Goal: Information Seeking & Learning: Learn about a topic

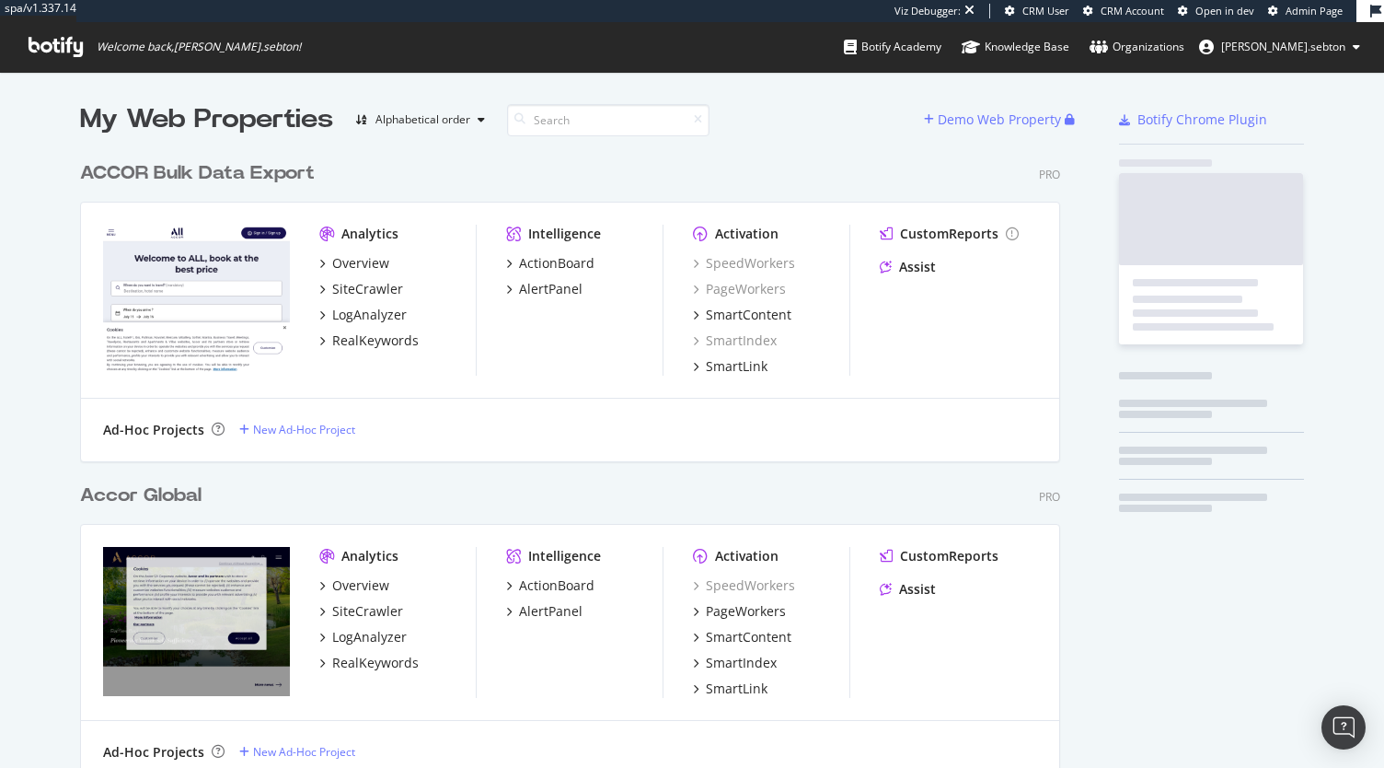
scroll to position [3961, 980]
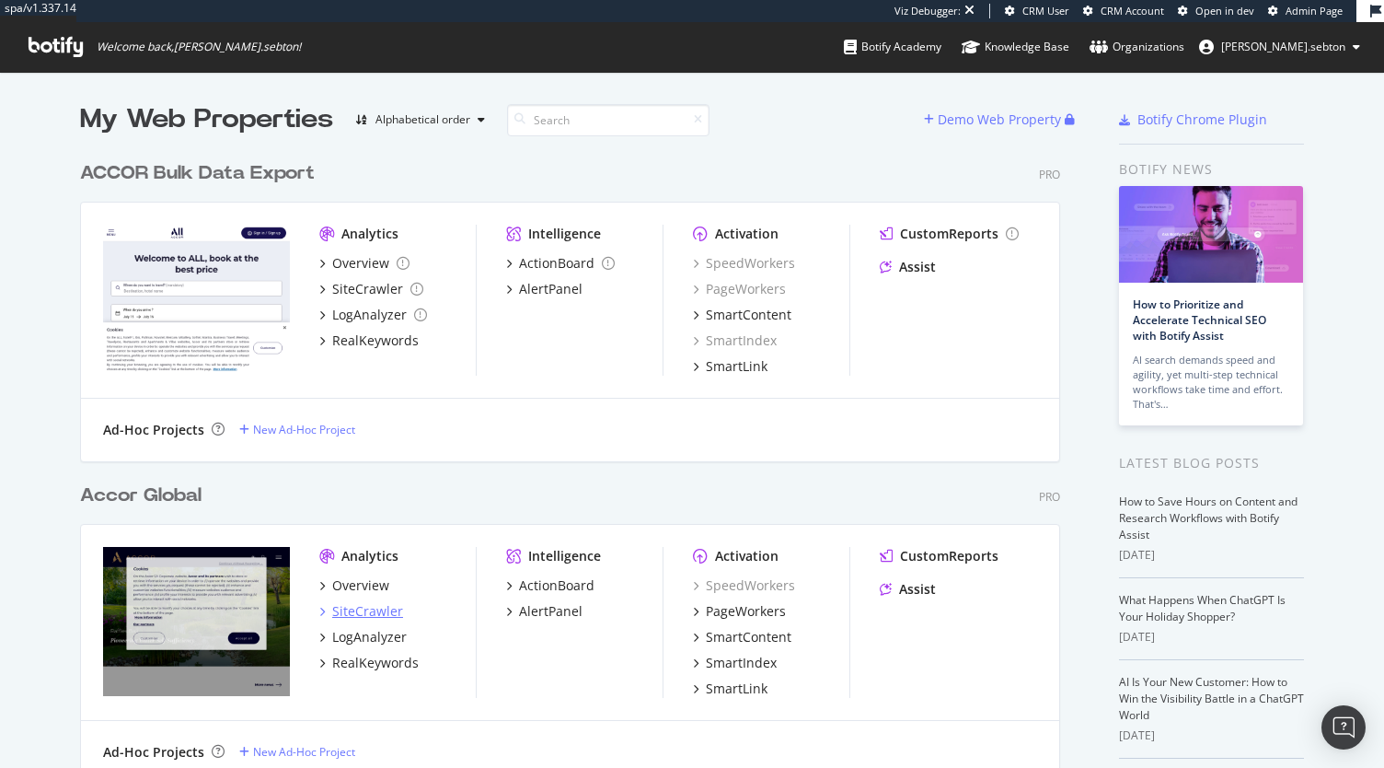
click at [332, 607] on div "SiteCrawler" at bounding box center [367, 611] width 71 height 18
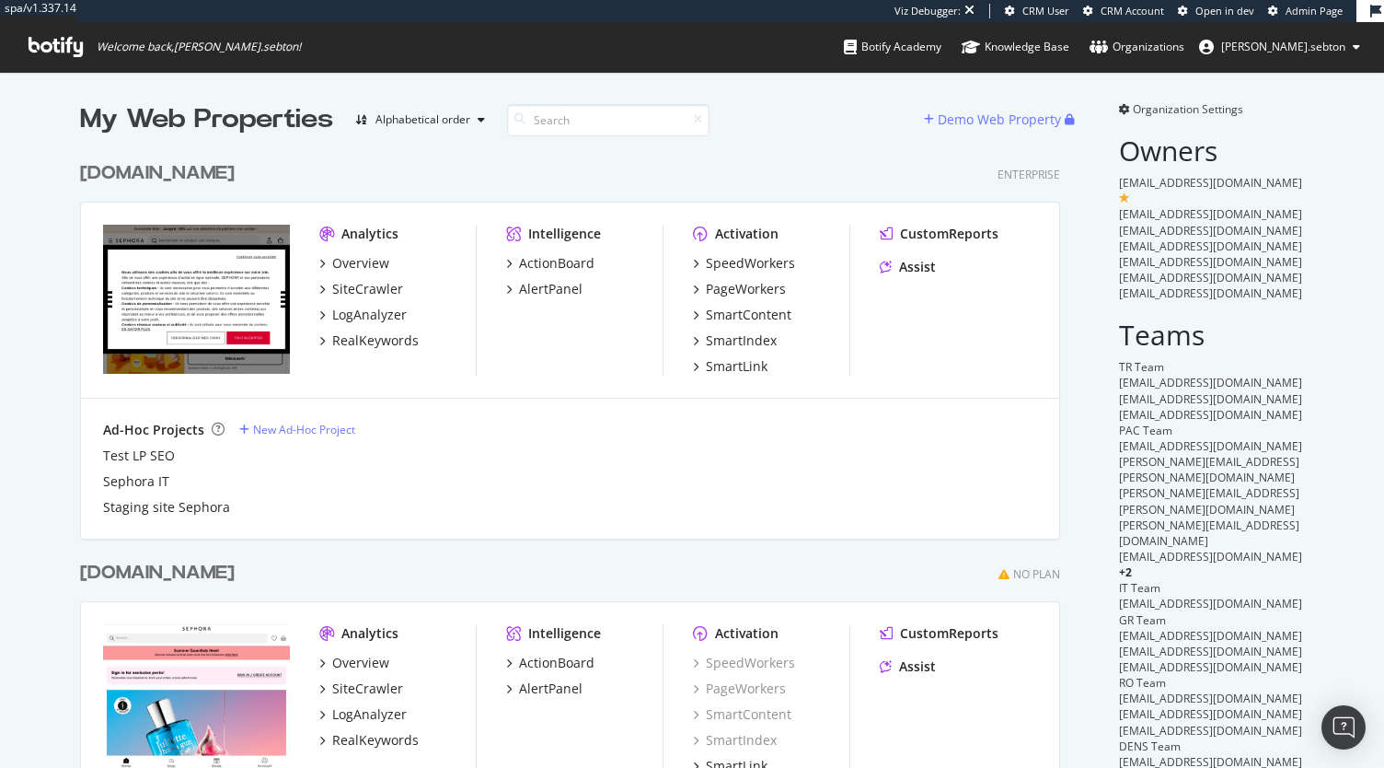
scroll to position [4444, 980]
click at [116, 179] on div "[DOMAIN_NAME]" at bounding box center [157, 173] width 155 height 27
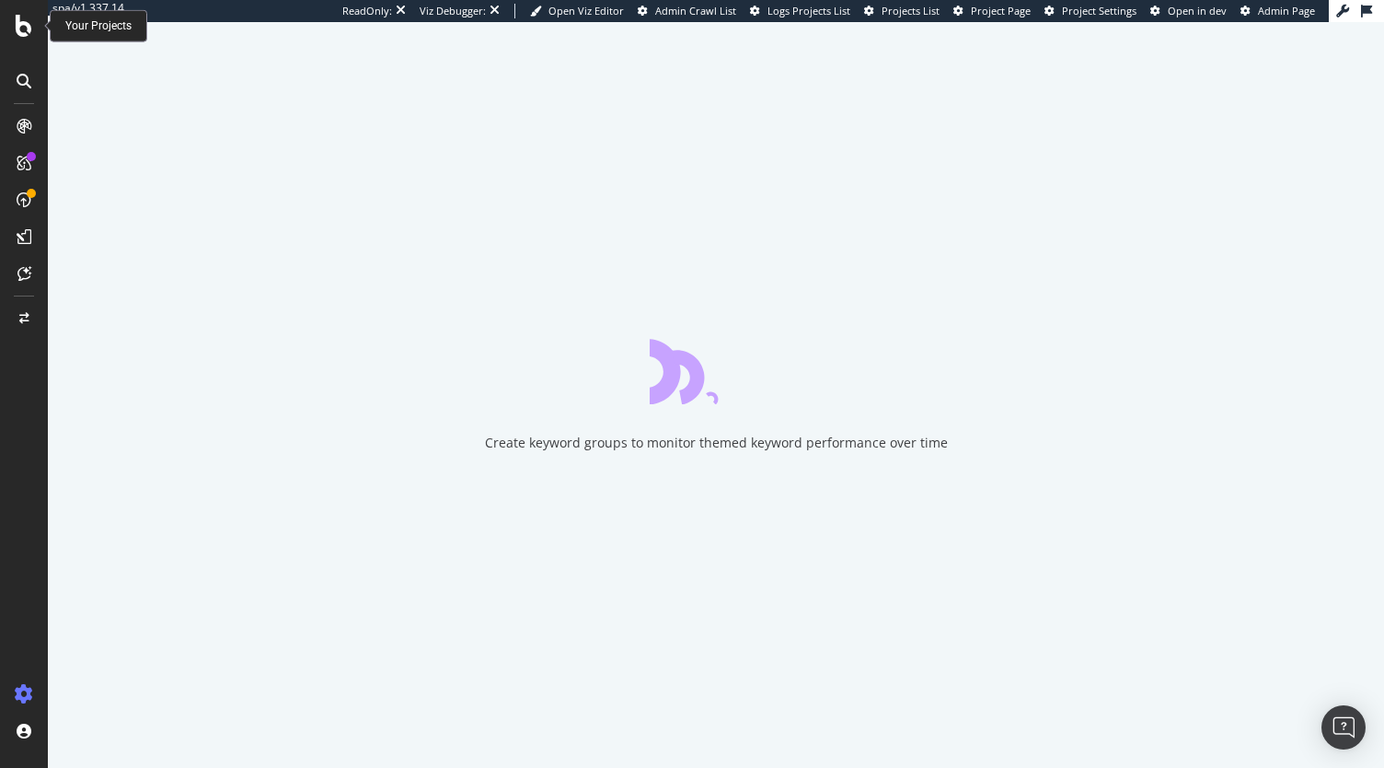
click at [20, 34] on icon at bounding box center [24, 26] width 17 height 22
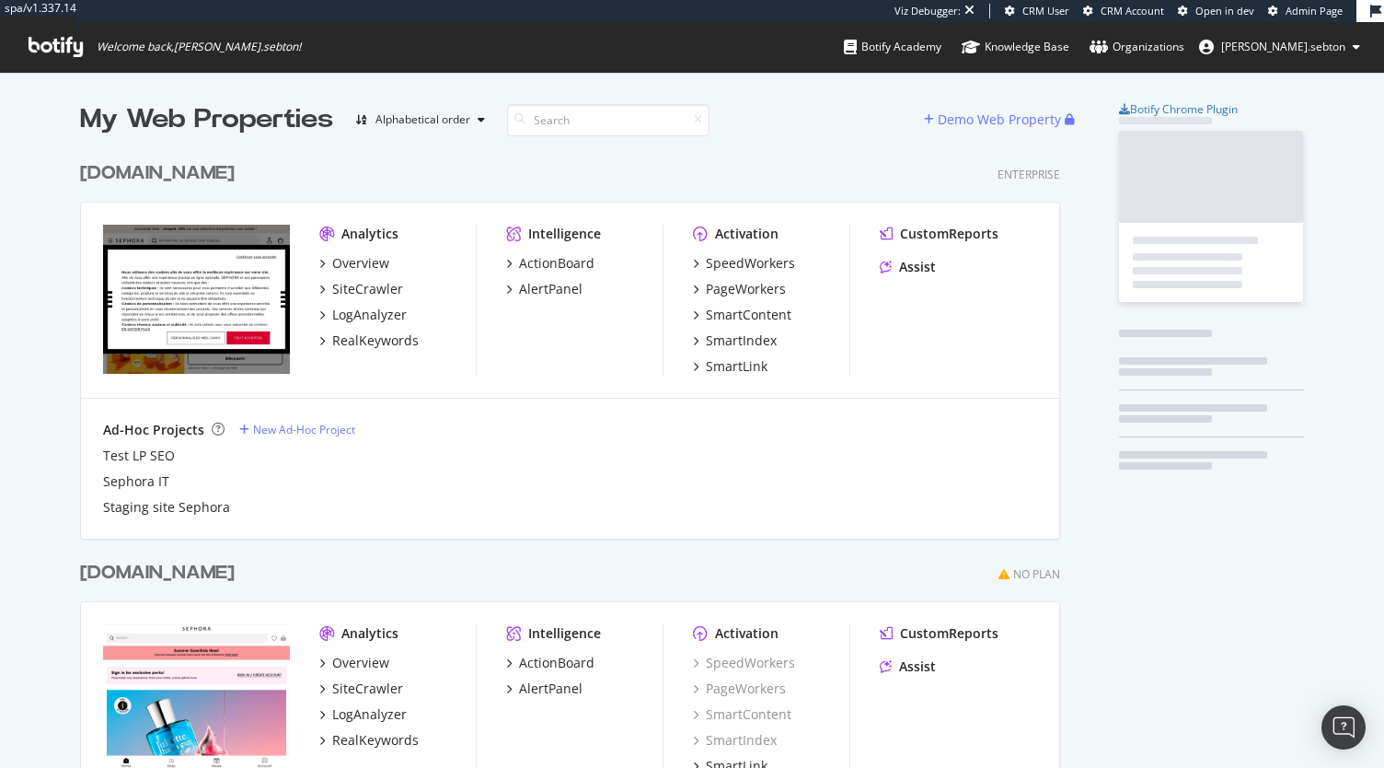
scroll to position [4444, 980]
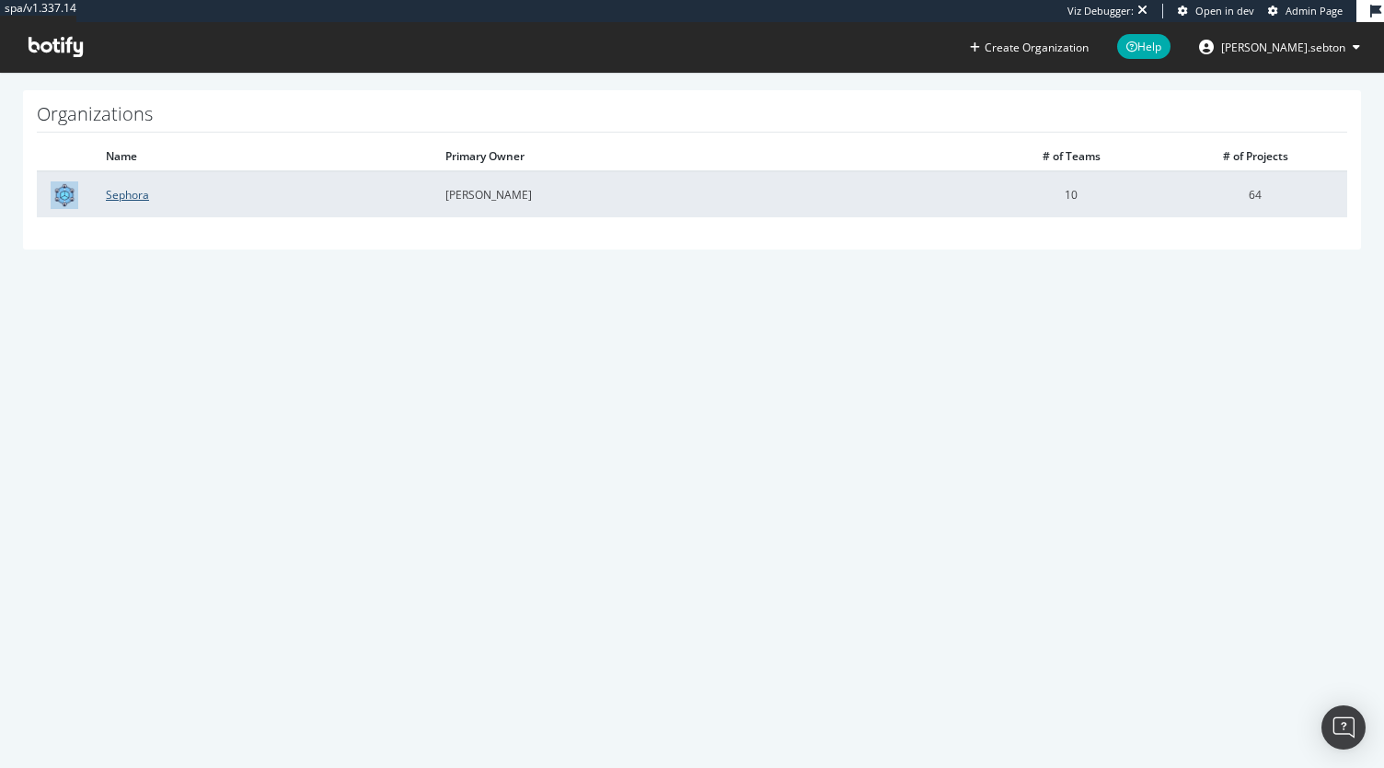
click at [122, 192] on link "Sephora" at bounding box center [127, 195] width 43 height 16
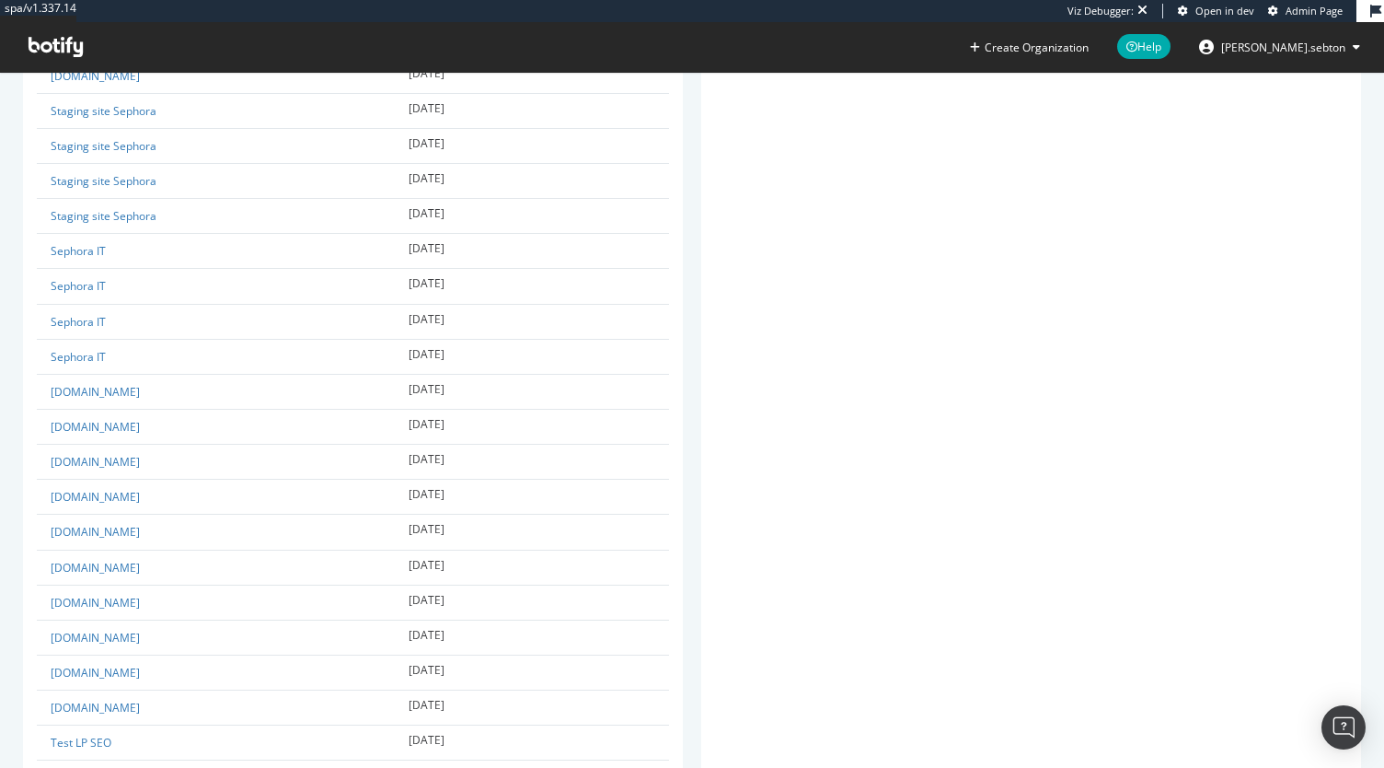
scroll to position [2210, 0]
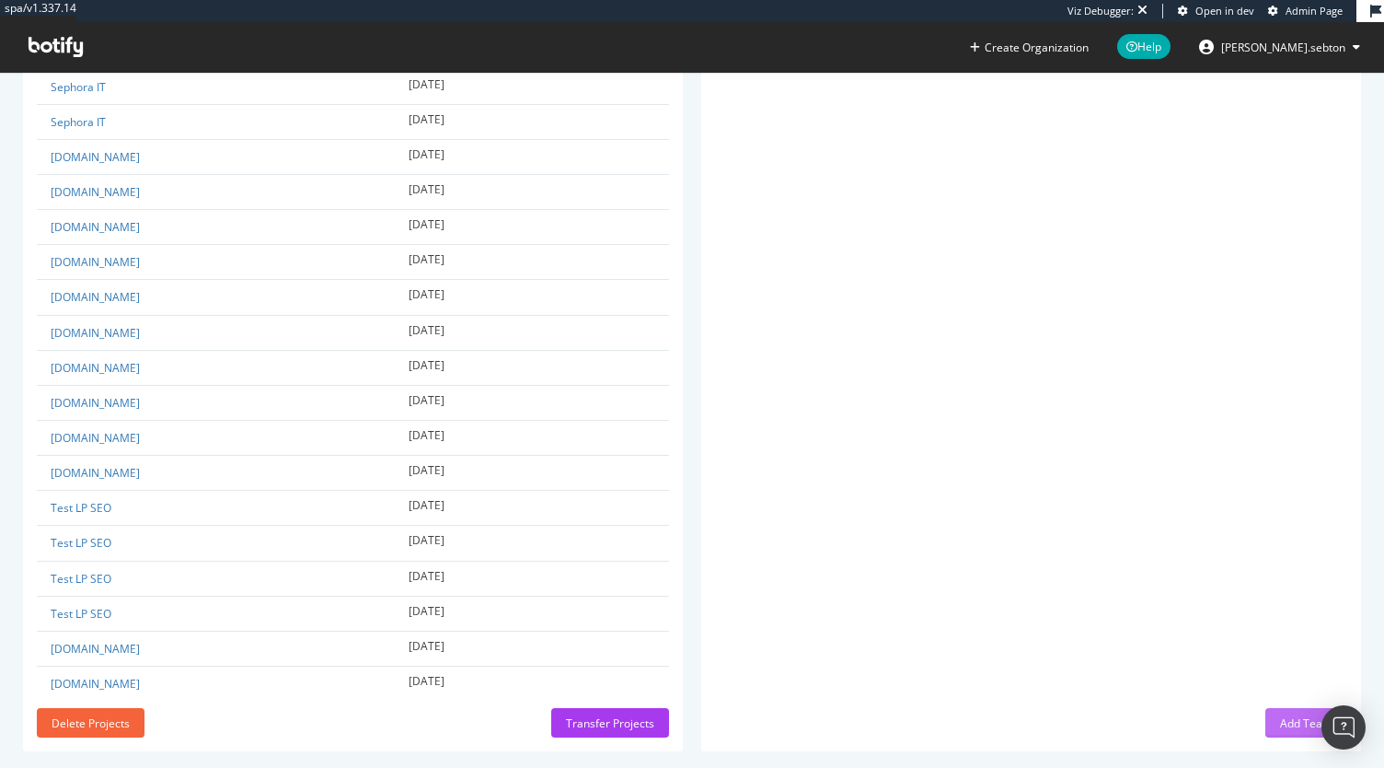
click at [1280, 715] on div "Add Team" at bounding box center [1306, 723] width 52 height 16
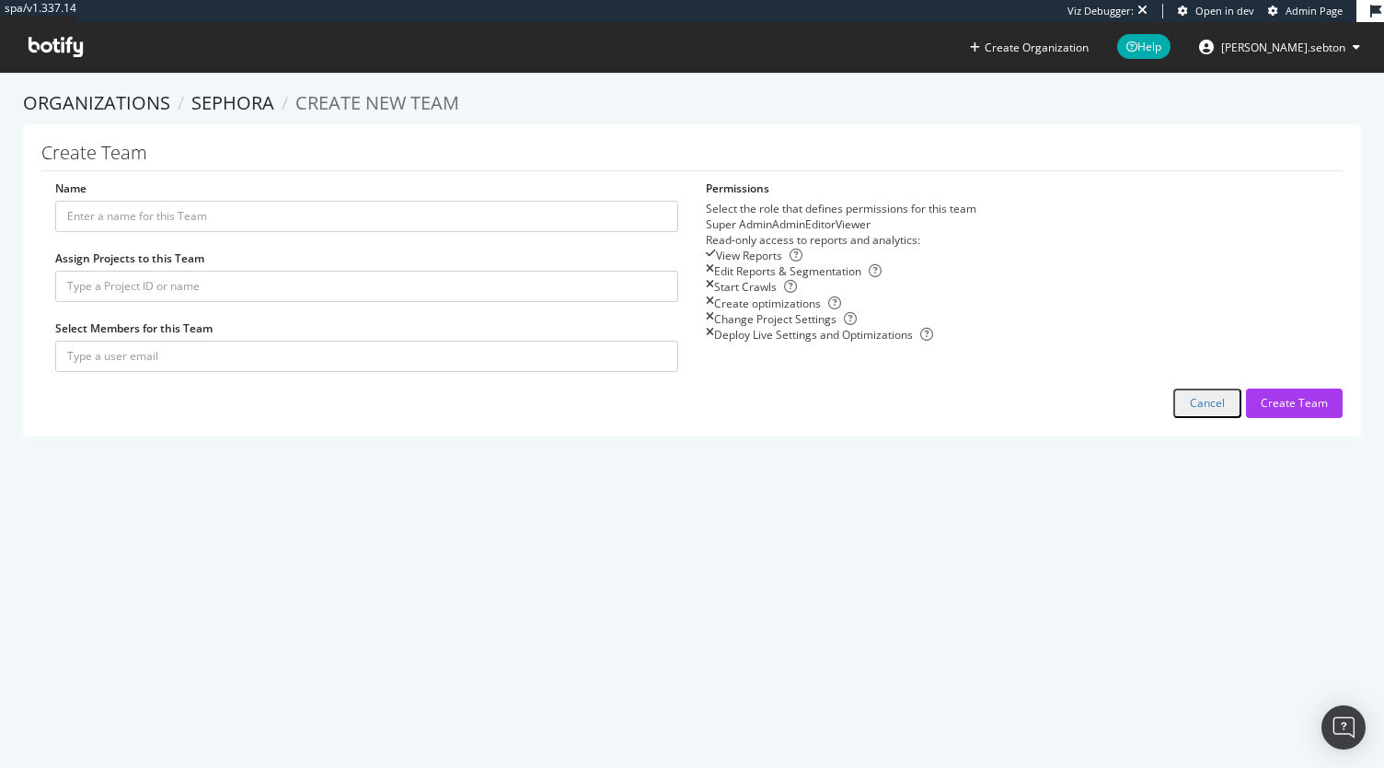
click at [836, 232] on div "Editor" at bounding box center [820, 224] width 30 height 16
click at [772, 224] on div "Admin" at bounding box center [772, 224] width 0 height 0
click at [111, 213] on input "Name" at bounding box center [366, 216] width 623 height 31
type input "StartPerf Agency Team"
click at [217, 286] on input "text" at bounding box center [366, 286] width 623 height 31
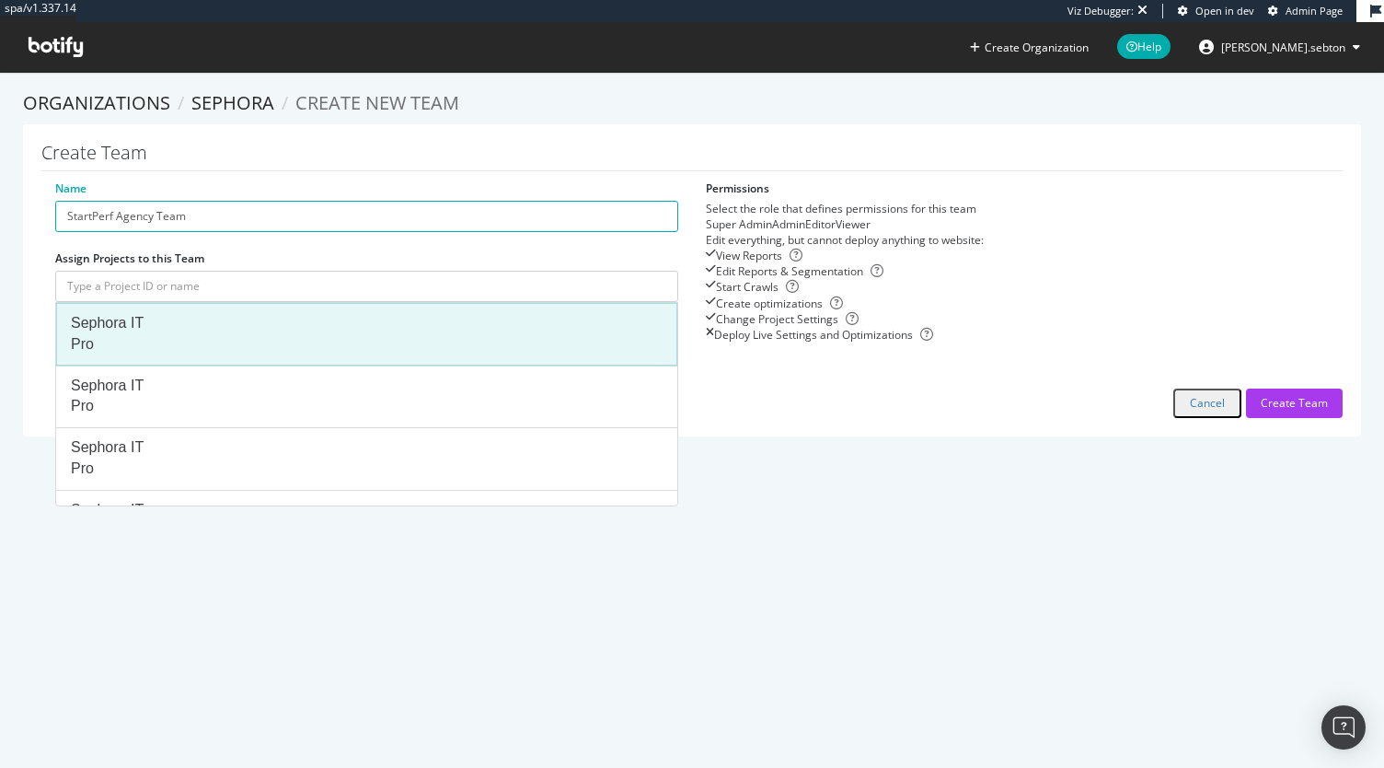
click at [186, 320] on div "Sephora IT Pro" at bounding box center [367, 334] width 592 height 42
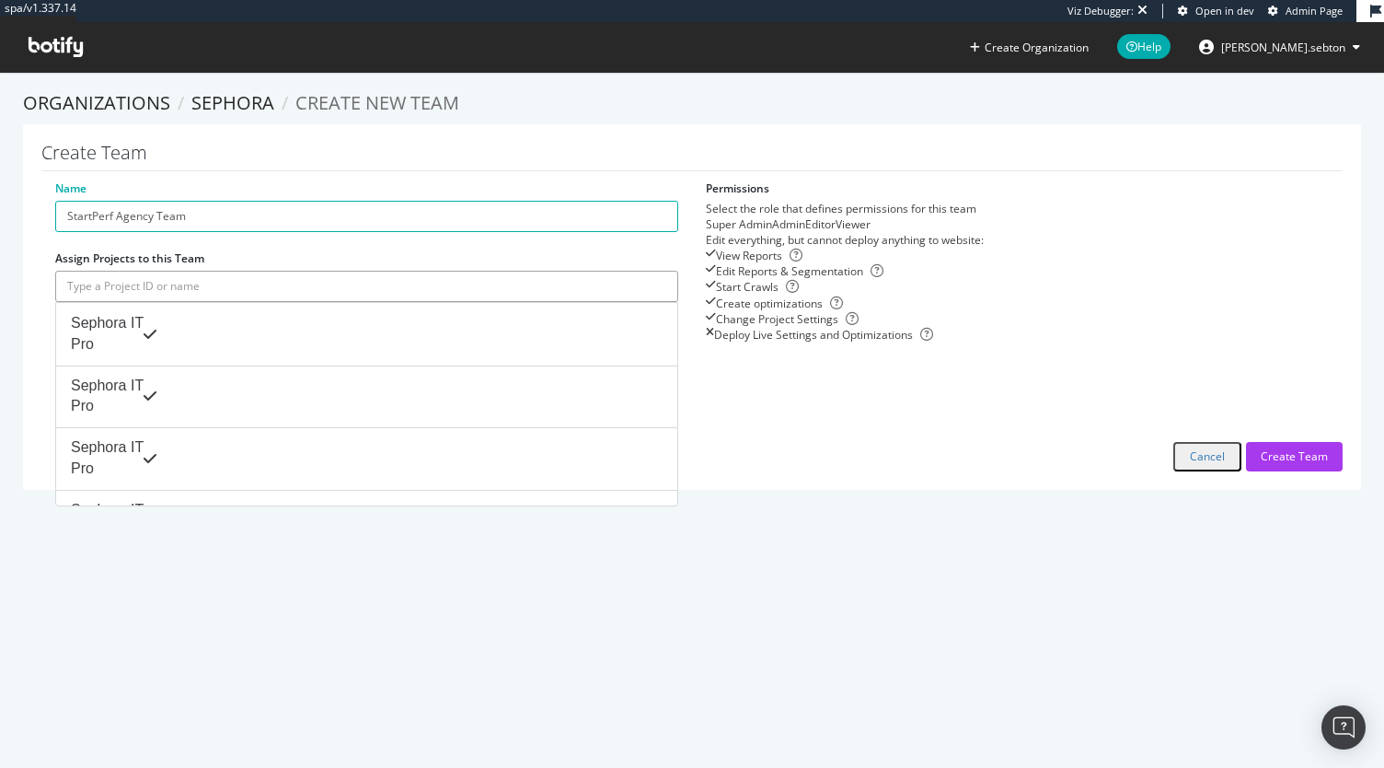
click at [191, 295] on input "text" at bounding box center [366, 286] width 623 height 31
click at [203, 562] on div "Sephora.fr Pro" at bounding box center [367, 583] width 592 height 42
click at [234, 292] on input "text" at bounding box center [366, 286] width 623 height 31
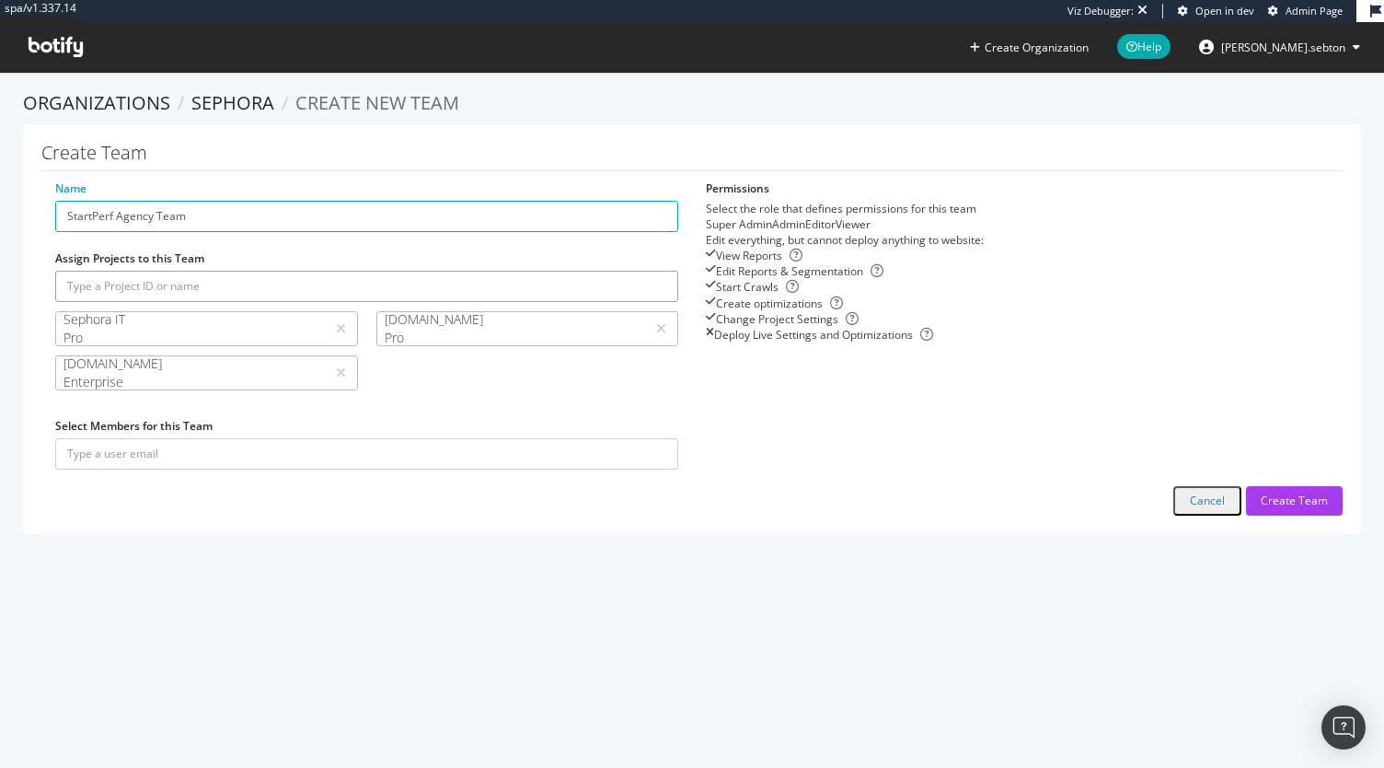
click at [287, 281] on input "text" at bounding box center [366, 286] width 623 height 31
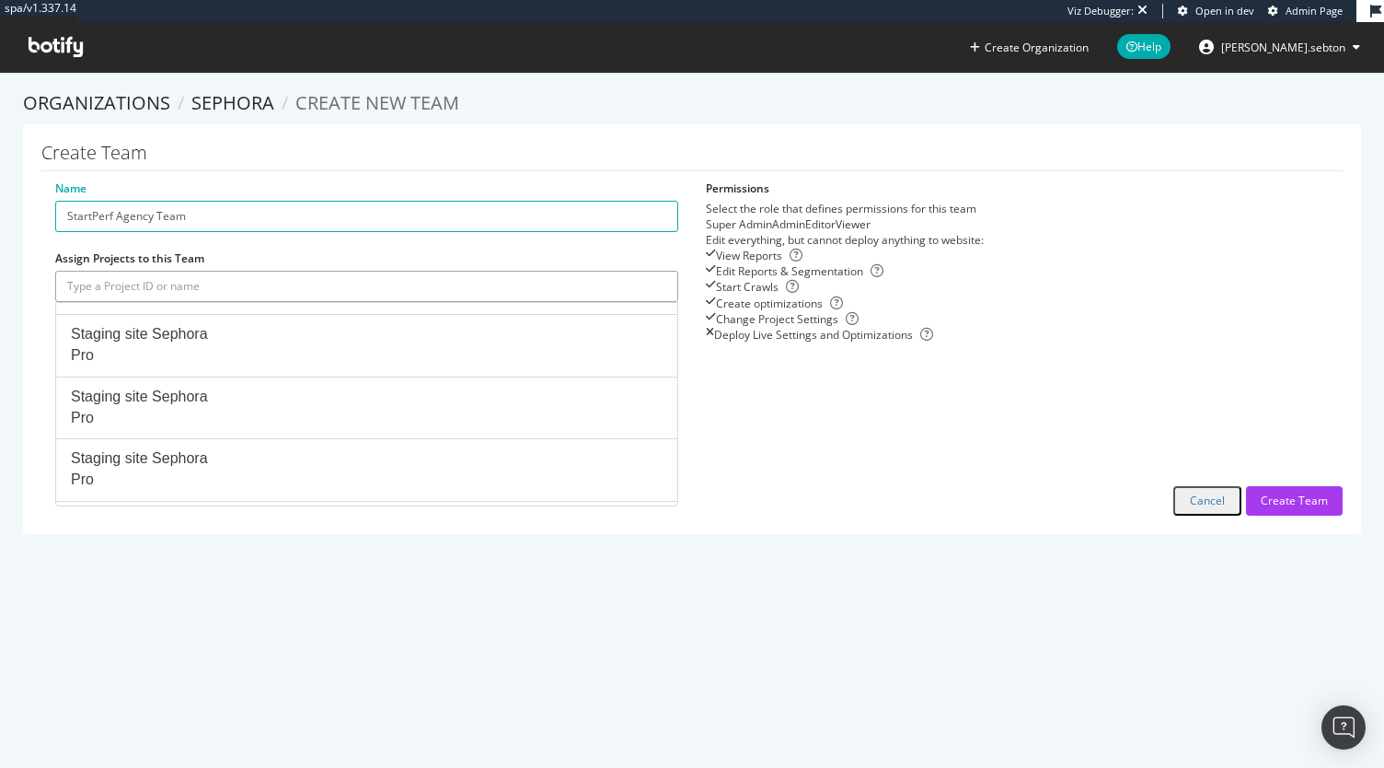
scroll to position [828, 0]
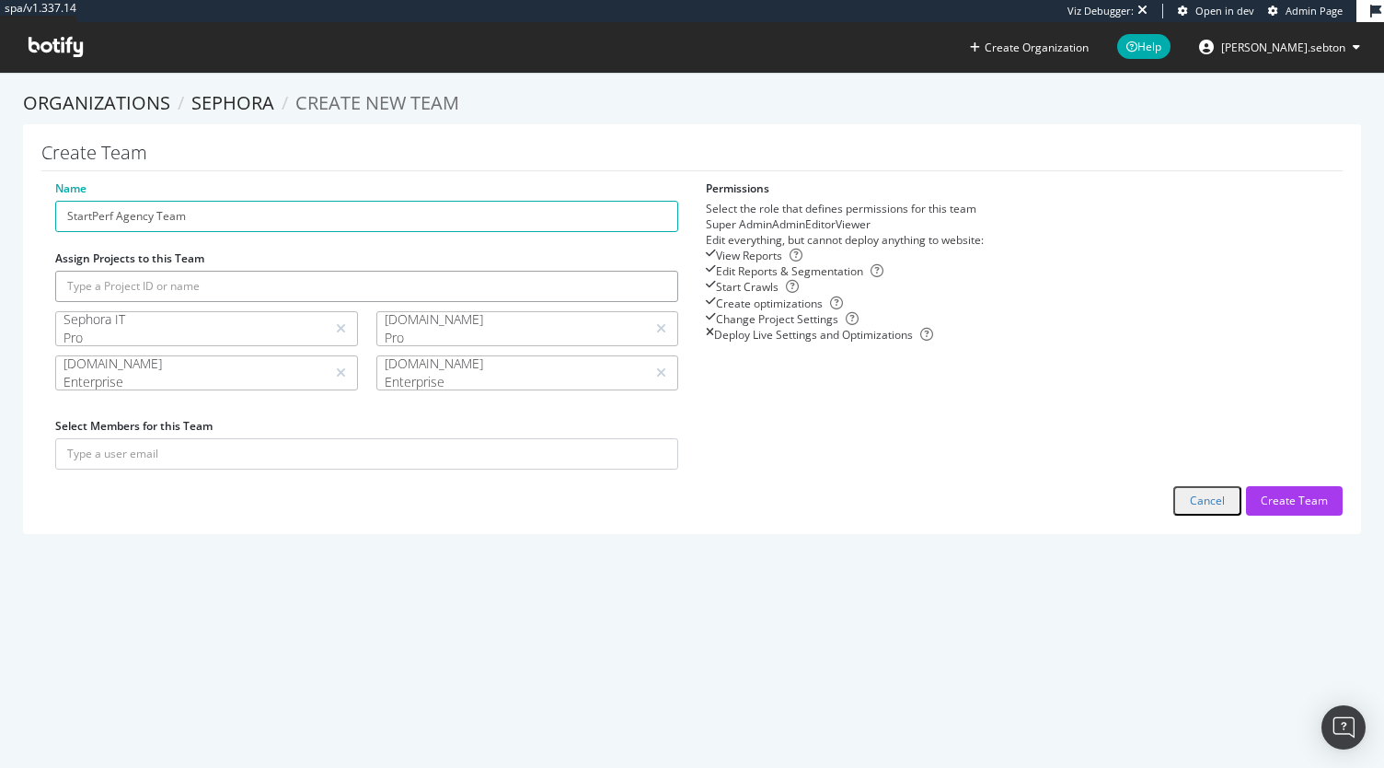
click at [283, 293] on input "text" at bounding box center [366, 286] width 623 height 31
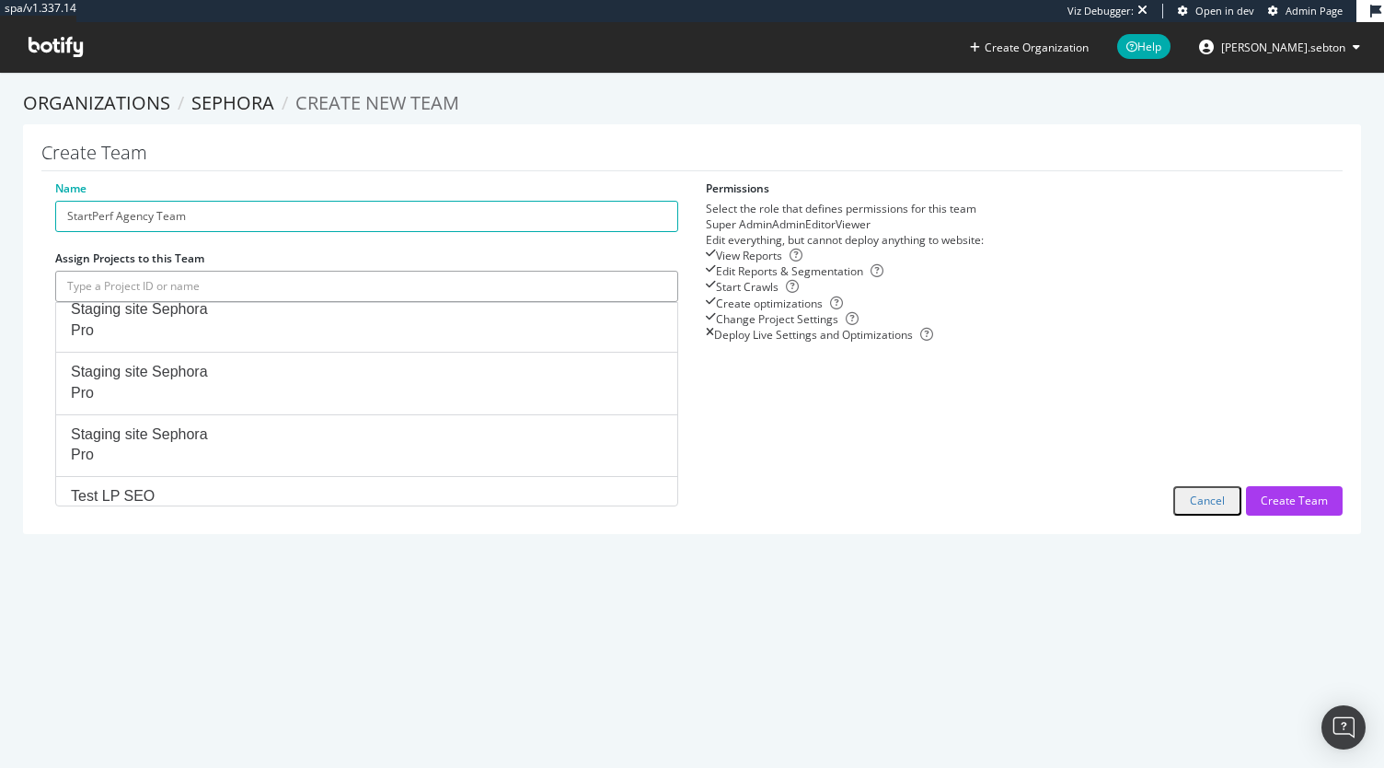
scroll to position [920, 0]
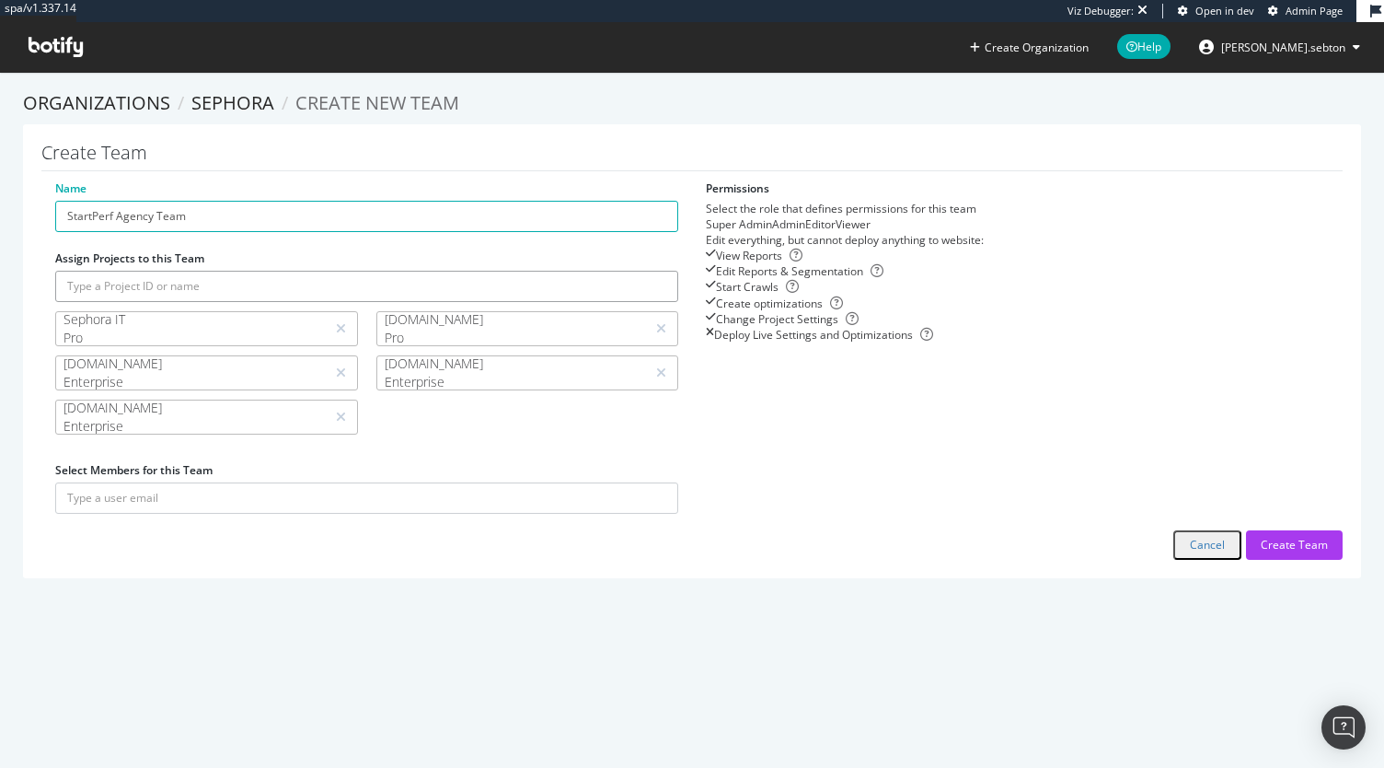
click at [296, 280] on input "text" at bounding box center [366, 286] width 623 height 31
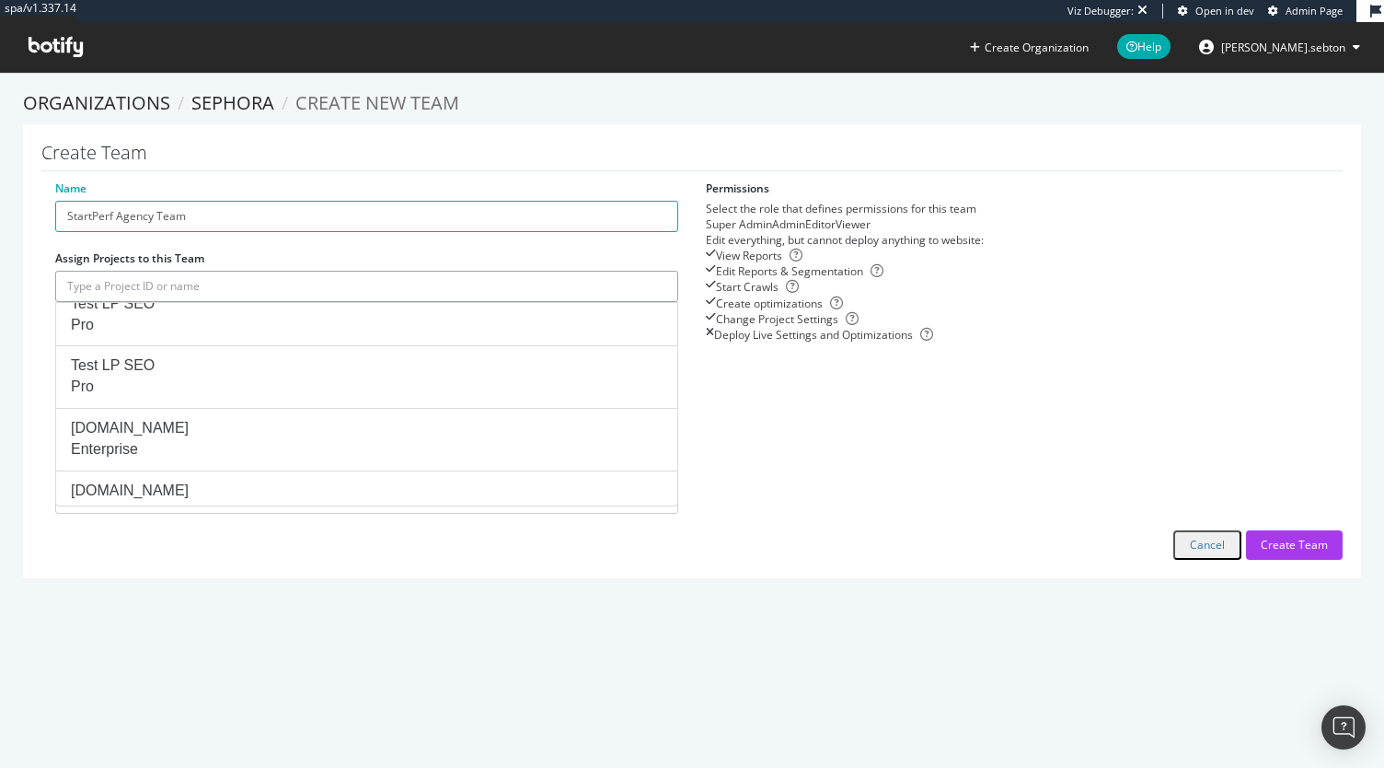
scroll to position [1657, 0]
click at [241, 291] on input "text" at bounding box center [366, 286] width 623 height 31
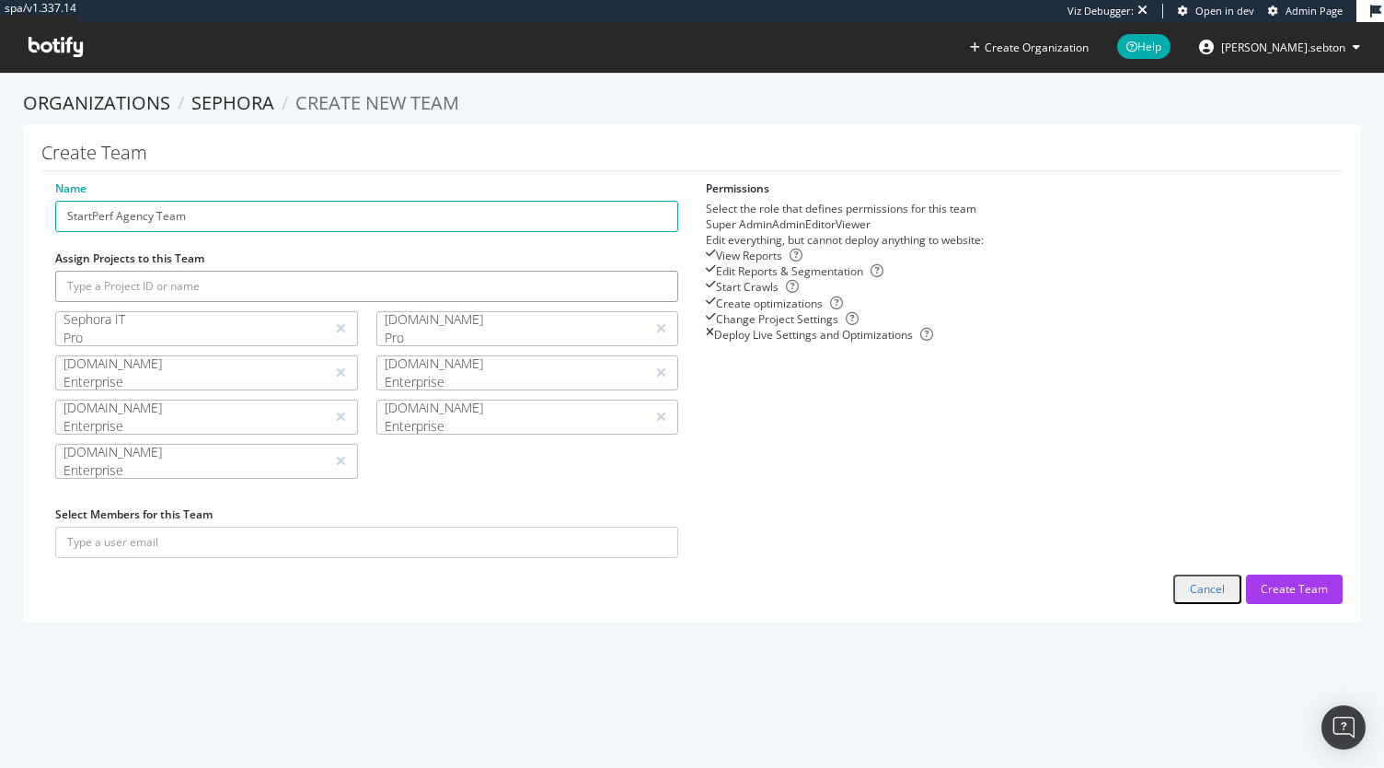
drag, startPoint x: 237, startPoint y: 286, endPoint x: 247, endPoint y: 293, distance: 12.0
click at [237, 286] on input "text" at bounding box center [366, 286] width 623 height 31
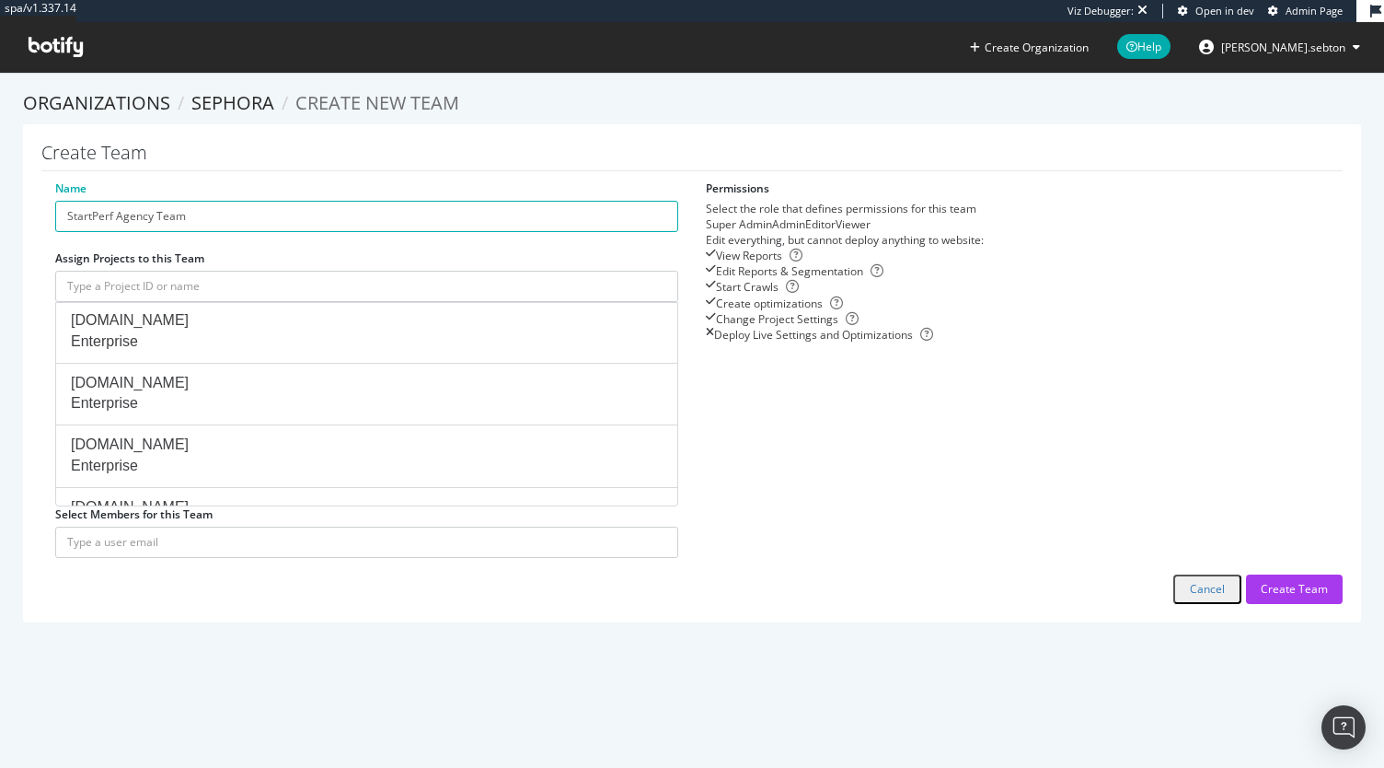
click at [230, 284] on input "text" at bounding box center [366, 286] width 623 height 31
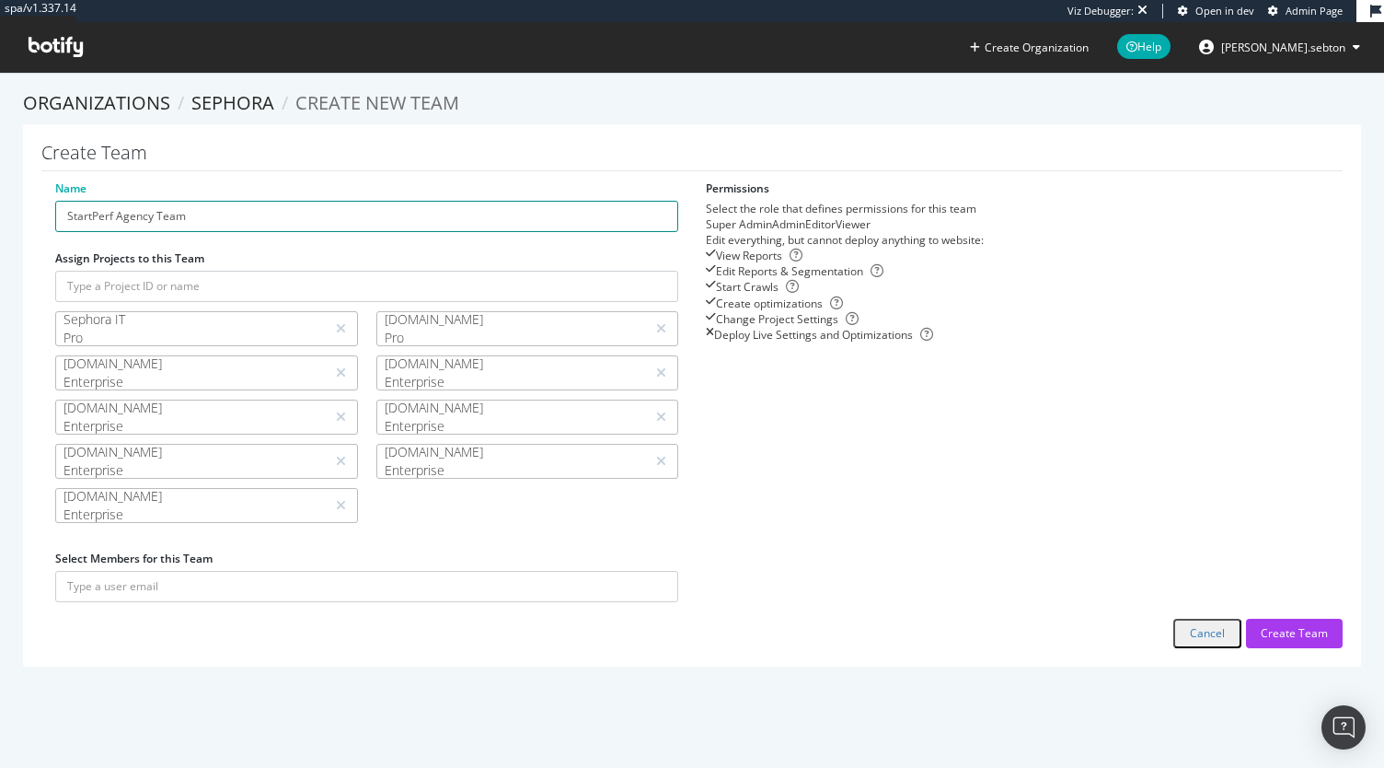
click at [307, 224] on input "StartPerf Agency Team" at bounding box center [366, 216] width 623 height 31
click at [274, 290] on input "text" at bounding box center [366, 286] width 623 height 31
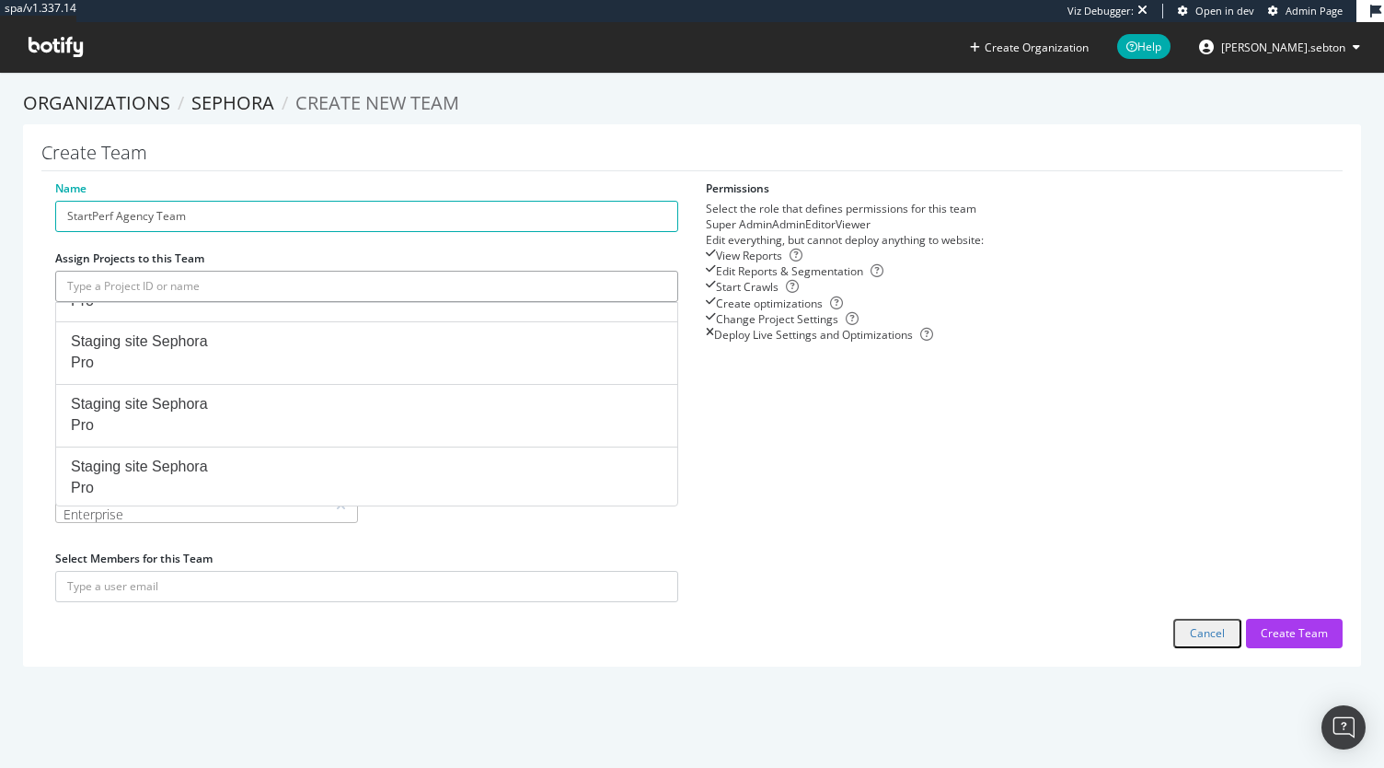
scroll to position [1812, 0]
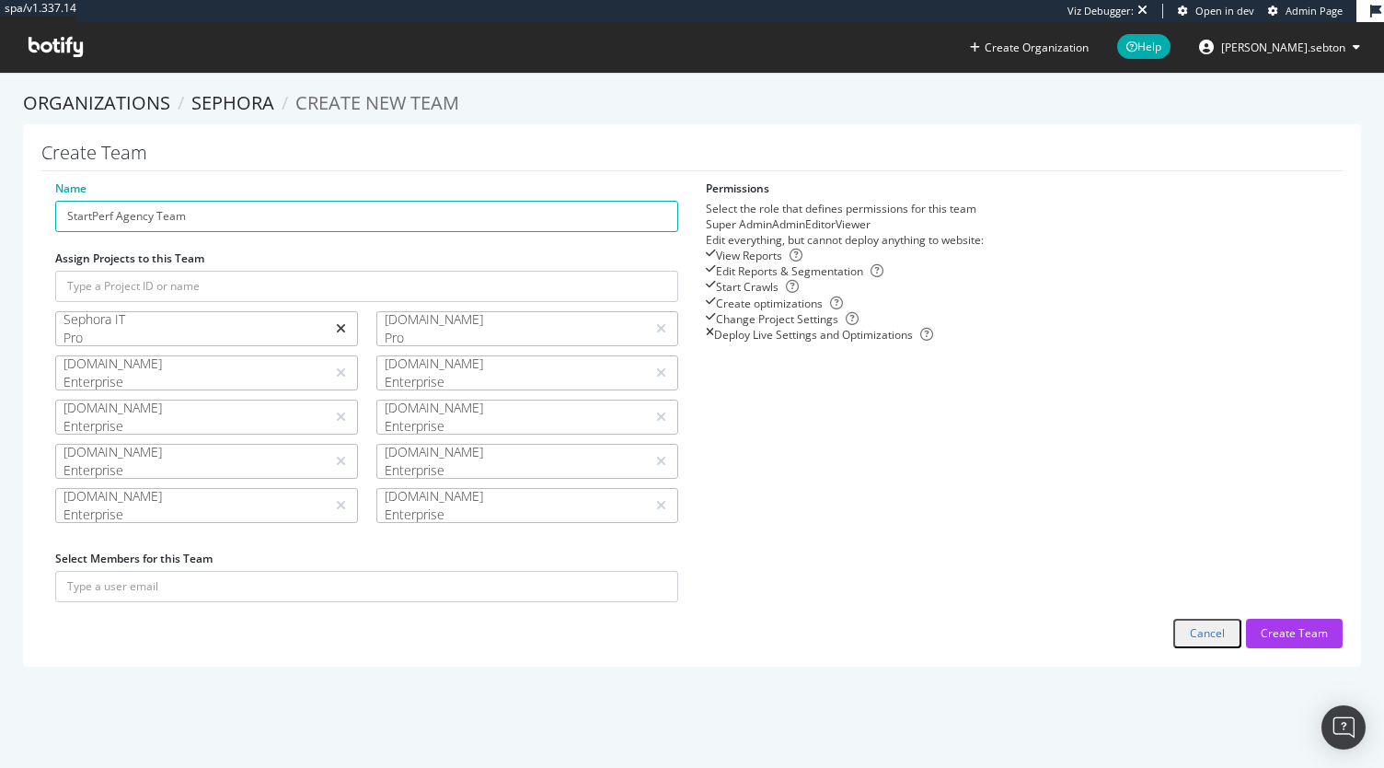
click at [336, 329] on icon at bounding box center [341, 328] width 10 height 13
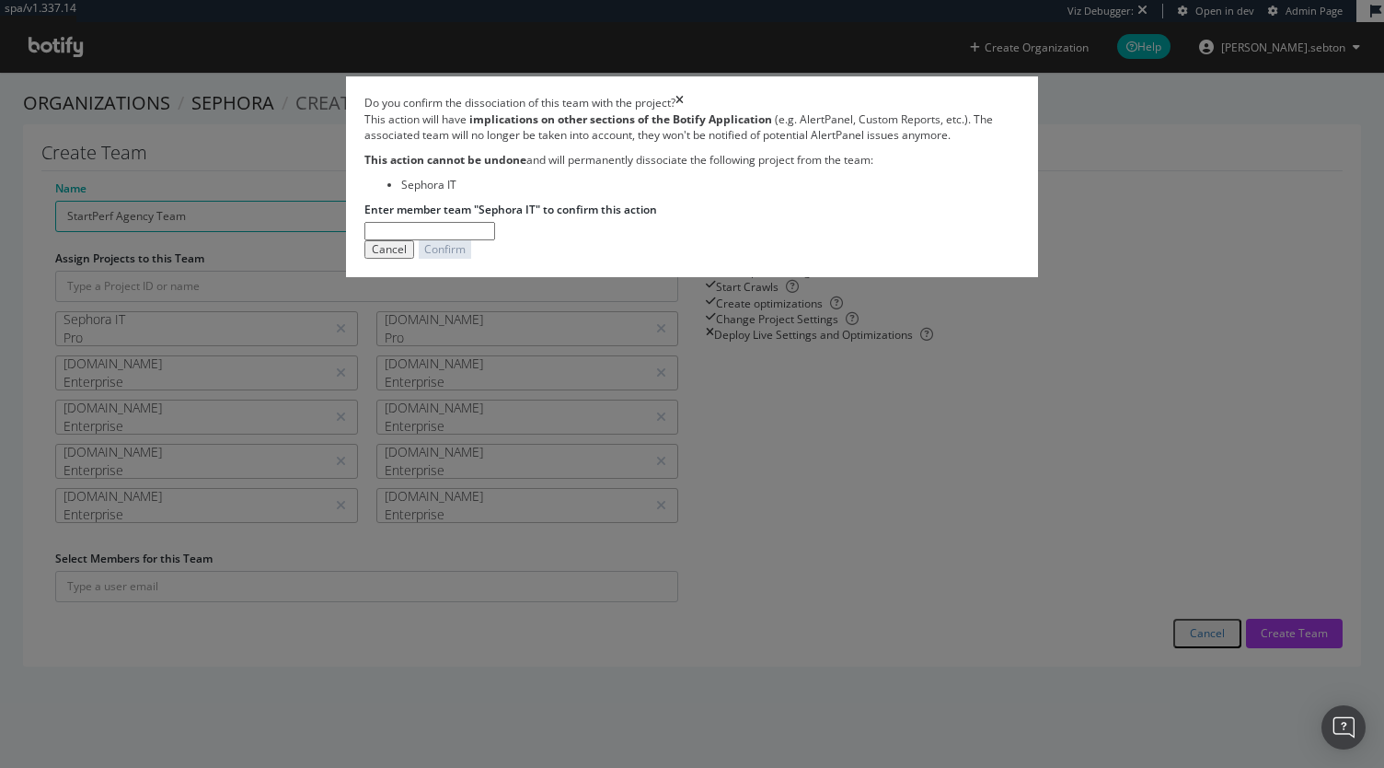
click at [469, 240] on input "Enter member team "Sephora IT" to confirm this action" at bounding box center [429, 231] width 131 height 18
type input "Sephora IT"
click at [466, 257] on div "Confirm" at bounding box center [444, 249] width 41 height 16
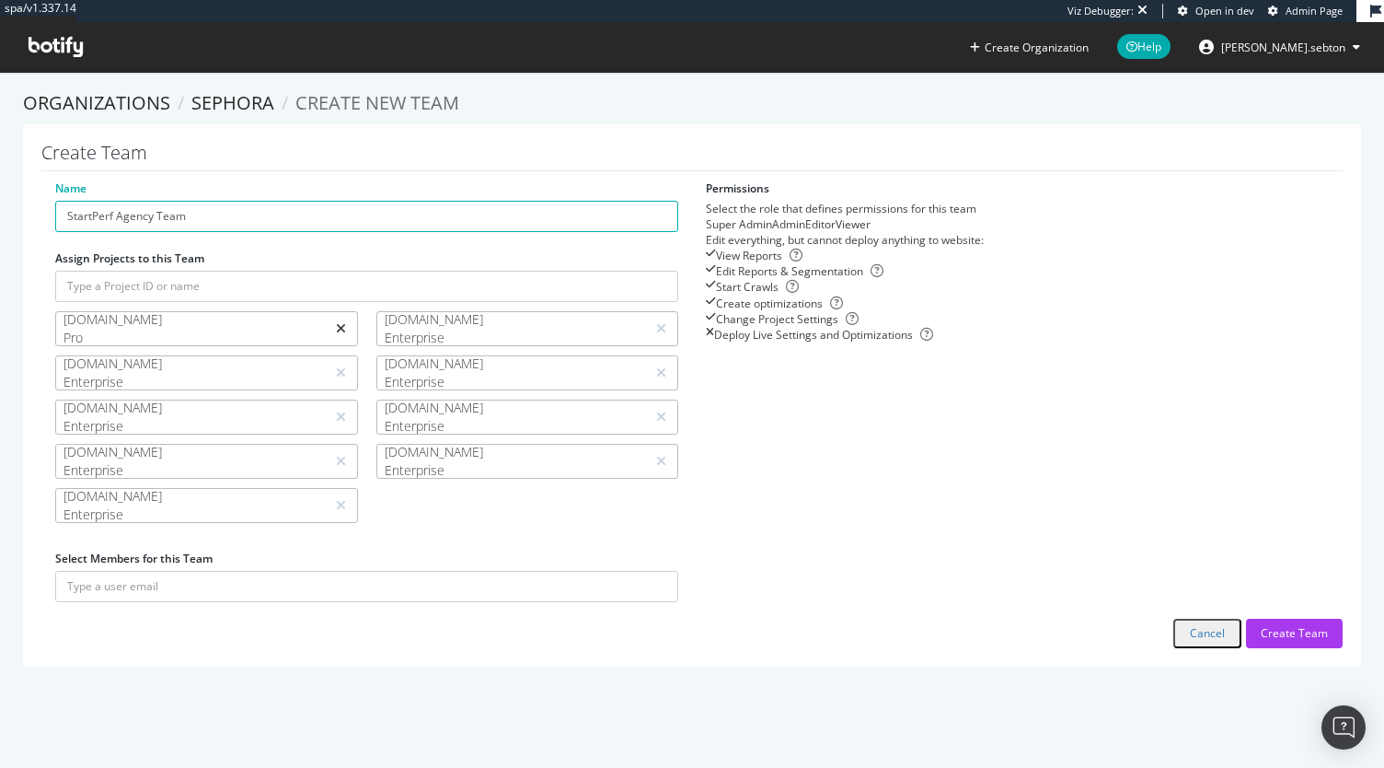
click at [339, 329] on icon at bounding box center [341, 328] width 10 height 13
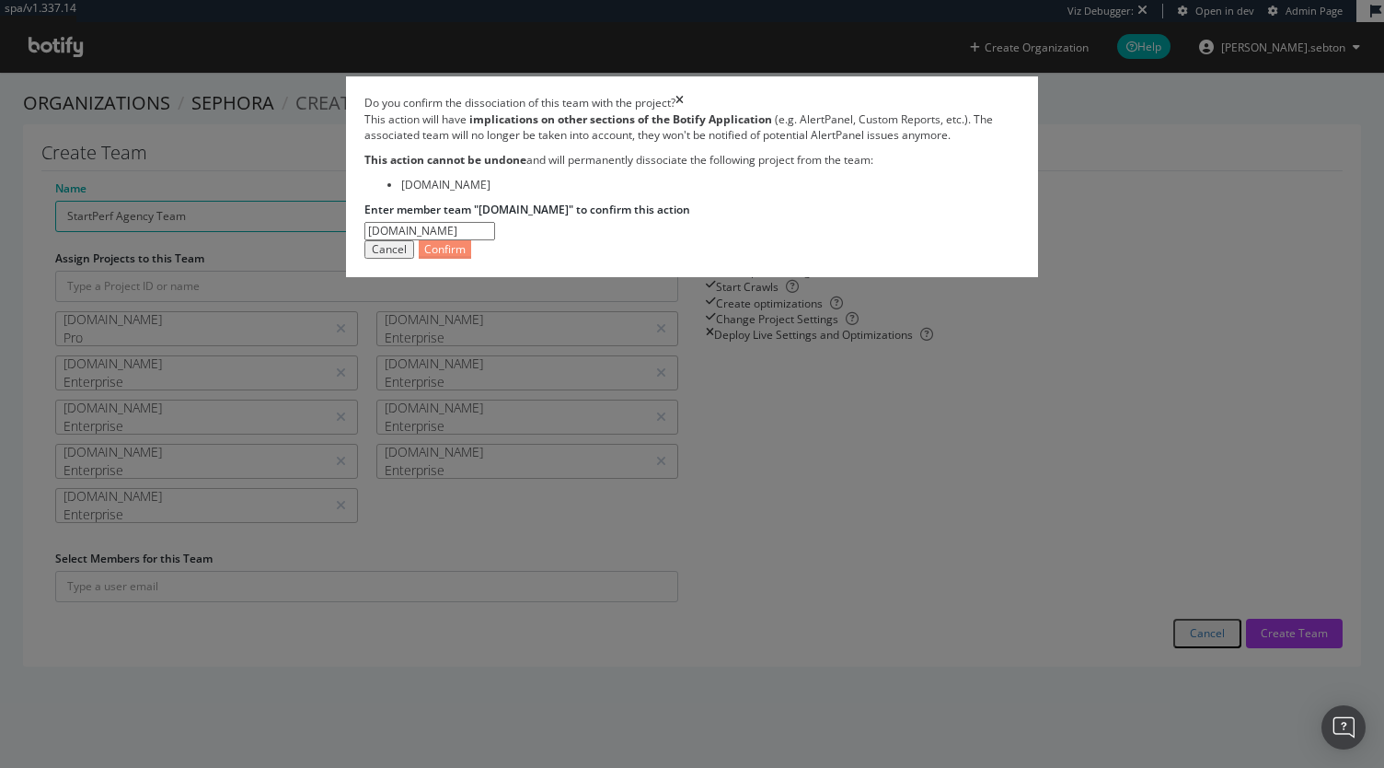
type input "Sephora.fr"
click at [466, 258] on div "Confirm" at bounding box center [444, 249] width 41 height 17
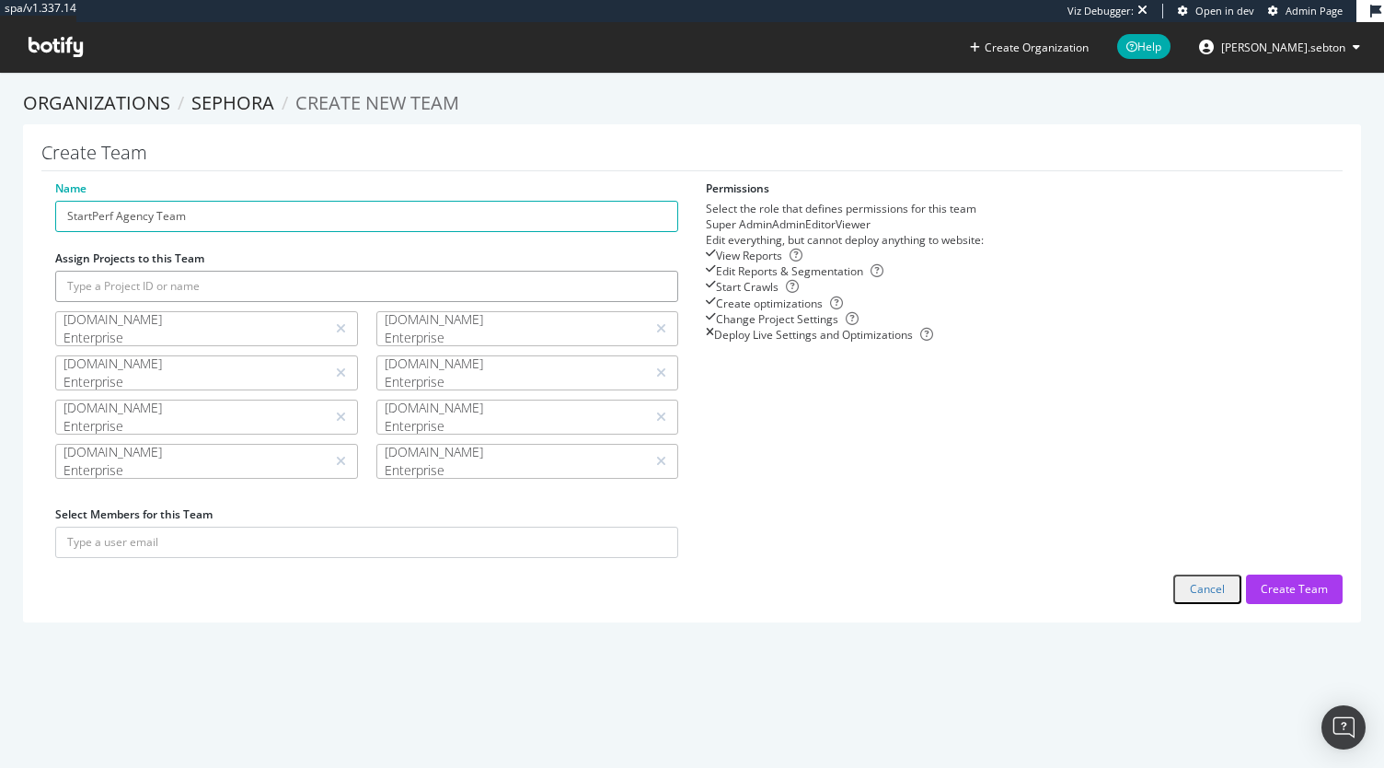
click at [238, 291] on input "text" at bounding box center [366, 286] width 623 height 31
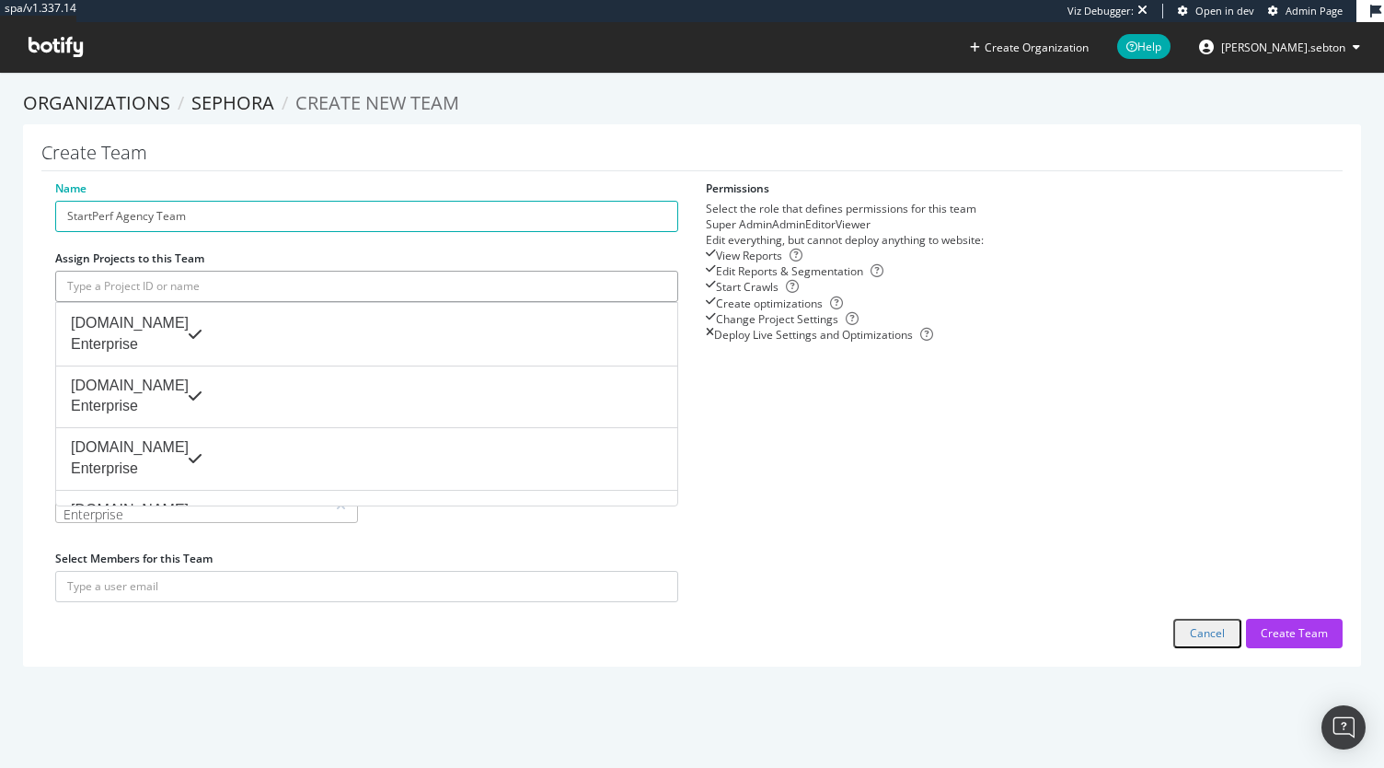
click at [242, 294] on input "text" at bounding box center [366, 286] width 623 height 31
click at [282, 298] on input "text" at bounding box center [366, 286] width 623 height 31
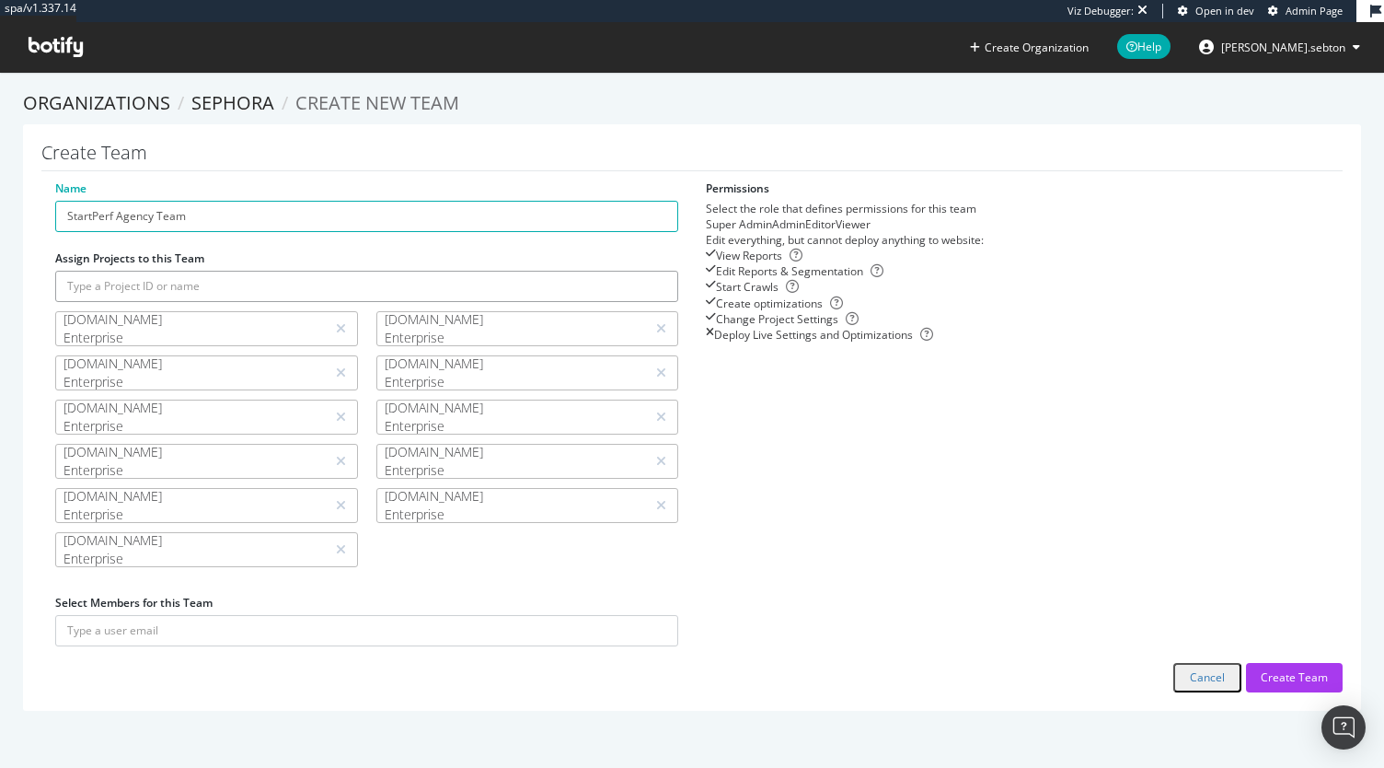
click at [284, 277] on input "text" at bounding box center [366, 286] width 623 height 31
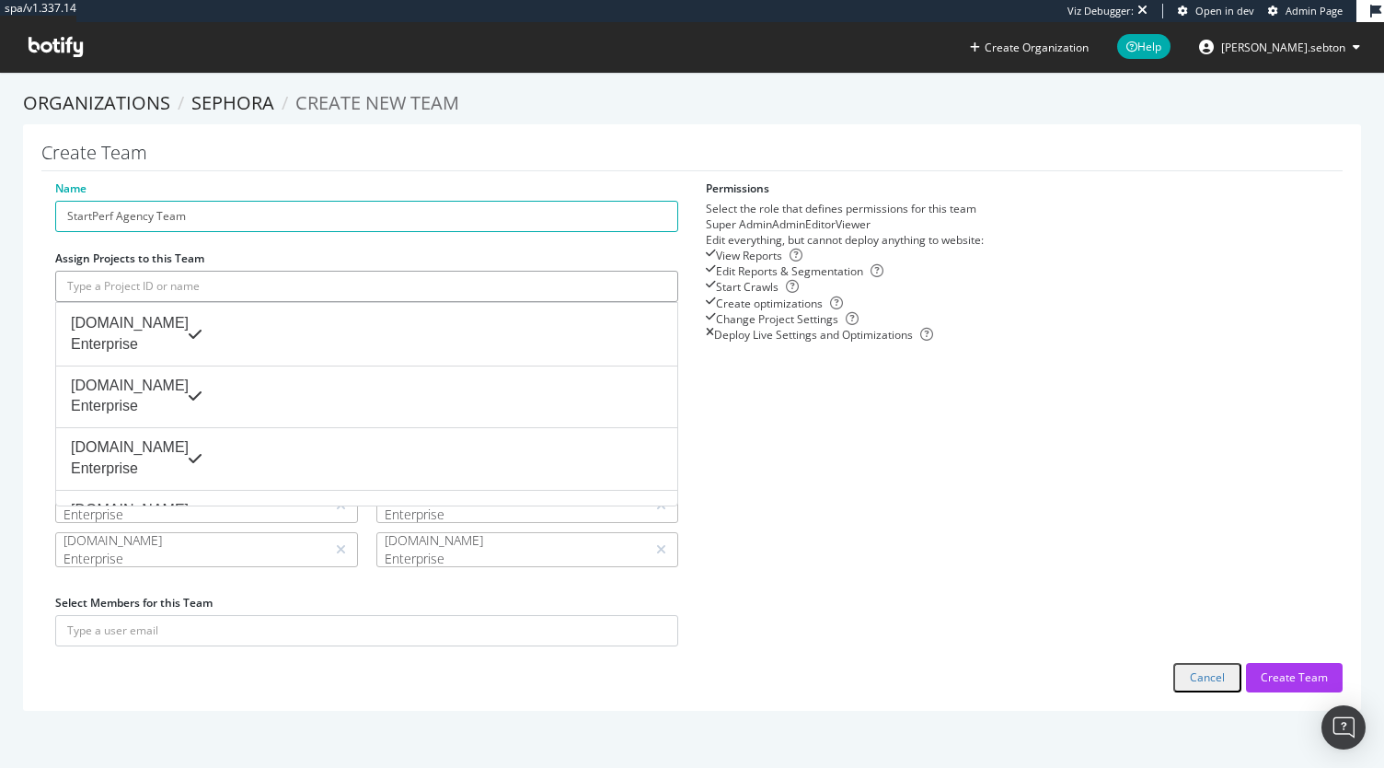
click at [249, 298] on input "text" at bounding box center [366, 286] width 623 height 31
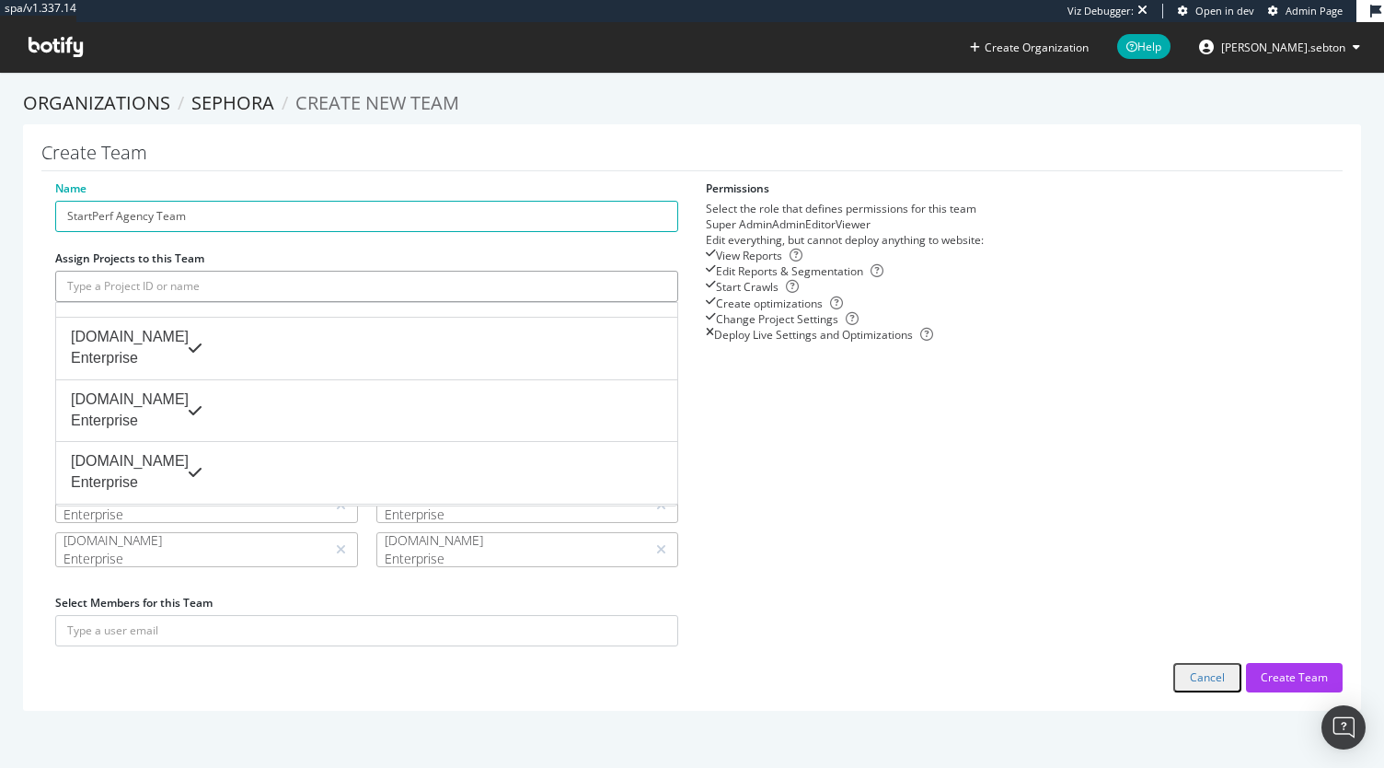
scroll to position [1352, 0]
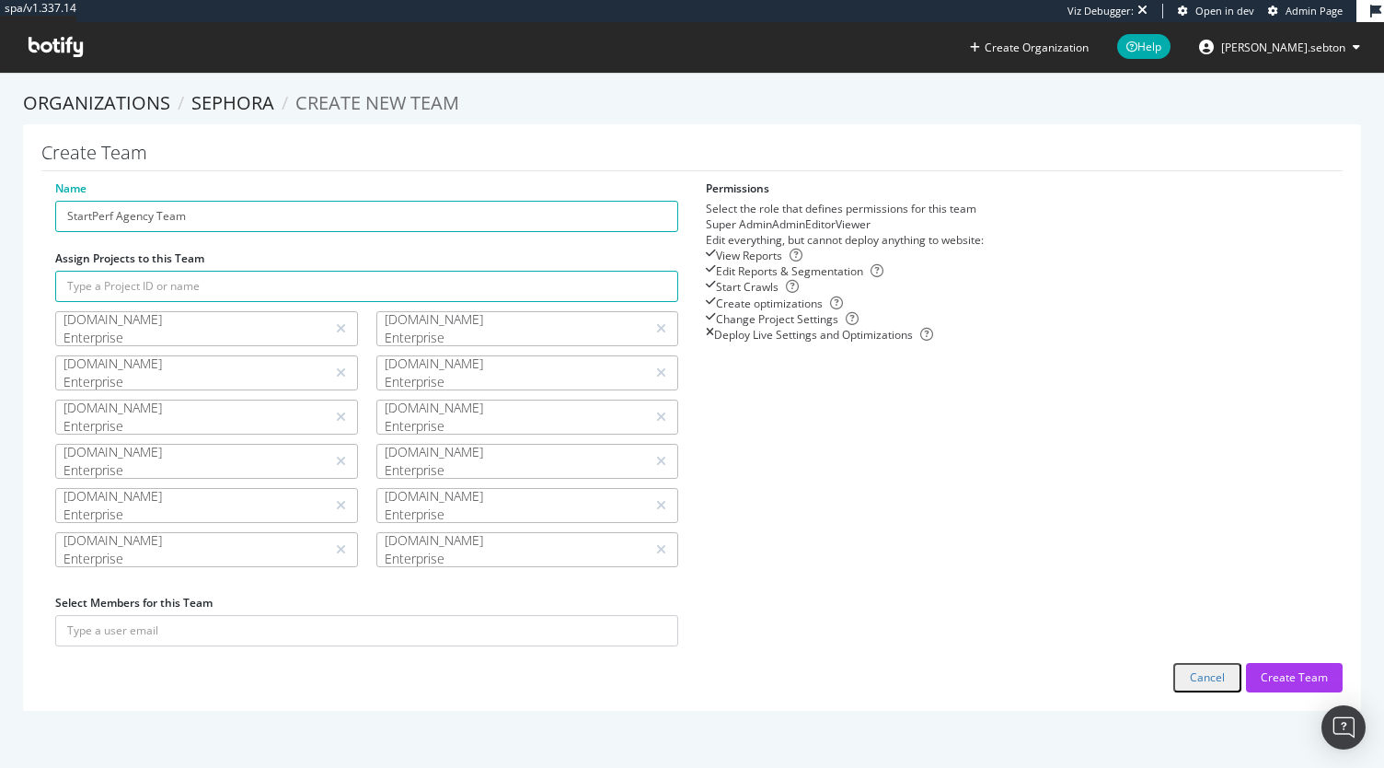
click at [931, 573] on div "Name StartPerf Agency Team Assign Projects to this Team www.sephora.com.tr Ente…" at bounding box center [691, 436] width 1301 height 512
click at [168, 283] on input "text" at bounding box center [366, 286] width 623 height 31
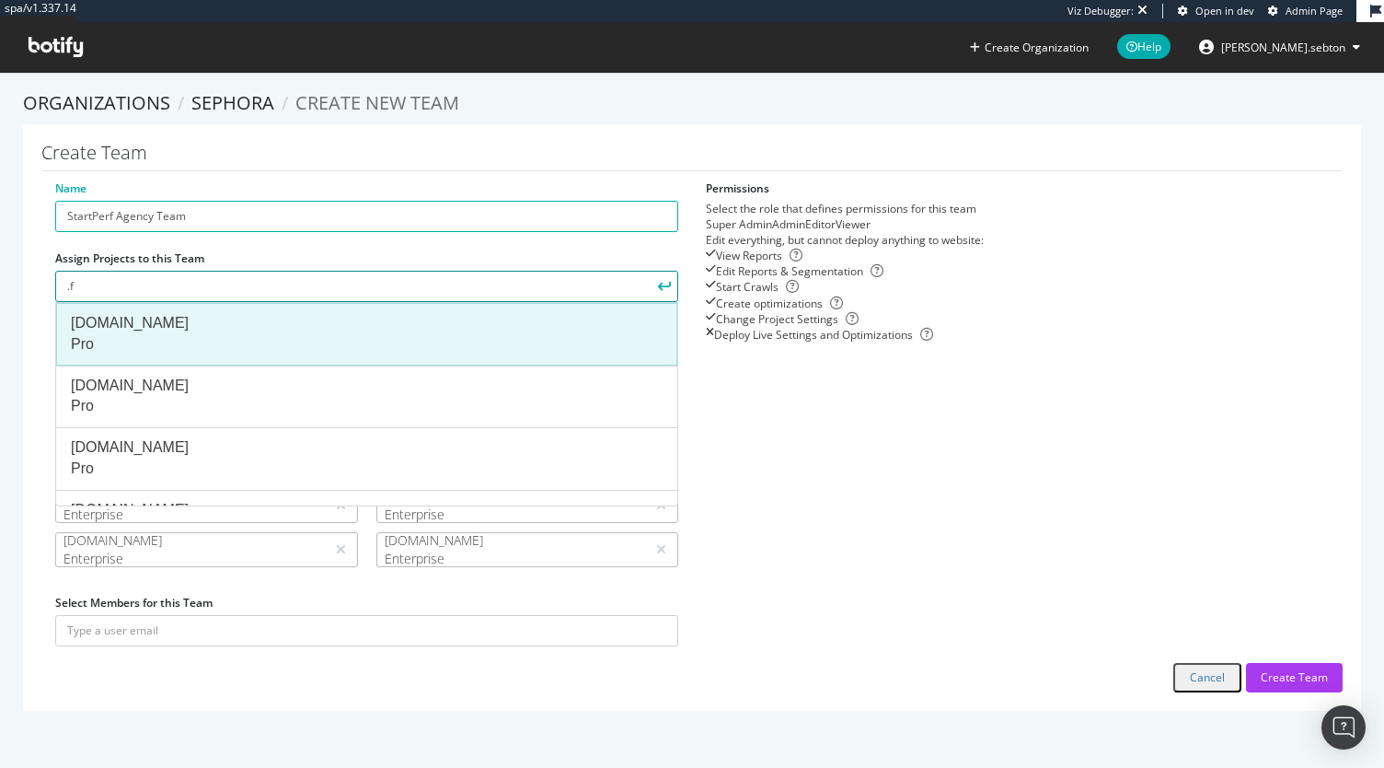
type input ".f"
click at [165, 313] on div "Sephora.fr Pro" at bounding box center [367, 334] width 592 height 42
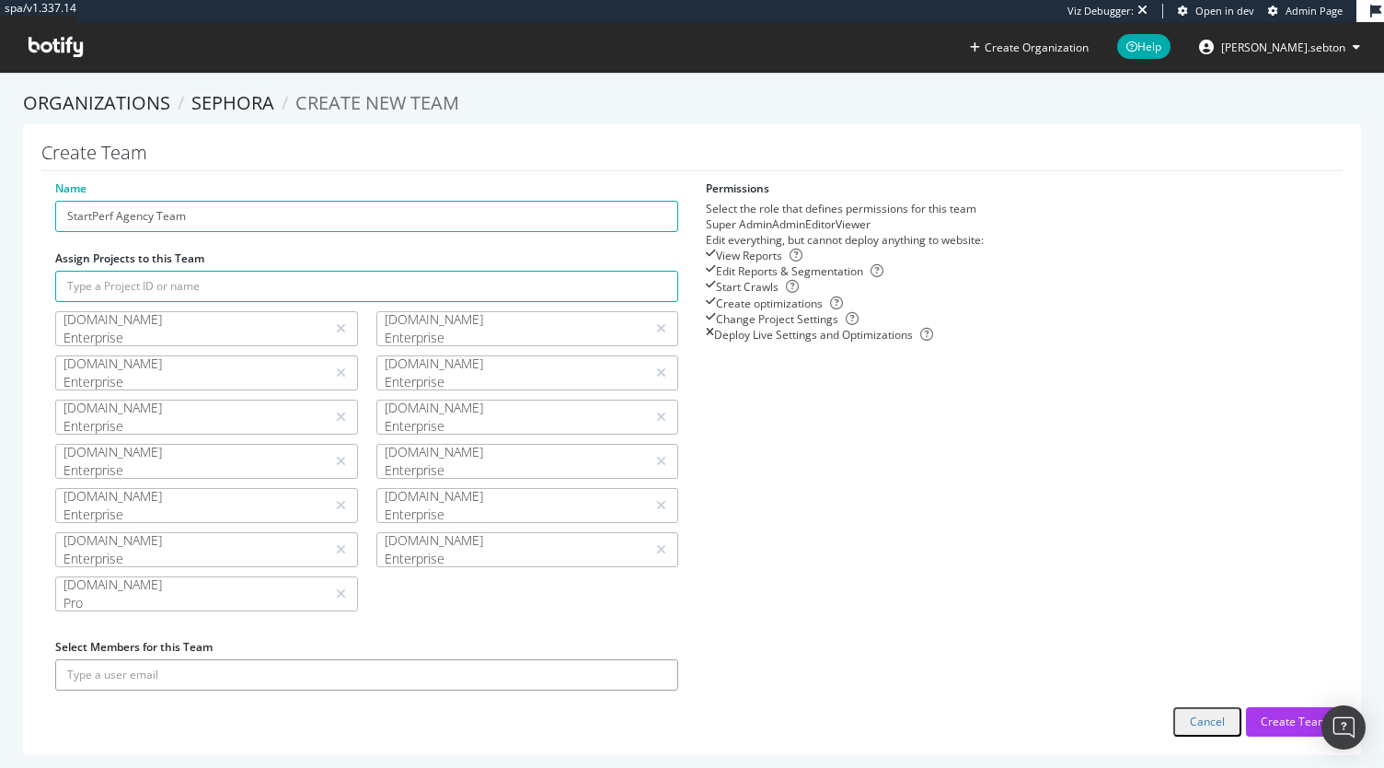
click at [219, 676] on input "text" at bounding box center [366, 674] width 623 height 31
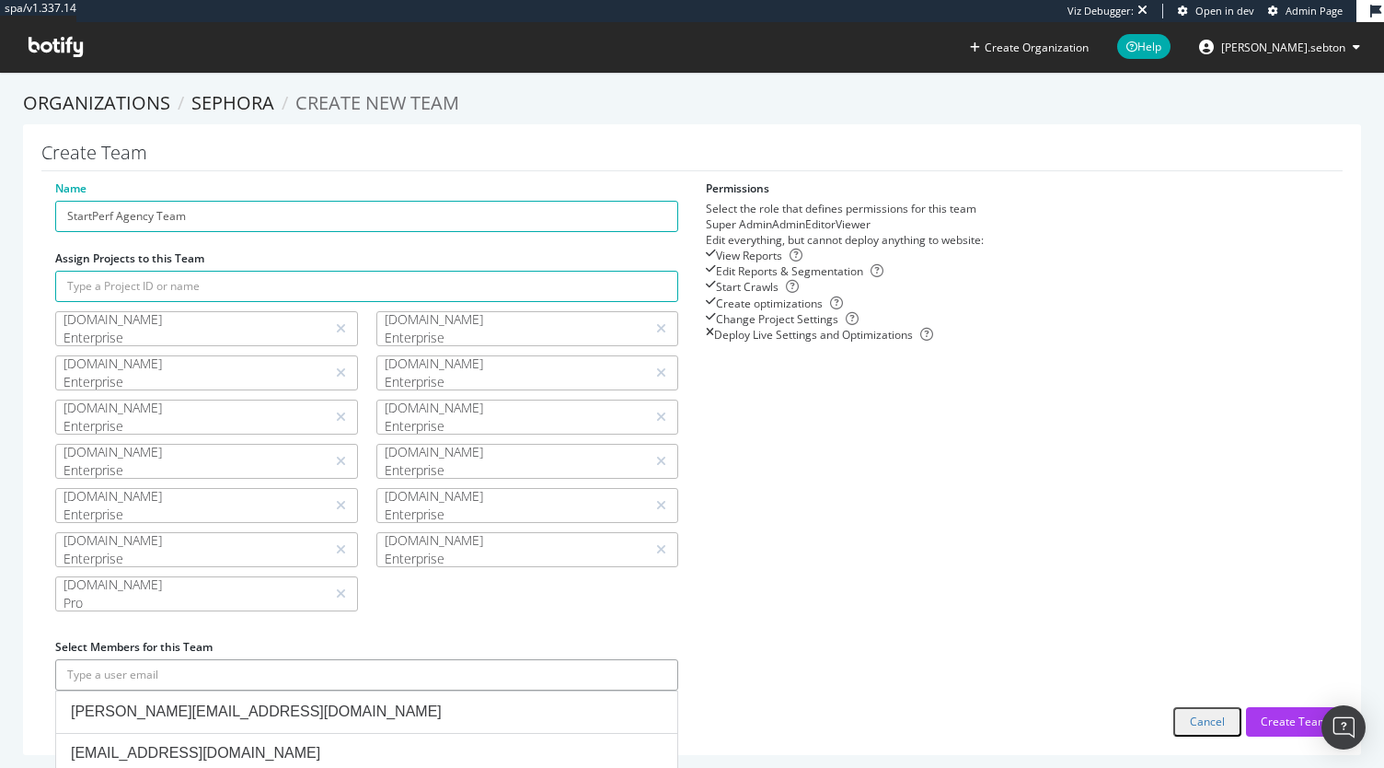
paste input "cch)"
type input "cch)"
paste input ""tools@startperf.com"
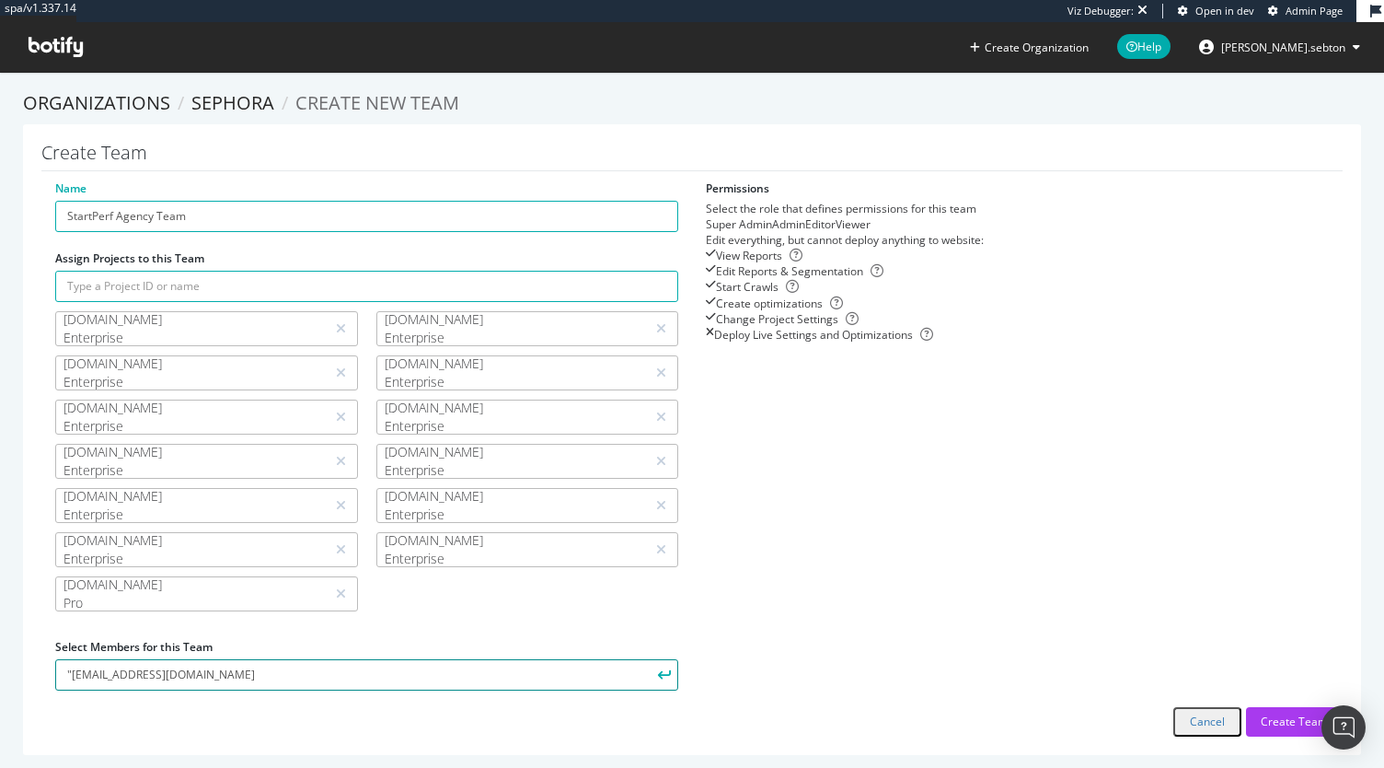
drag, startPoint x: 72, startPoint y: 671, endPoint x: 83, endPoint y: 677, distance: 12.3
click at [72, 671] on input ""tools@startperf.com" at bounding box center [366, 674] width 623 height 31
type input "tools@startperf.com"
click at [647, 659] on button "submit" at bounding box center [662, 674] width 31 height 31
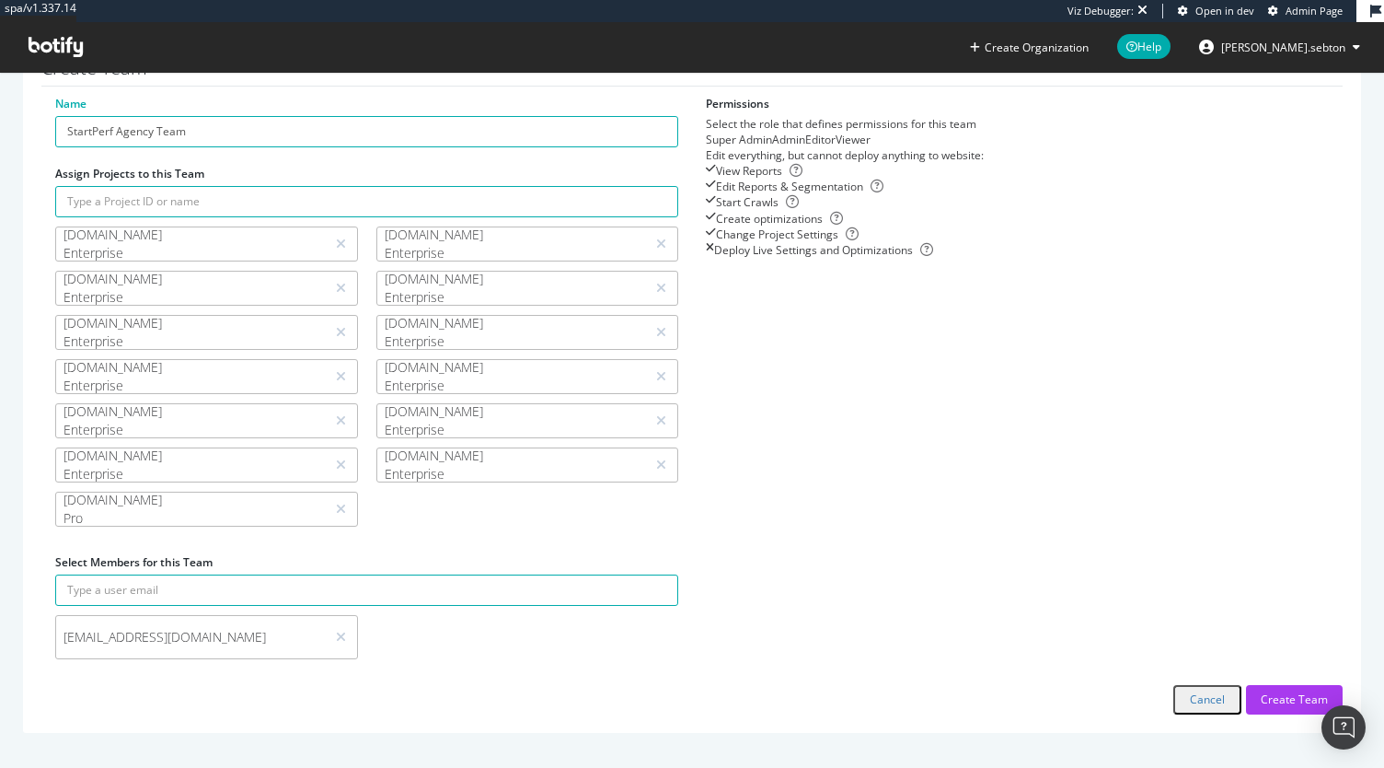
scroll to position [86, 0]
click at [1301, 697] on div "Create Team" at bounding box center [1294, 698] width 67 height 16
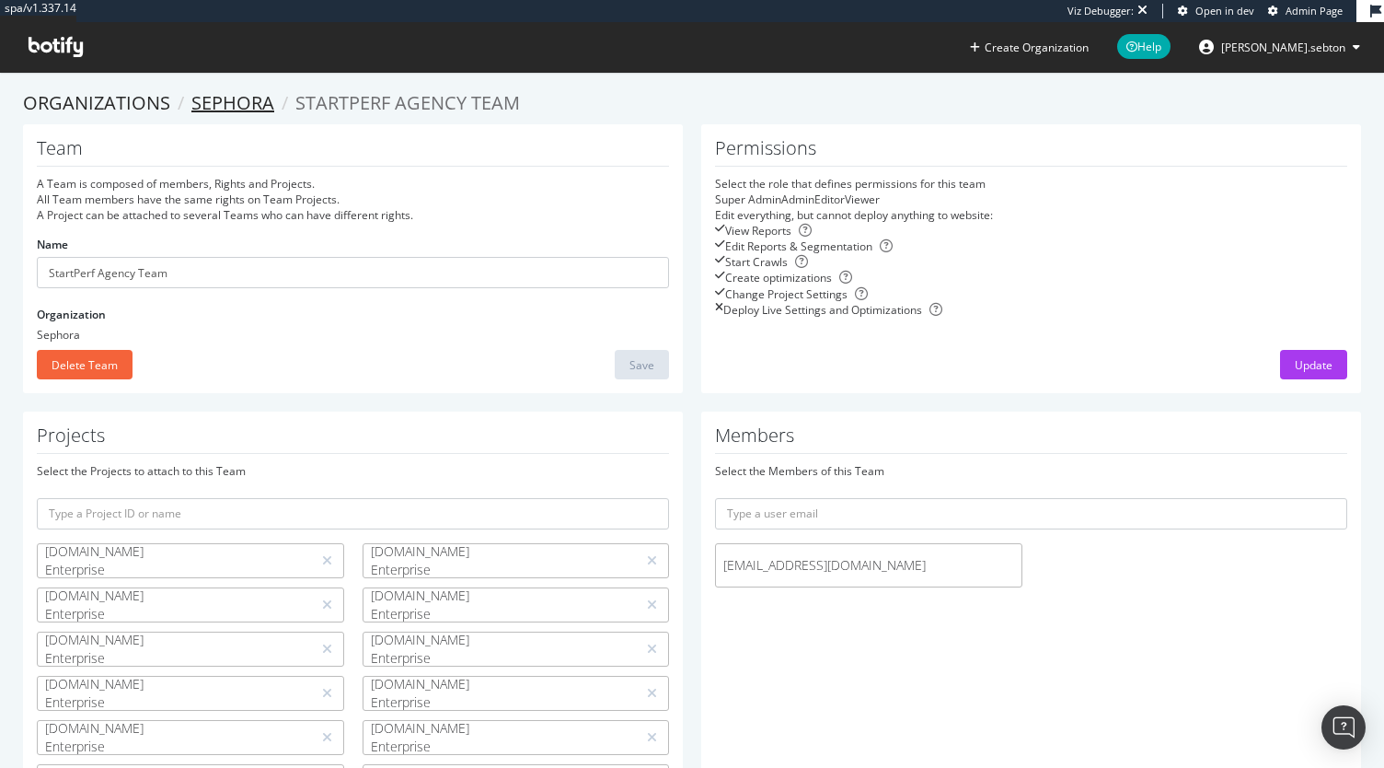
click at [236, 101] on link "Sephora" at bounding box center [232, 102] width 83 height 25
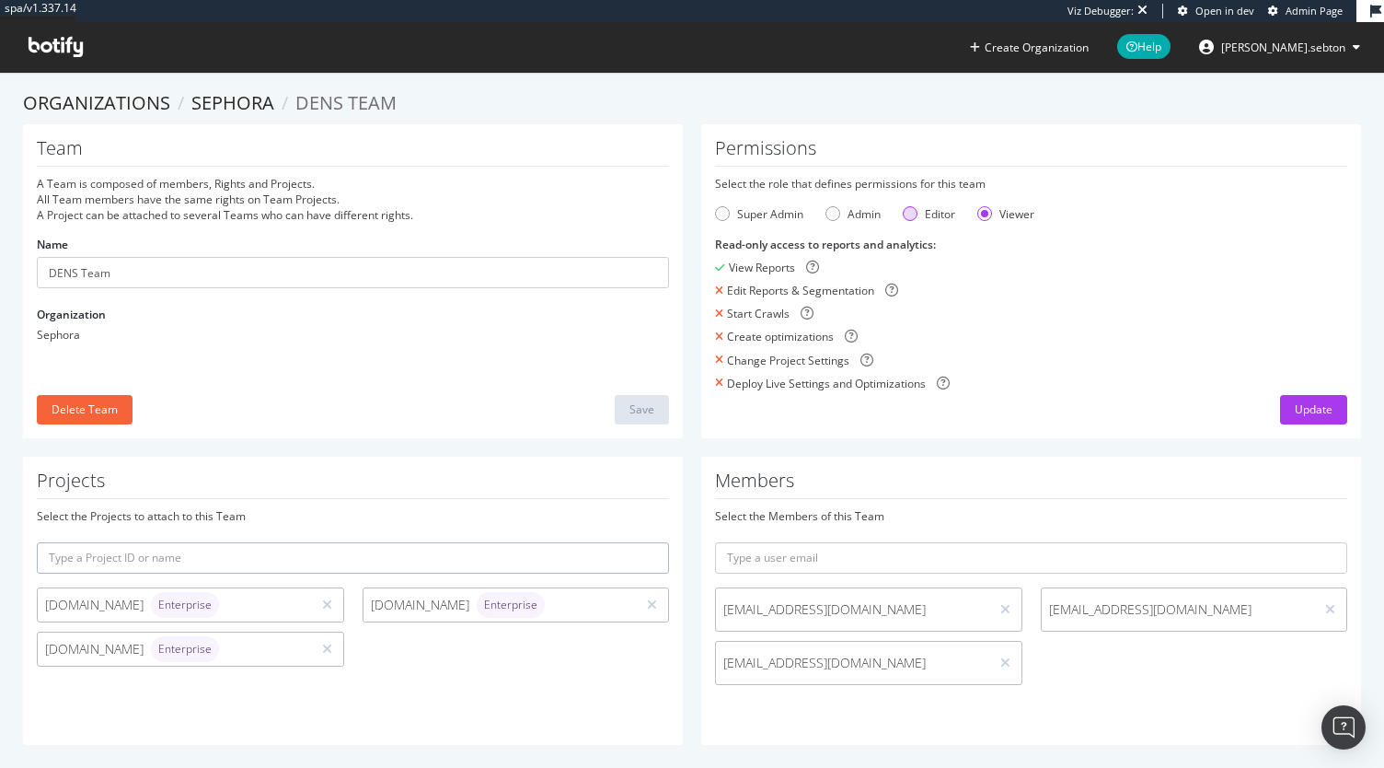
click at [909, 217] on div "Editor" at bounding box center [910, 213] width 15 height 15
click at [977, 216] on div "Viewer" at bounding box center [984, 213] width 15 height 15
click at [255, 98] on link "Sephora" at bounding box center [232, 102] width 83 height 25
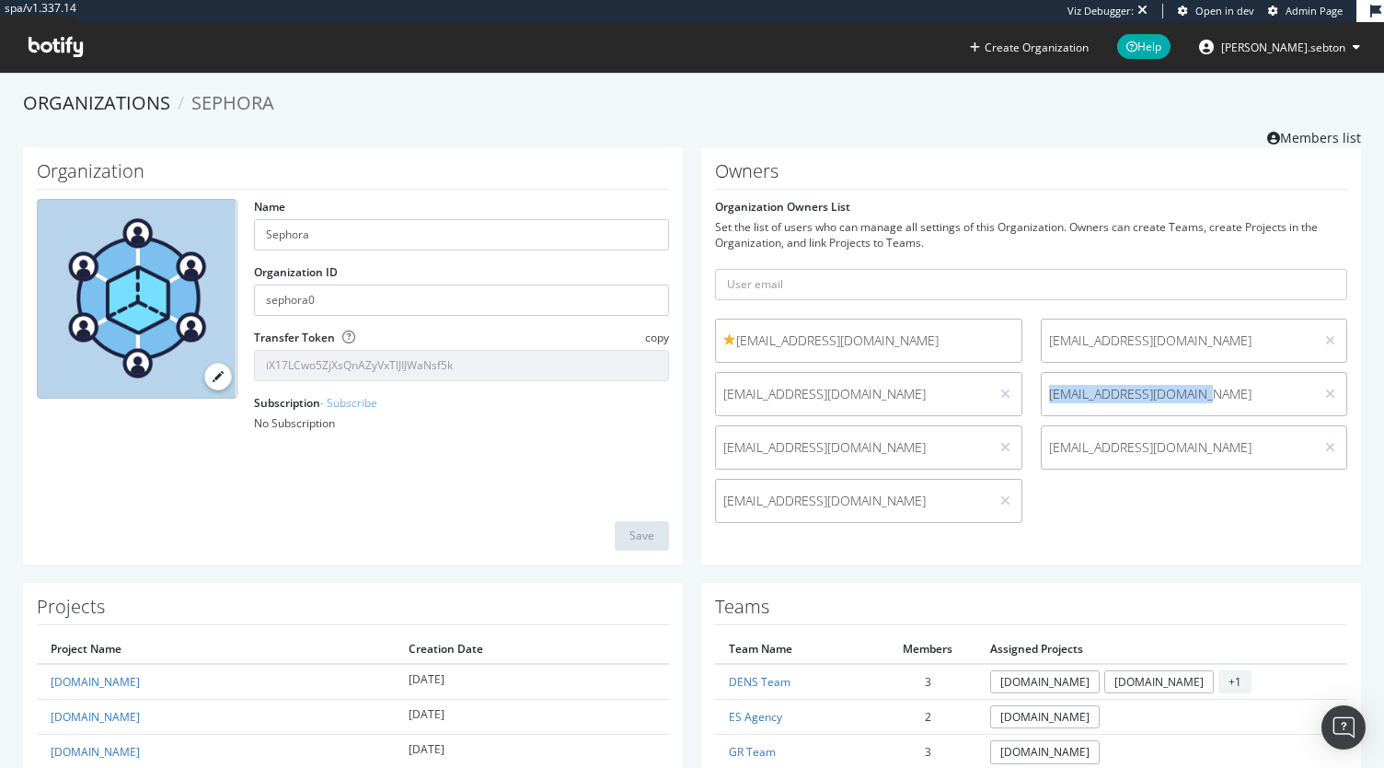
drag, startPoint x: 1213, startPoint y: 399, endPoint x: 1014, endPoint y: 411, distance: 199.2
click at [1014, 411] on div "bjucobin@sephora.fr ts@refficience.com pcinqfraix@ext.sephora.fr c.cherchi@star…" at bounding box center [1031, 425] width 651 height 214
click at [1208, 507] on div "bjucobin@sephora.fr ts@refficience.com pcinqfraix@ext.sephora.fr c.cherchi@star…" at bounding box center [1031, 425] width 651 height 214
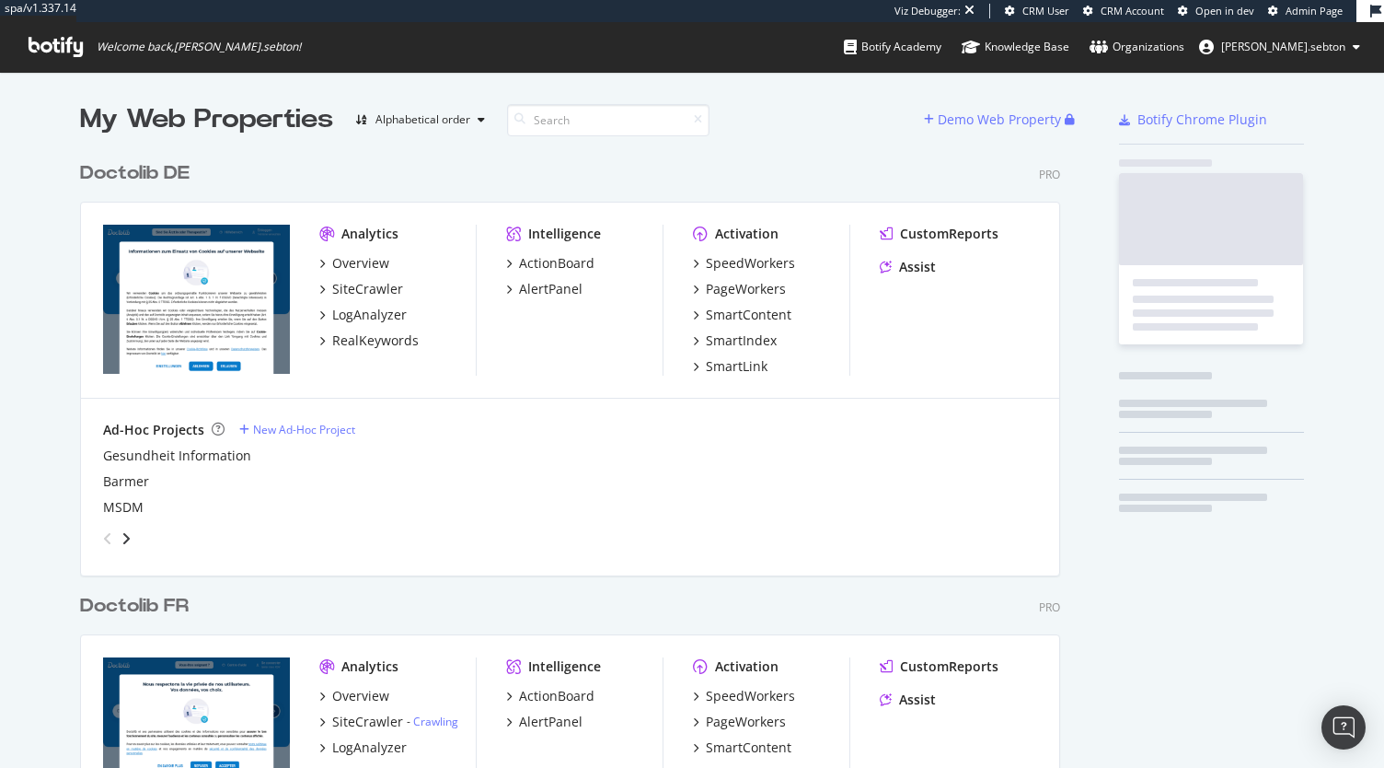
scroll to position [1484, 980]
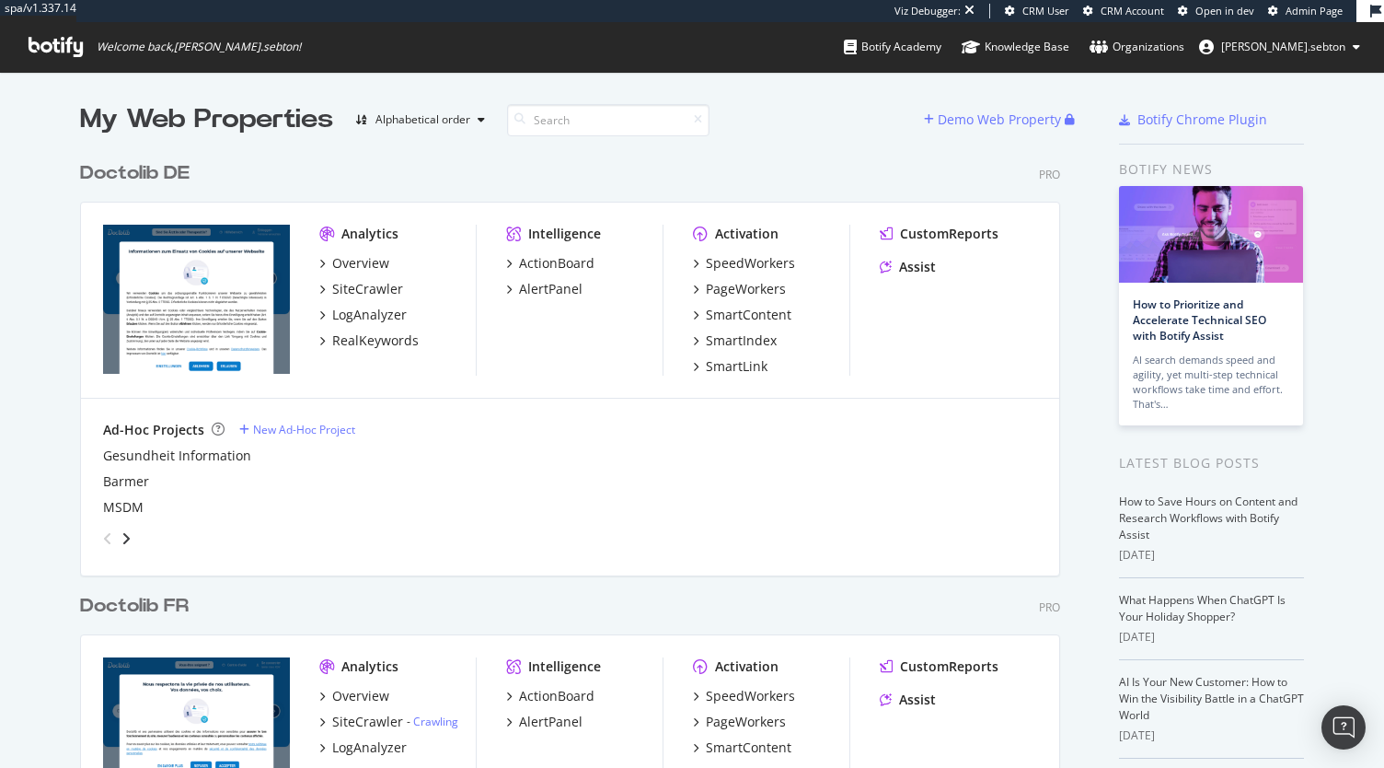
click at [1295, 17] on span "Admin Page" at bounding box center [1314, 11] width 57 height 14
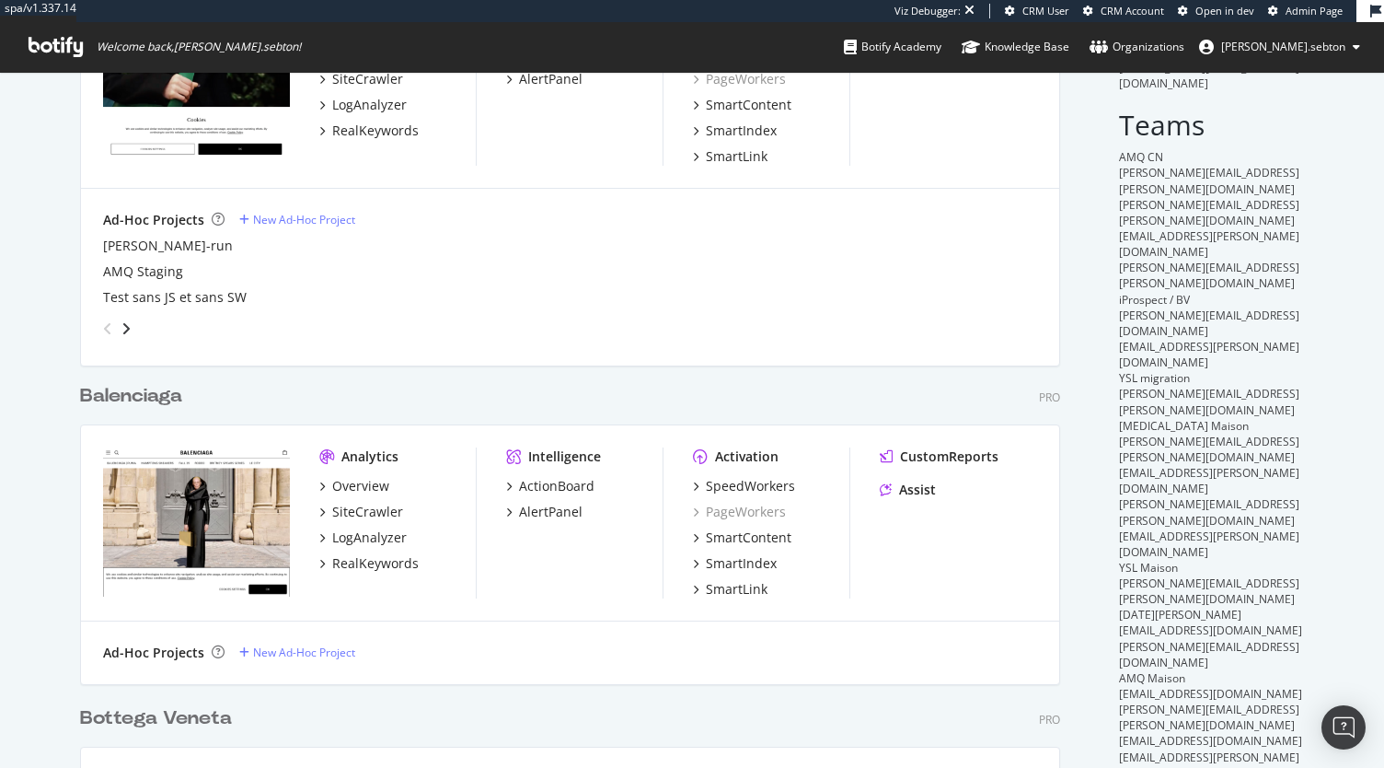
scroll to position [460, 0]
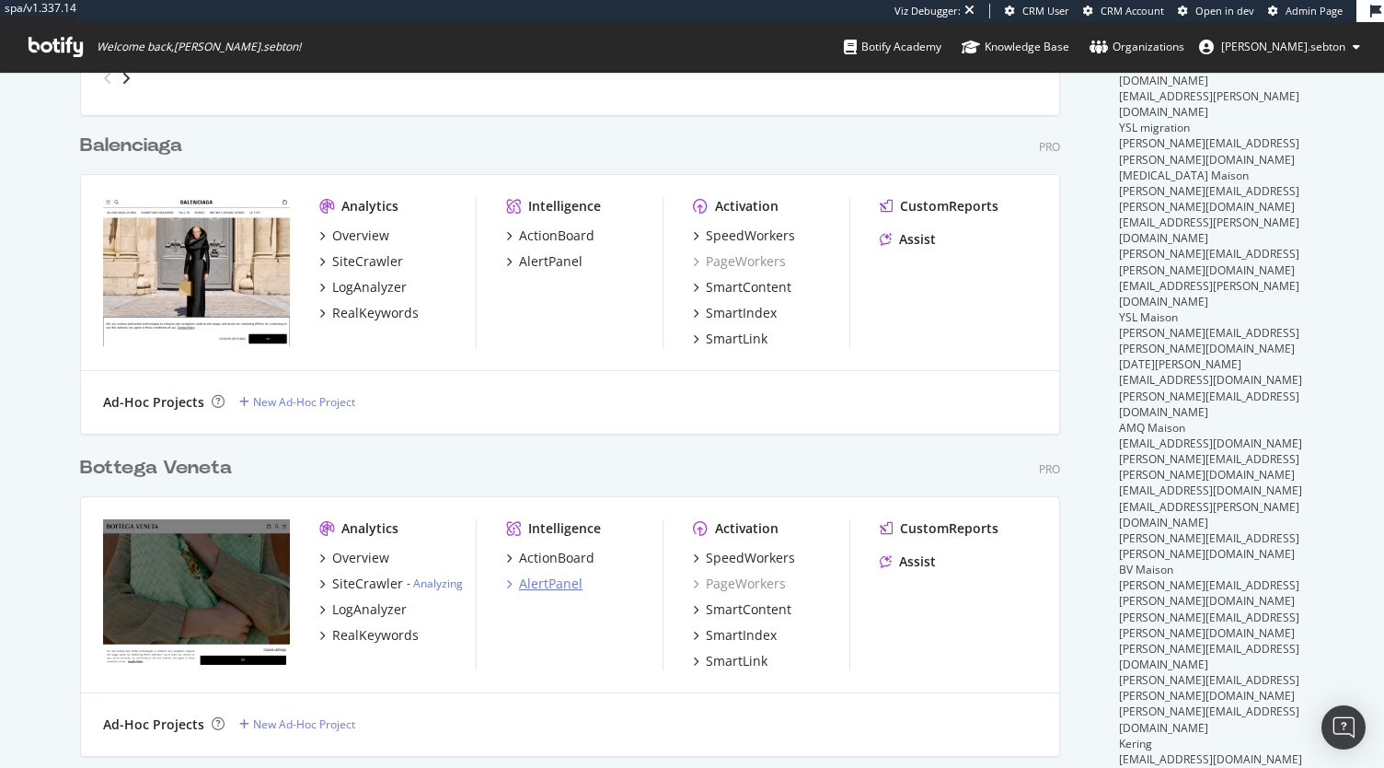
click at [549, 583] on div "AlertPanel" at bounding box center [551, 583] width 64 height 18
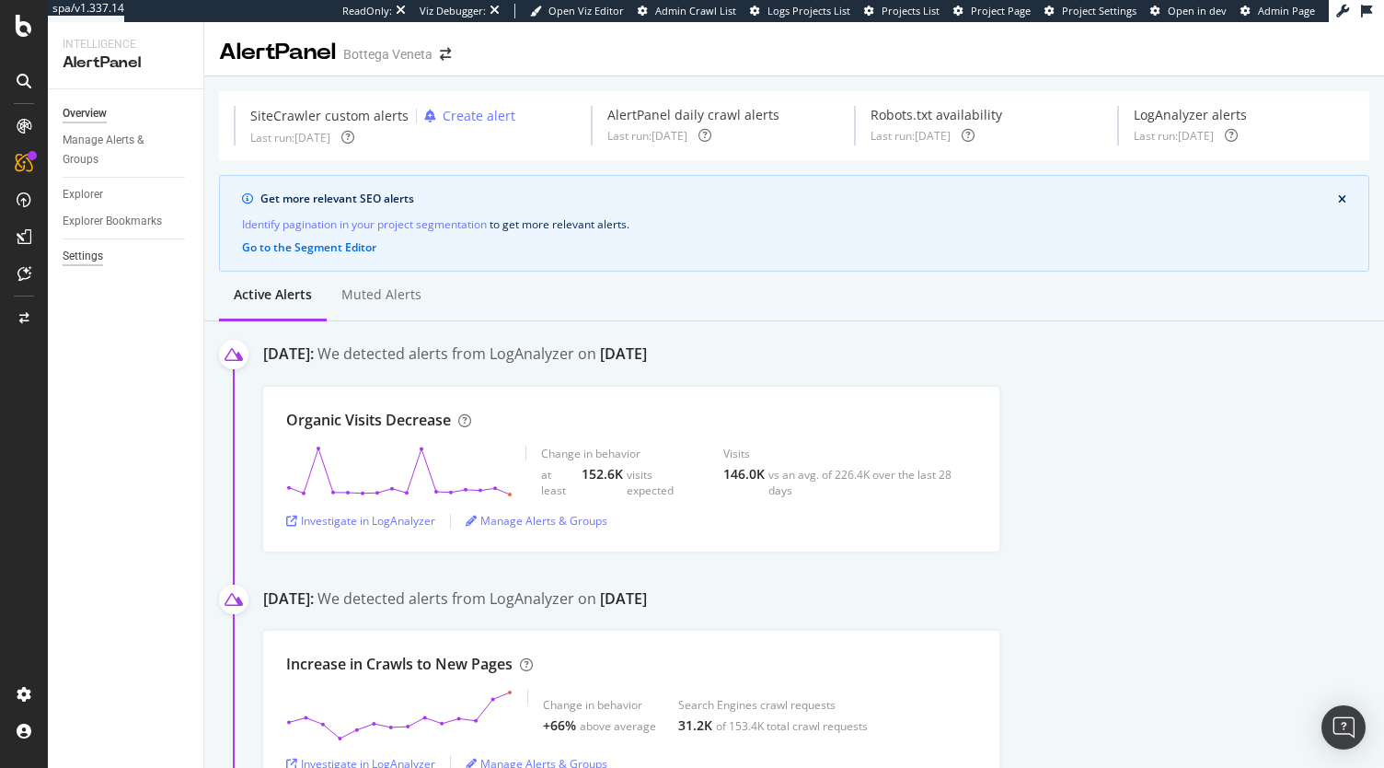
click at [87, 251] on div "Settings" at bounding box center [83, 256] width 40 height 19
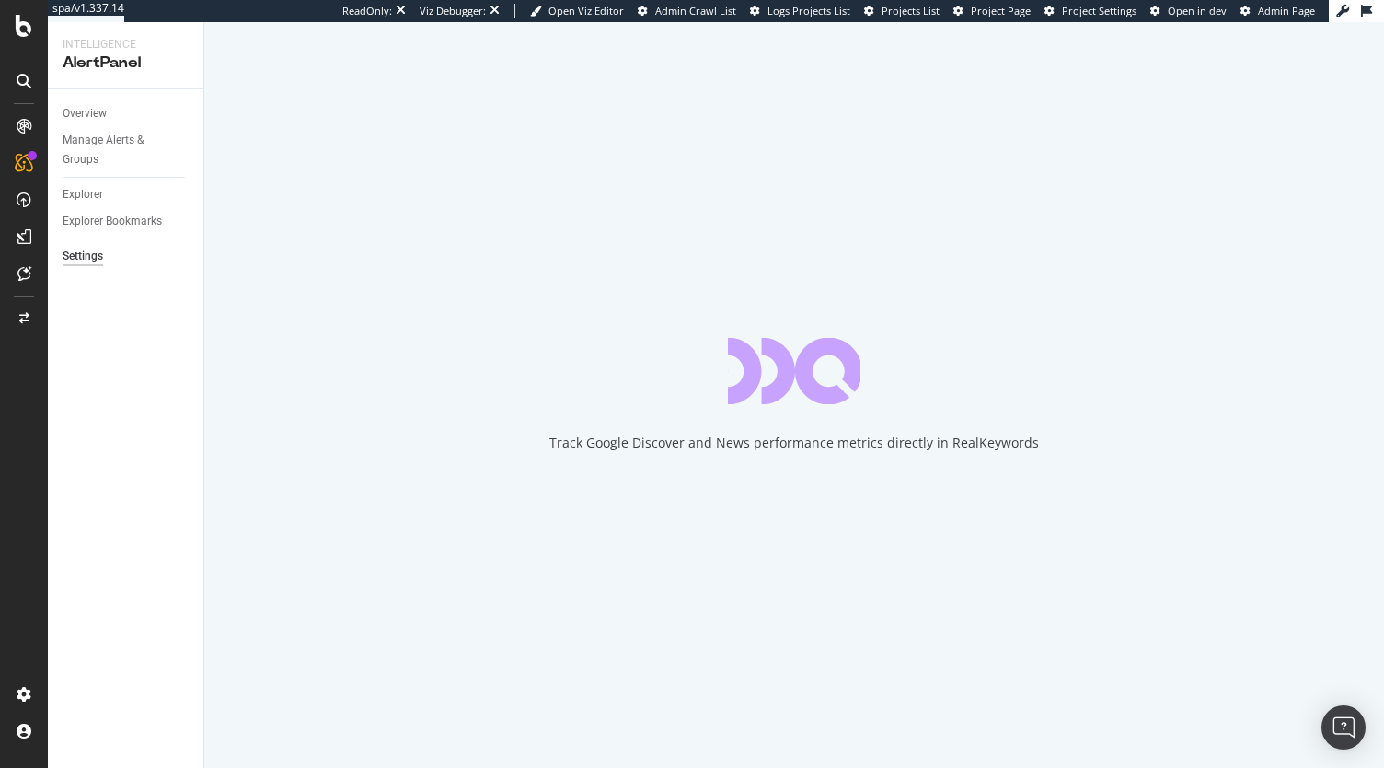
select select "01"
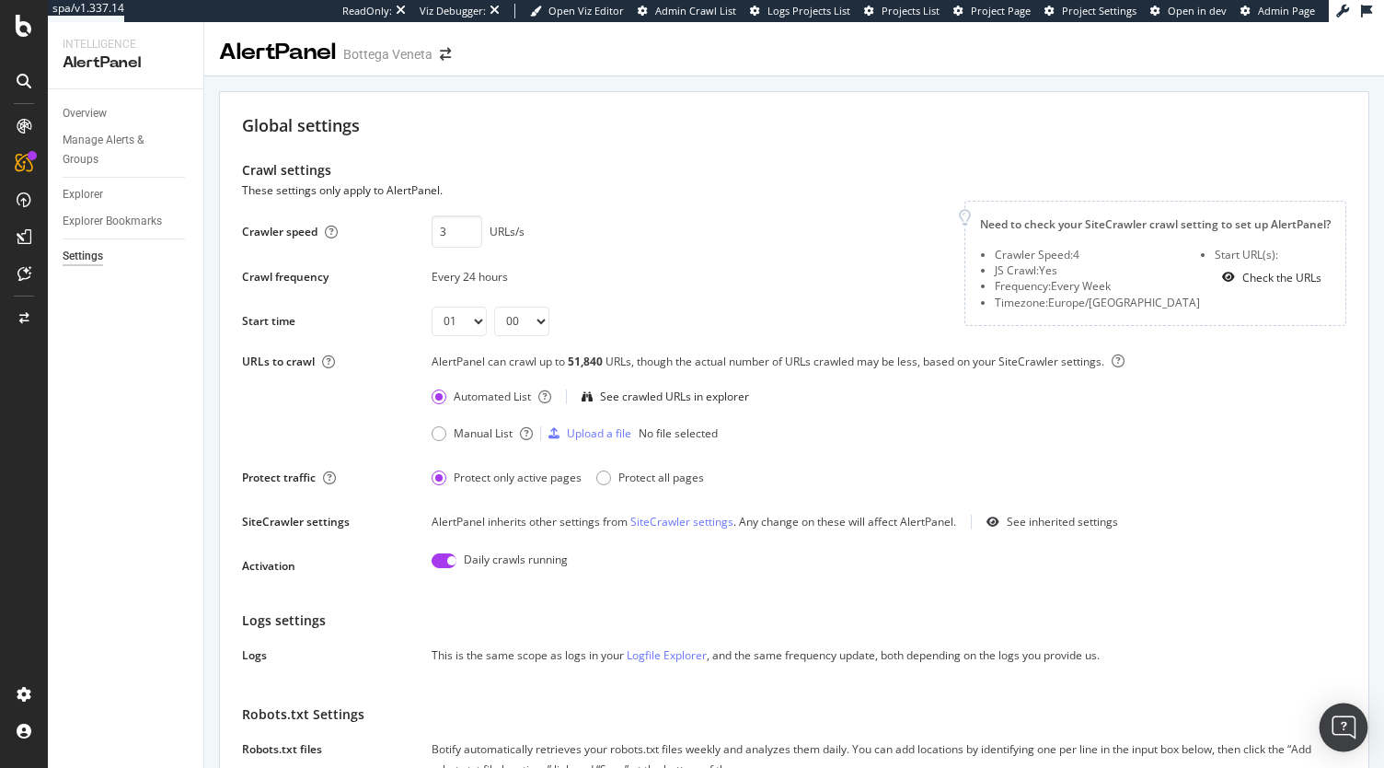
click at [1351, 730] on img "Open Intercom Messenger" at bounding box center [1344, 727] width 24 height 24
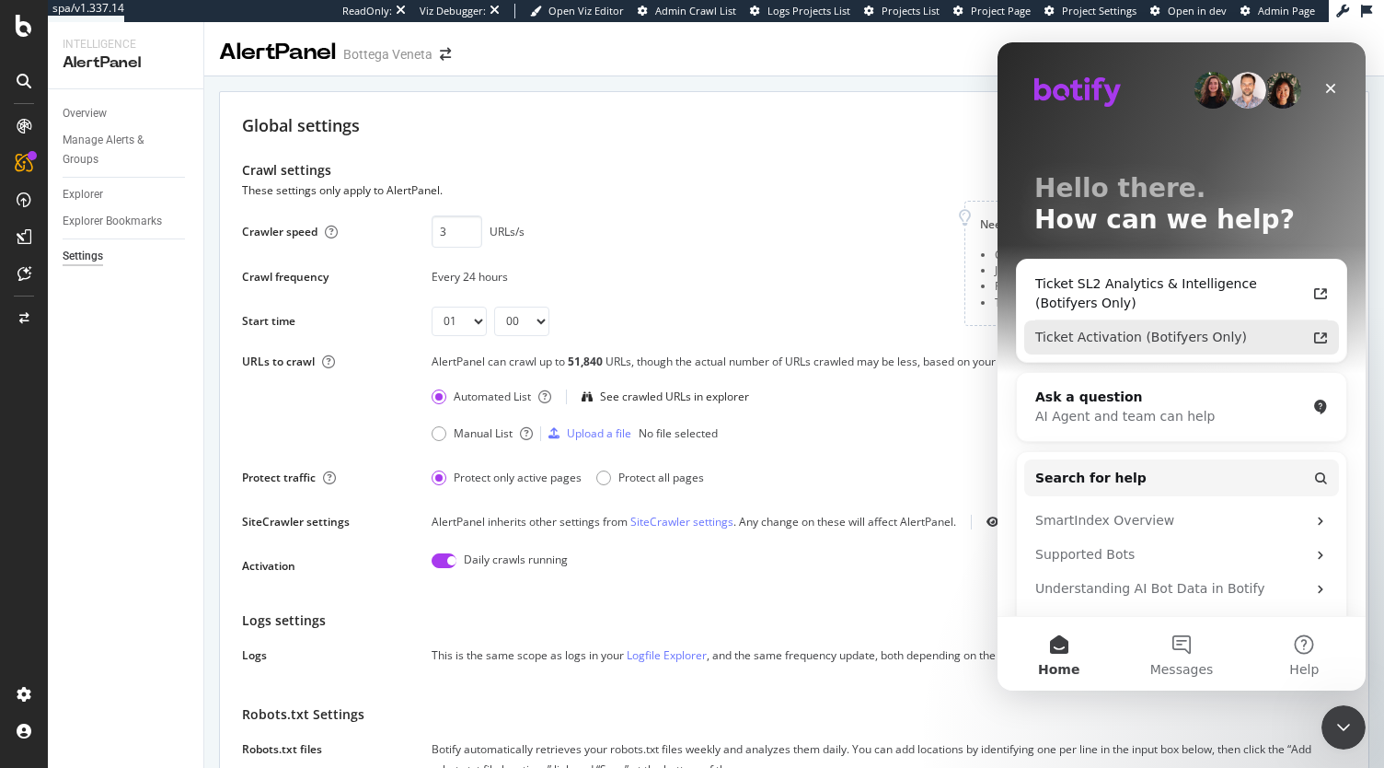
click at [1167, 344] on div "Ticket Activation (Botifyers Only)" at bounding box center [1170, 337] width 271 height 19
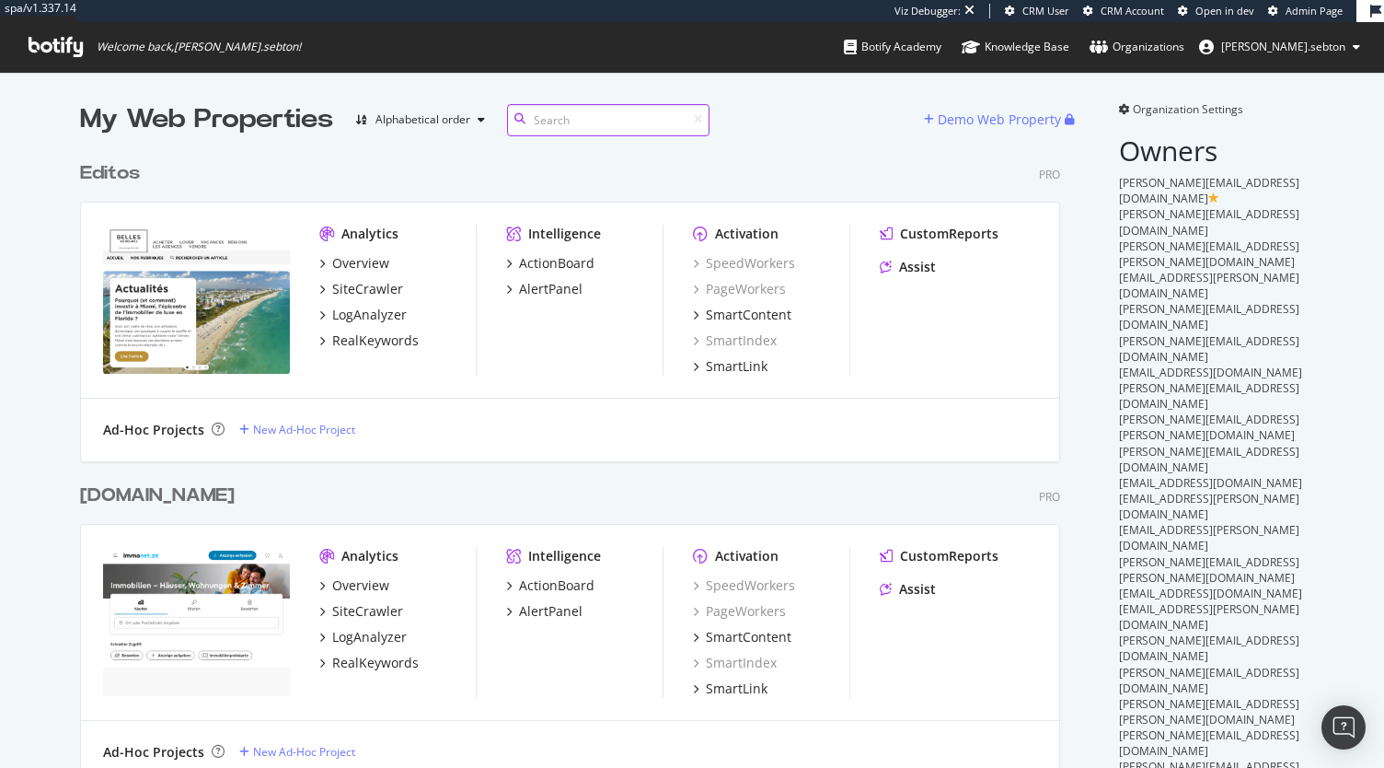
scroll to position [5224, 980]
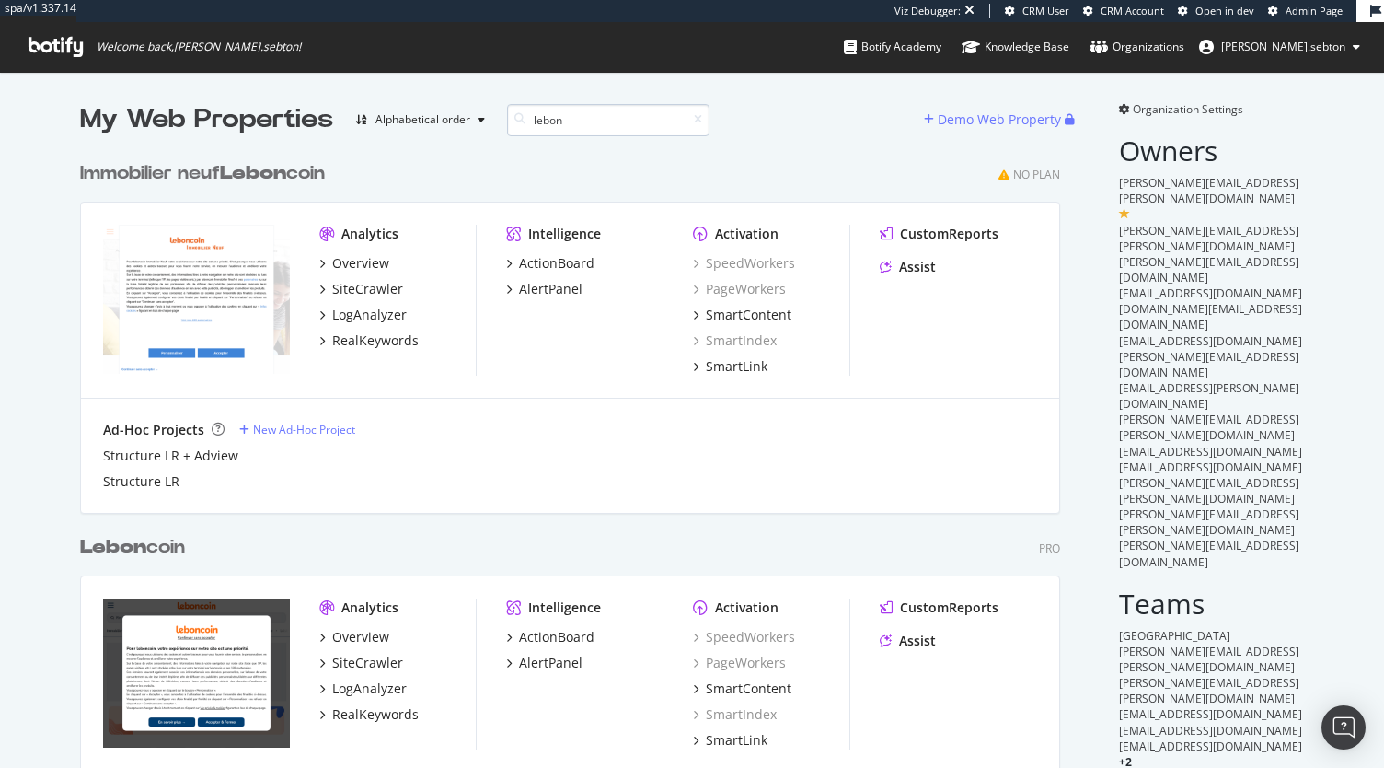
scroll to position [1114, 980]
type input "lebon"
click at [359, 688] on div "LogAnalyzer" at bounding box center [369, 688] width 75 height 18
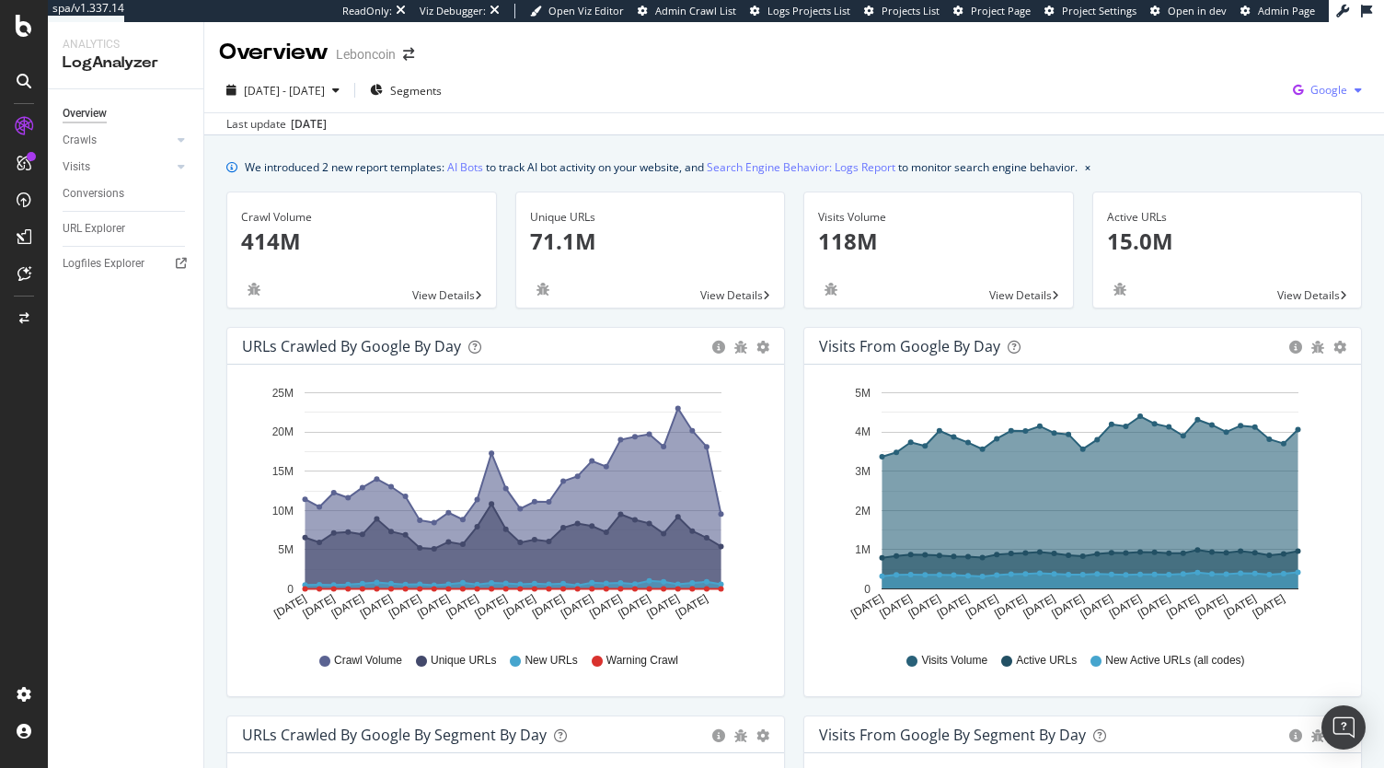
click at [1311, 87] on span "Google" at bounding box center [1329, 90] width 37 height 16
click at [1210, 104] on span "OpenAI" at bounding box center [1222, 107] width 68 height 17
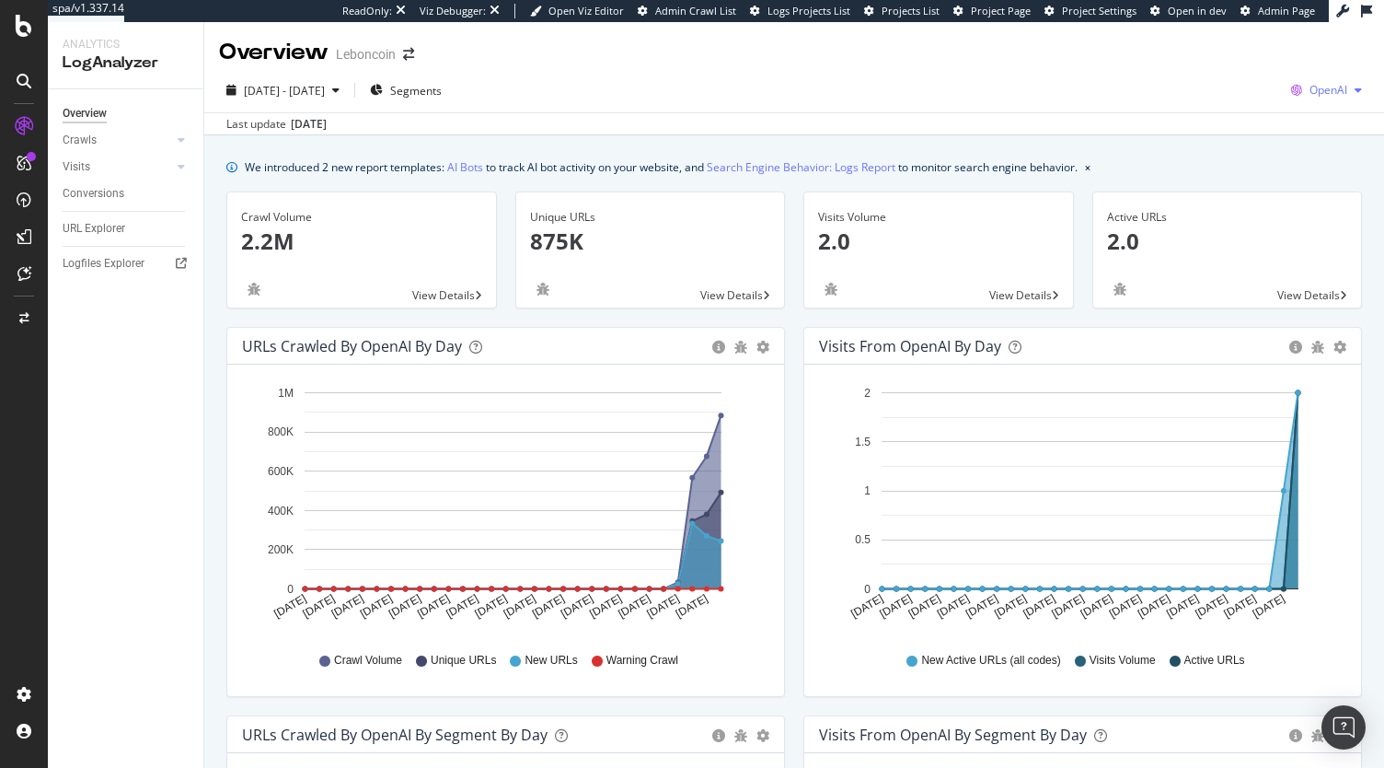
click at [1347, 93] on div "button" at bounding box center [1358, 90] width 22 height 11
click at [1242, 141] on span "Other AI Bots" at bounding box center [1220, 141] width 68 height 17
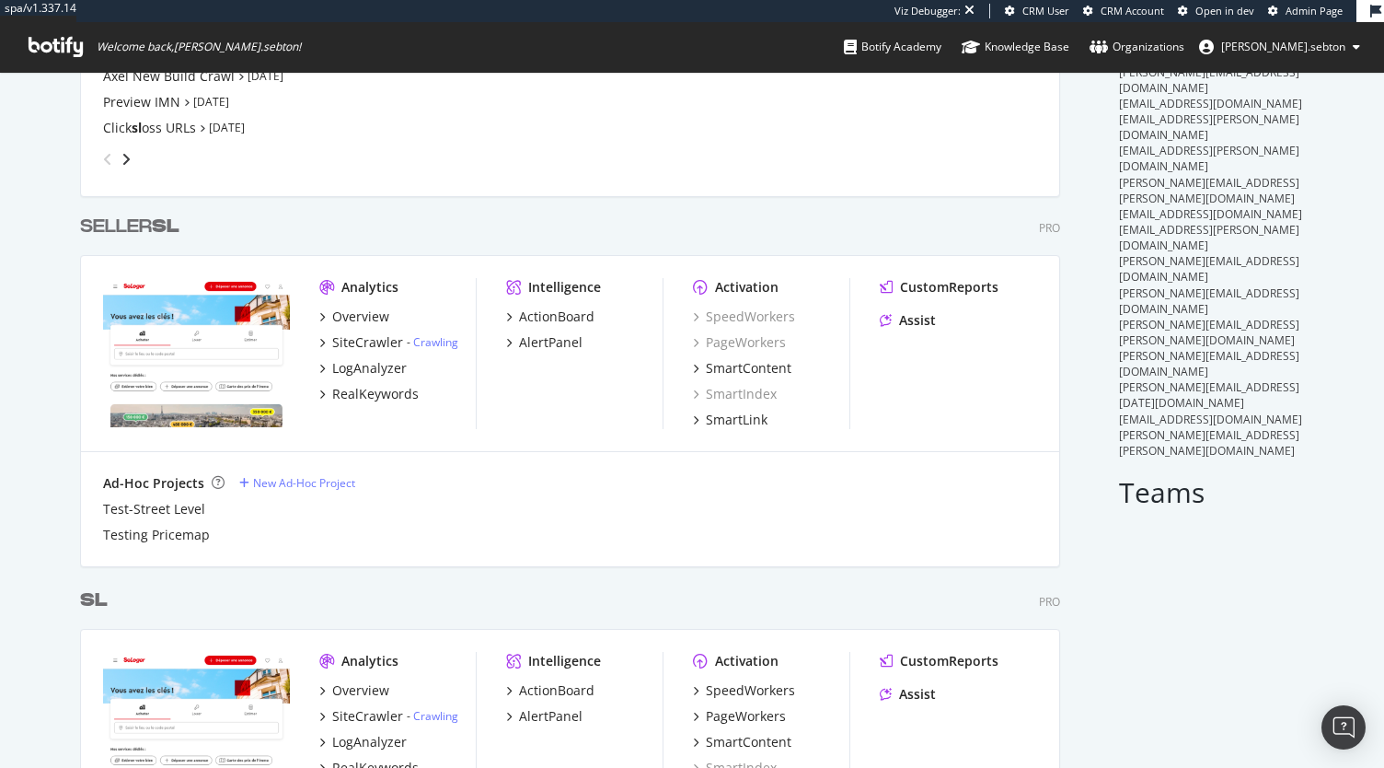
scroll to position [460, 0]
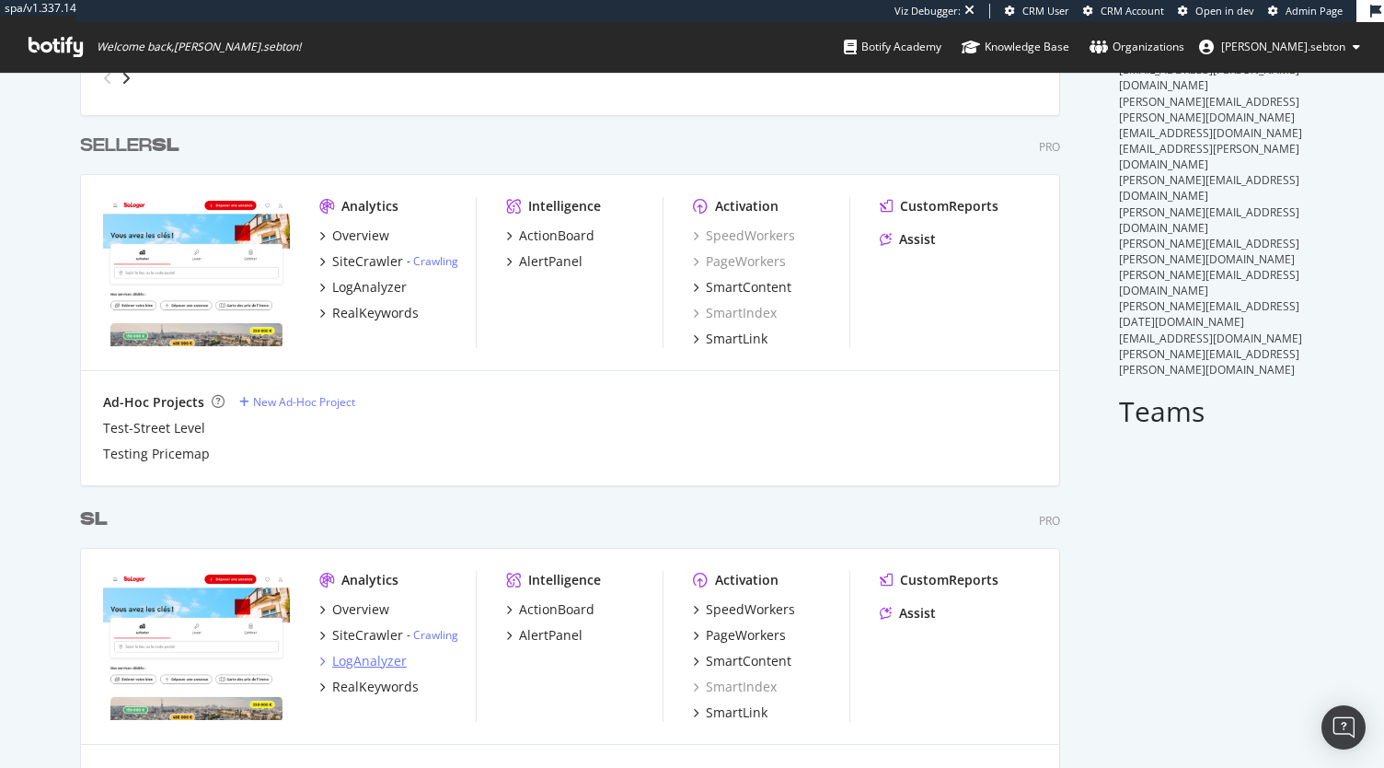
type input "sl"
click at [368, 664] on div "LogAnalyzer" at bounding box center [369, 661] width 75 height 18
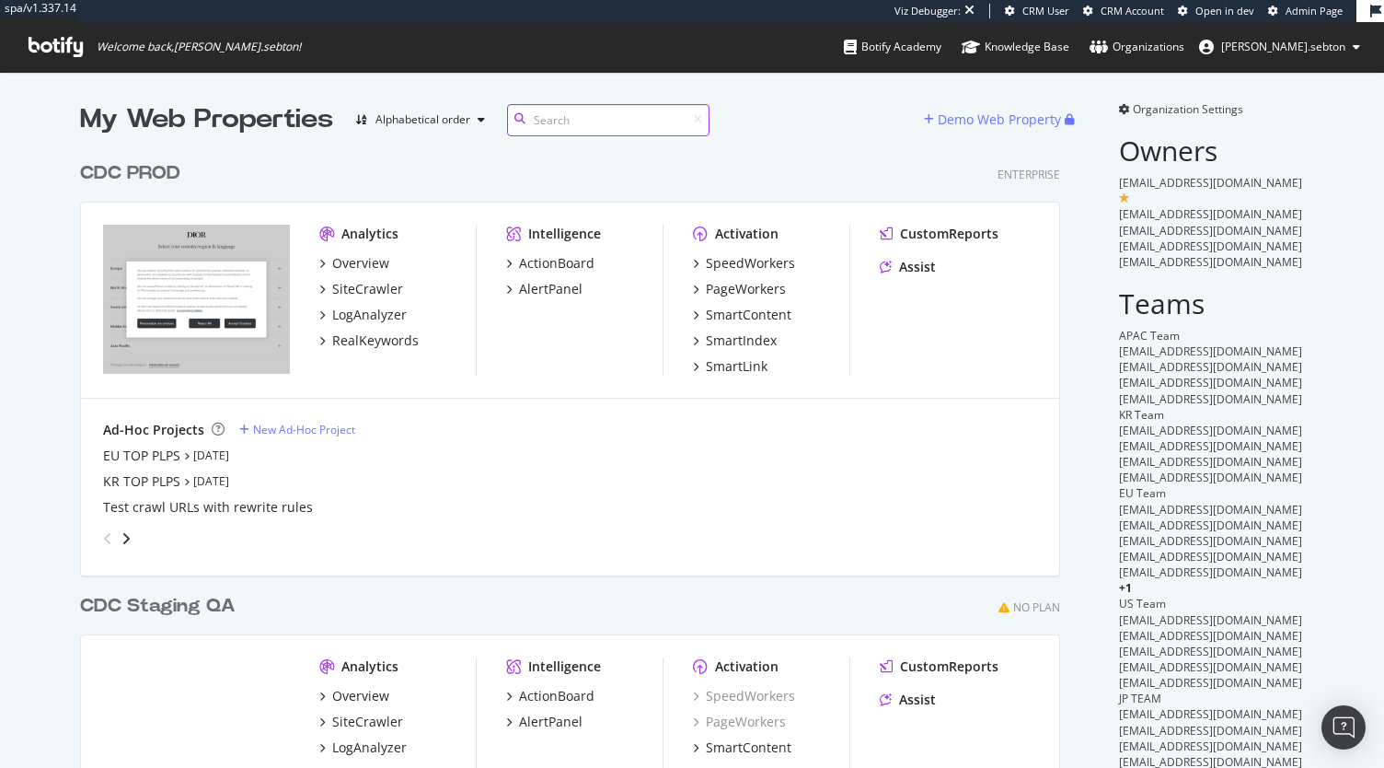
scroll to position [792, 980]
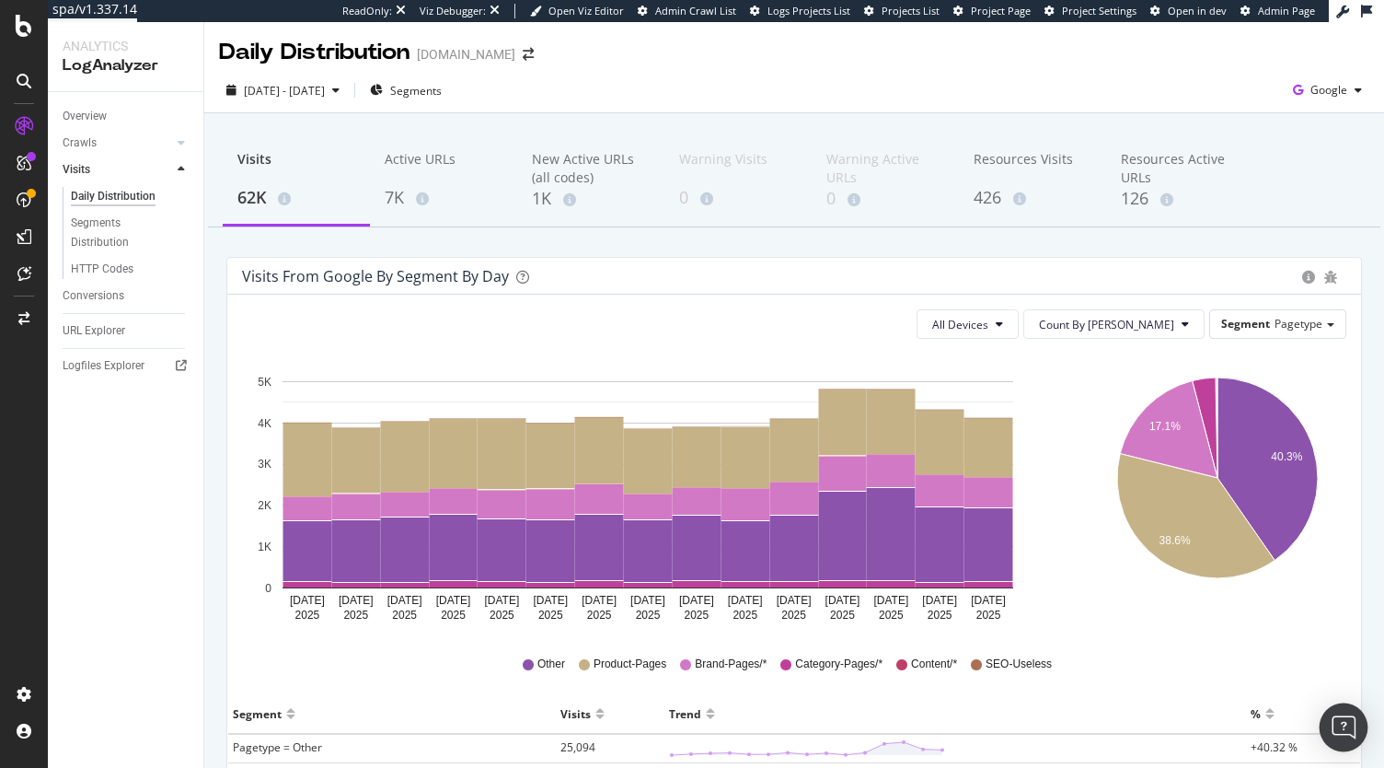
click at [1336, 729] on img "Open Intercom Messenger" at bounding box center [1344, 727] width 24 height 24
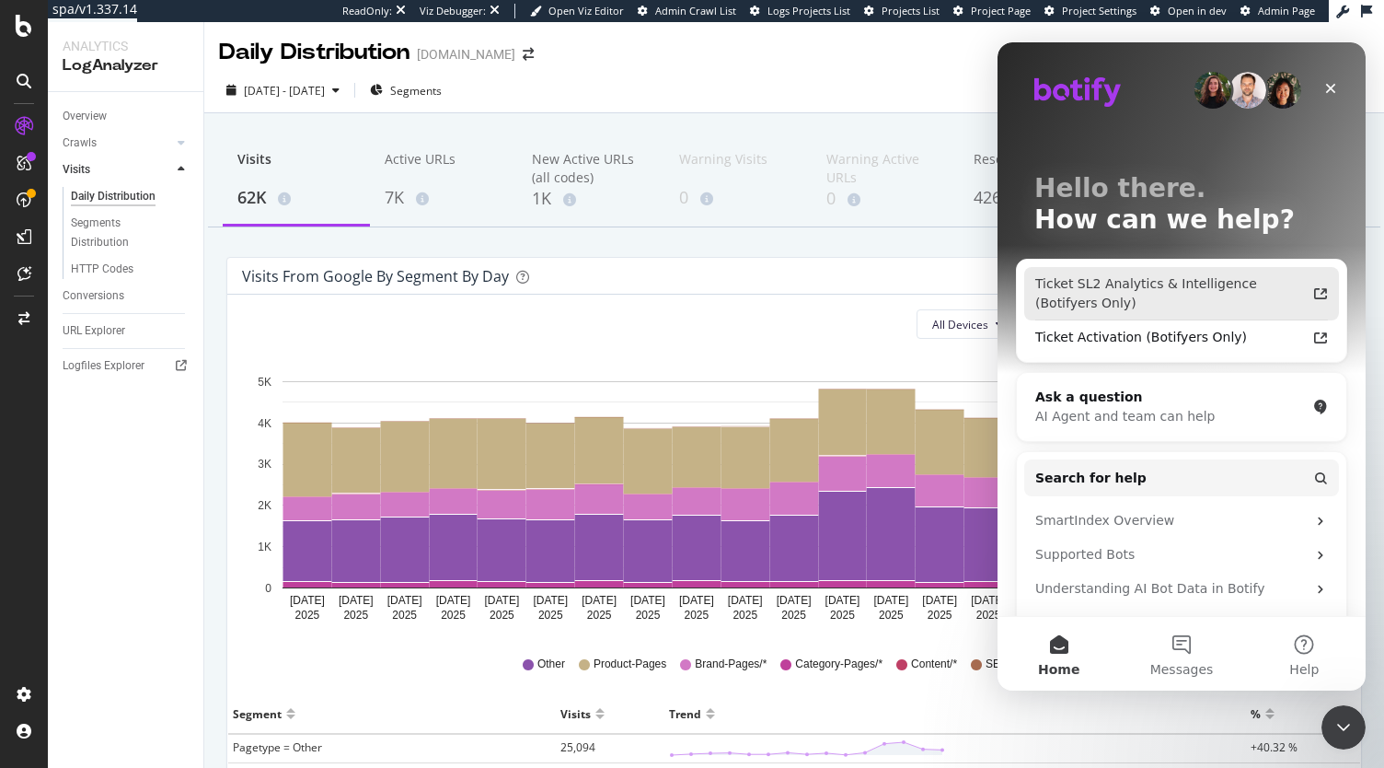
click at [1220, 272] on div "Ticket SL2 Analytics & Intelligence (Botifyers Only)" at bounding box center [1181, 293] width 315 height 53
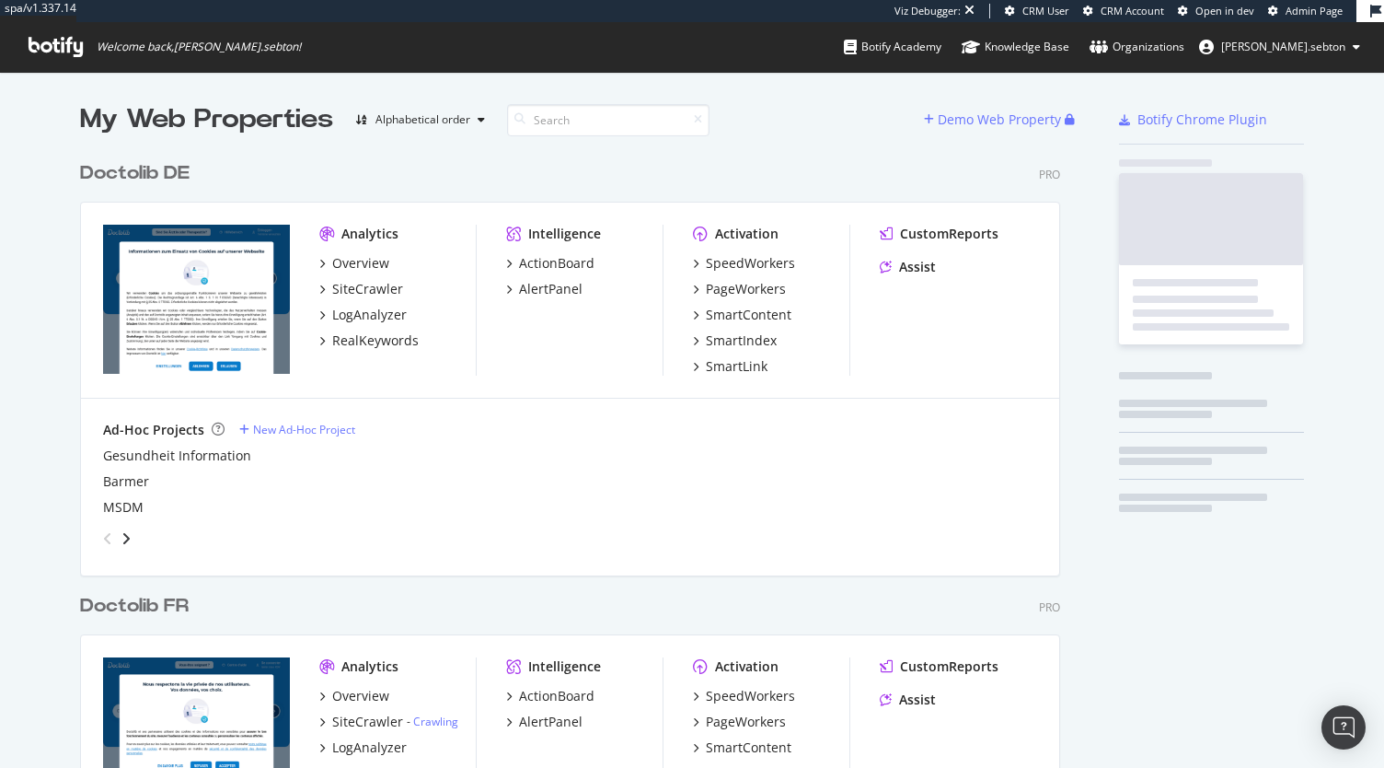
scroll to position [1484, 980]
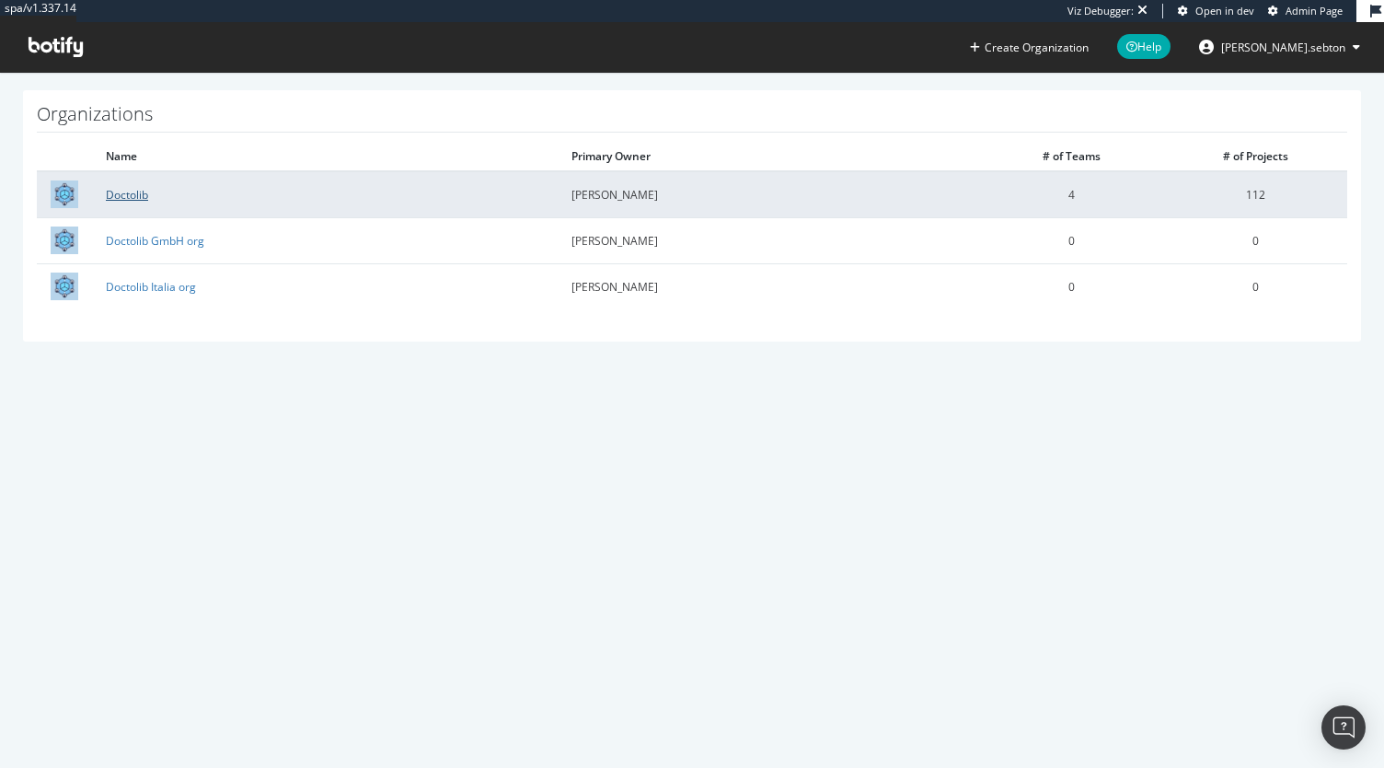
click at [127, 192] on link "Doctolib" at bounding box center [127, 195] width 42 height 16
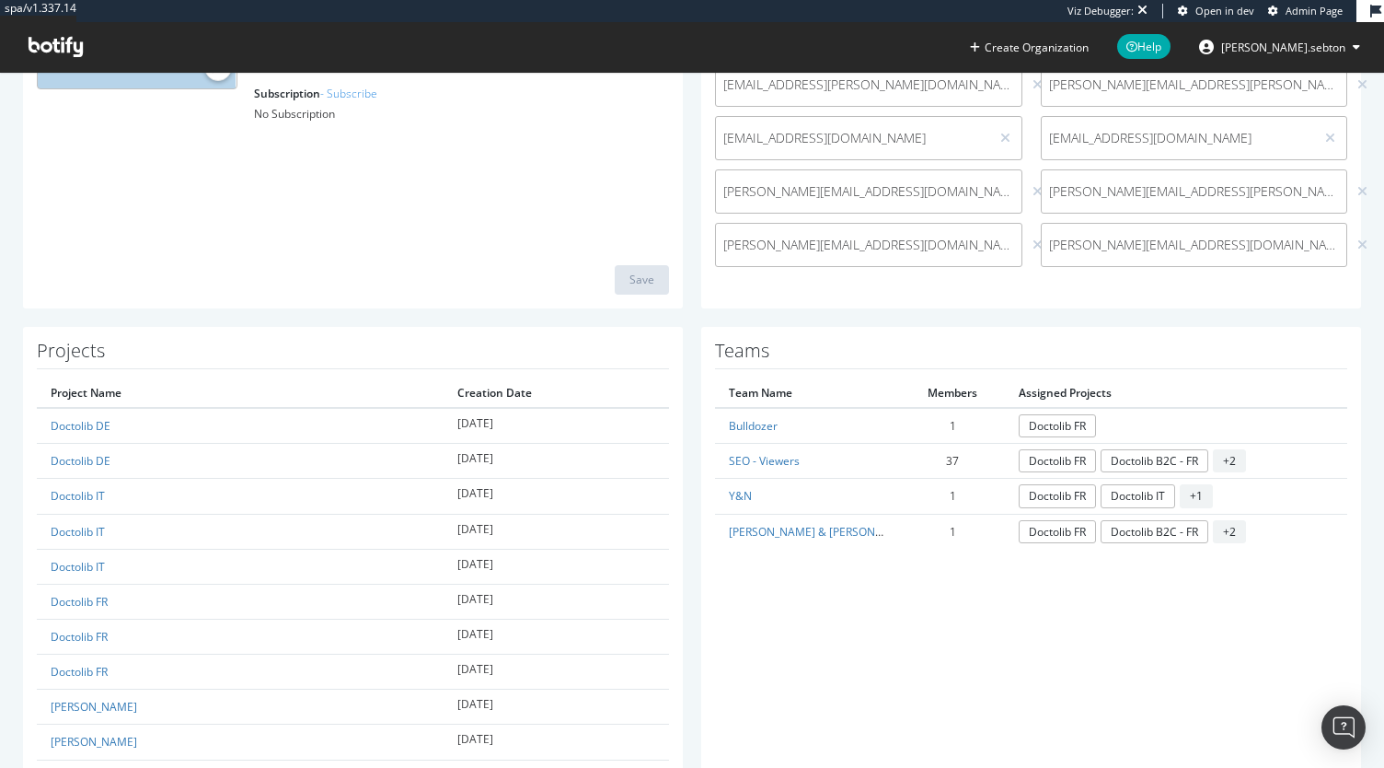
scroll to position [316, 0]
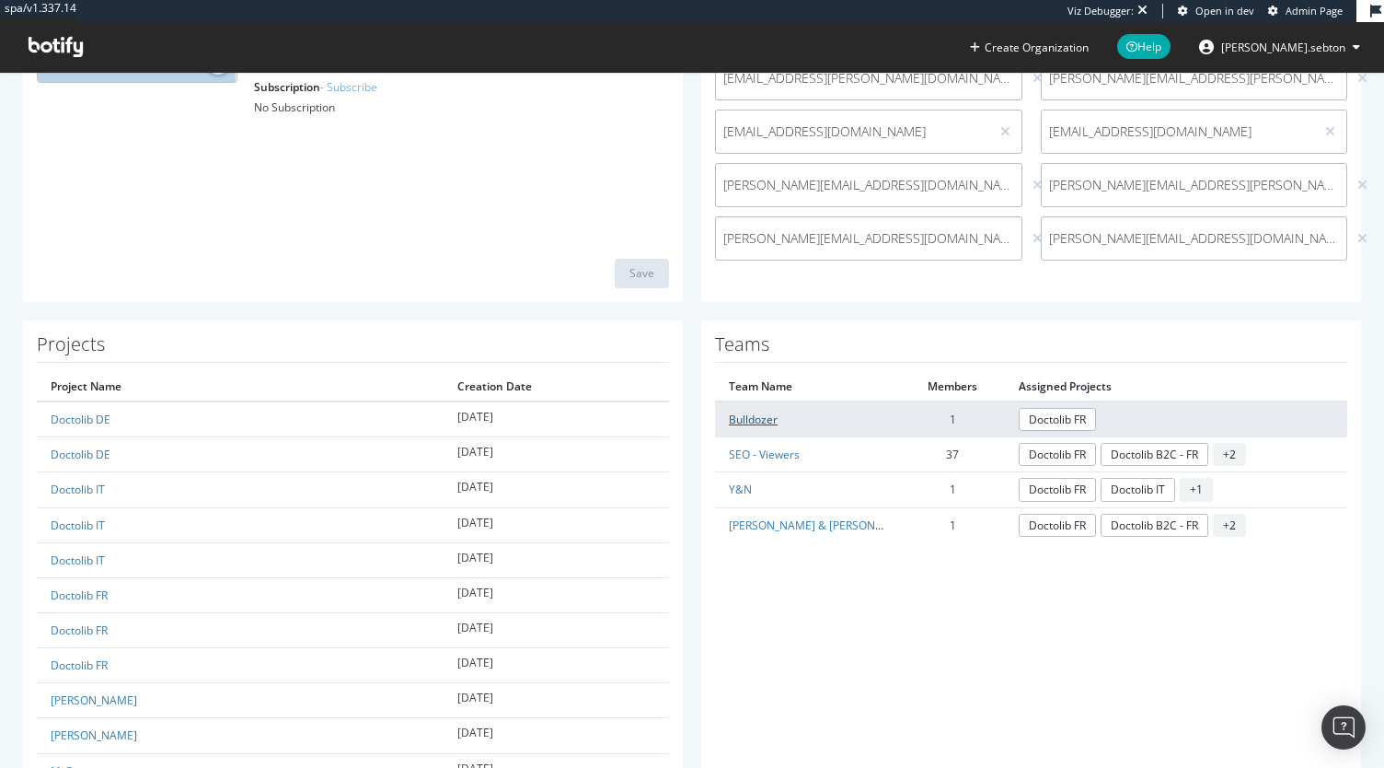
click at [750, 411] on link "Bulldozer" at bounding box center [753, 419] width 49 height 16
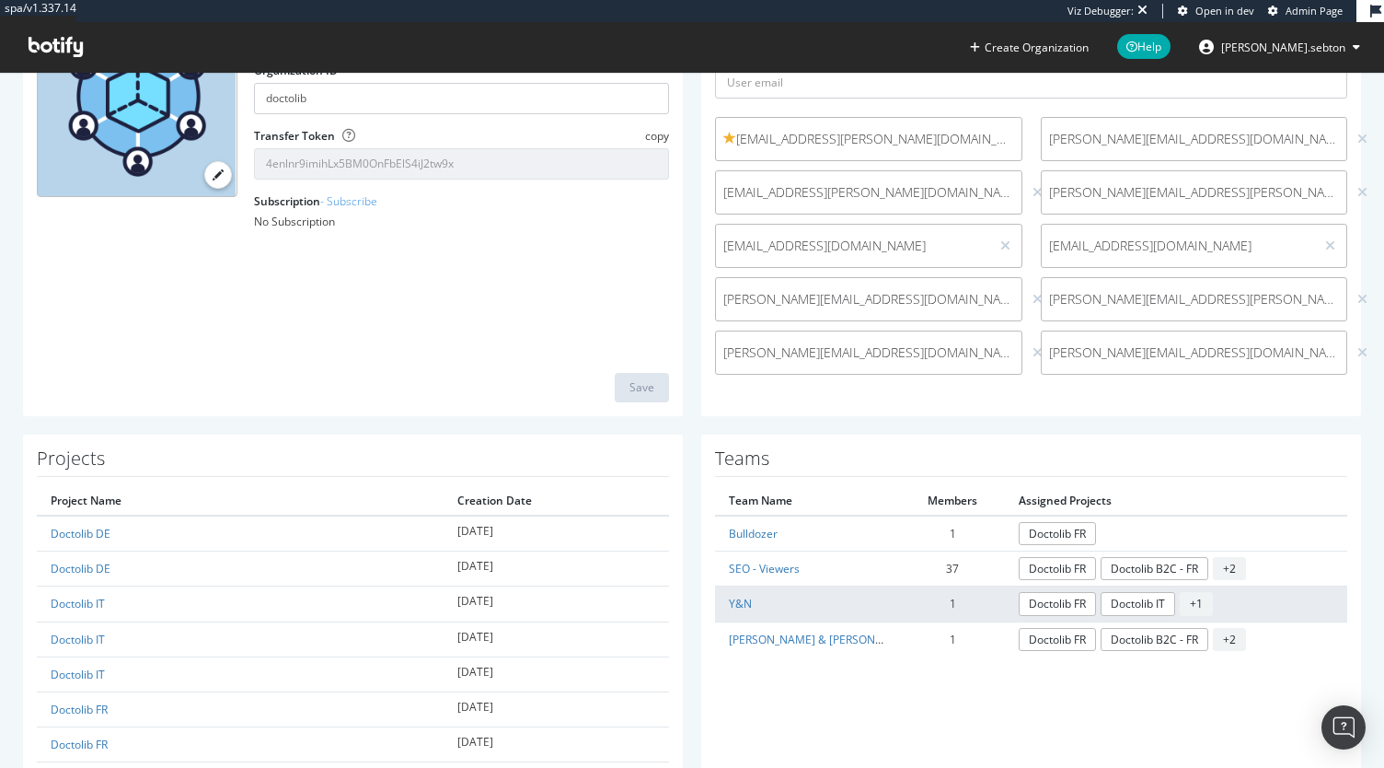
scroll to position [212, 0]
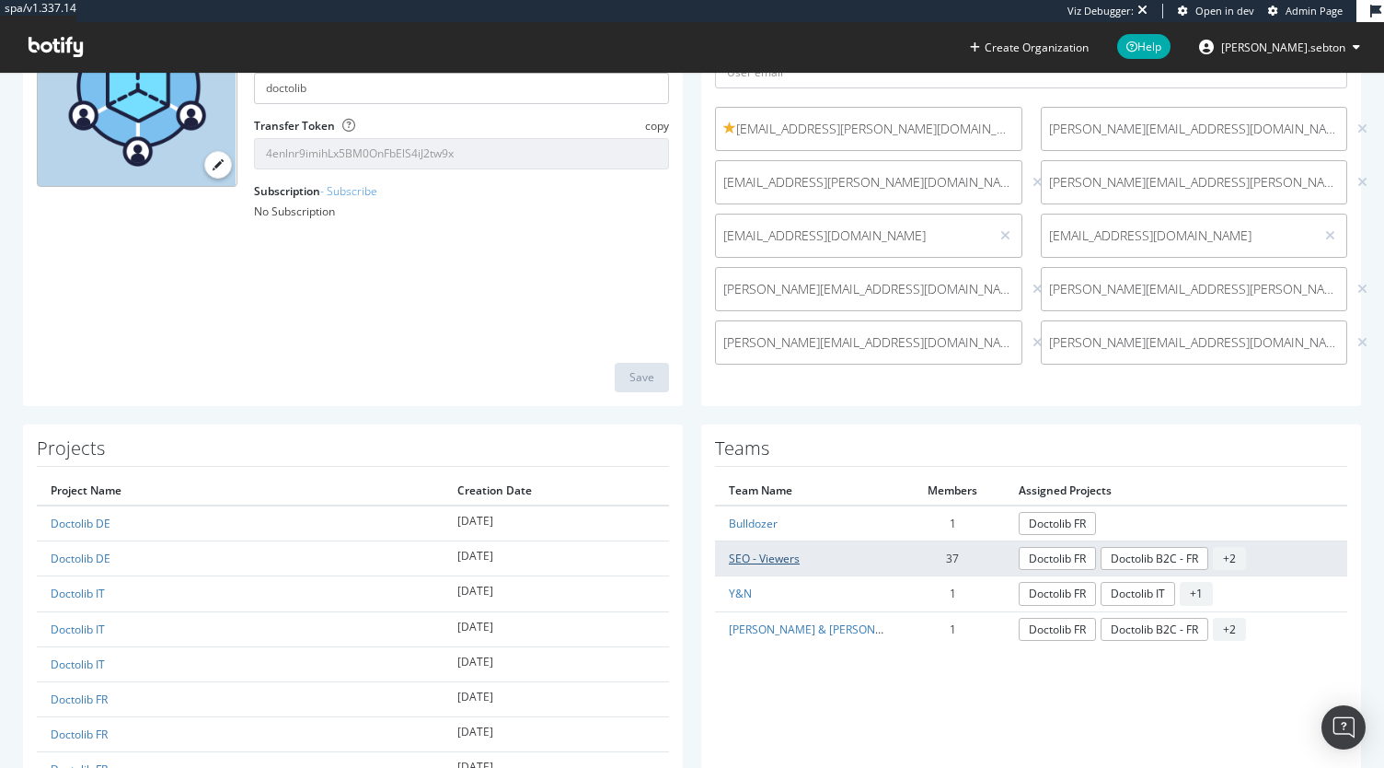
click at [769, 559] on link "SEO - Viewers" at bounding box center [764, 558] width 71 height 16
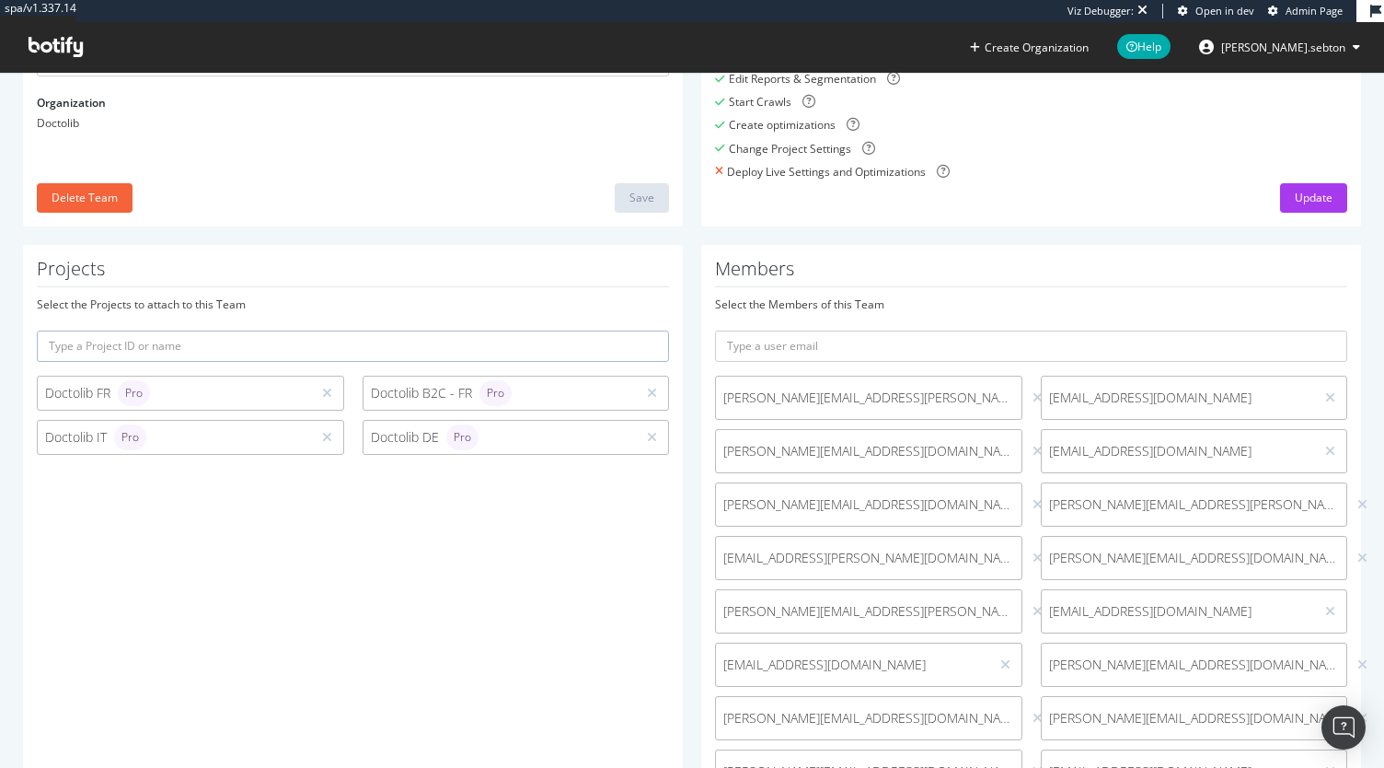
scroll to position [920, 0]
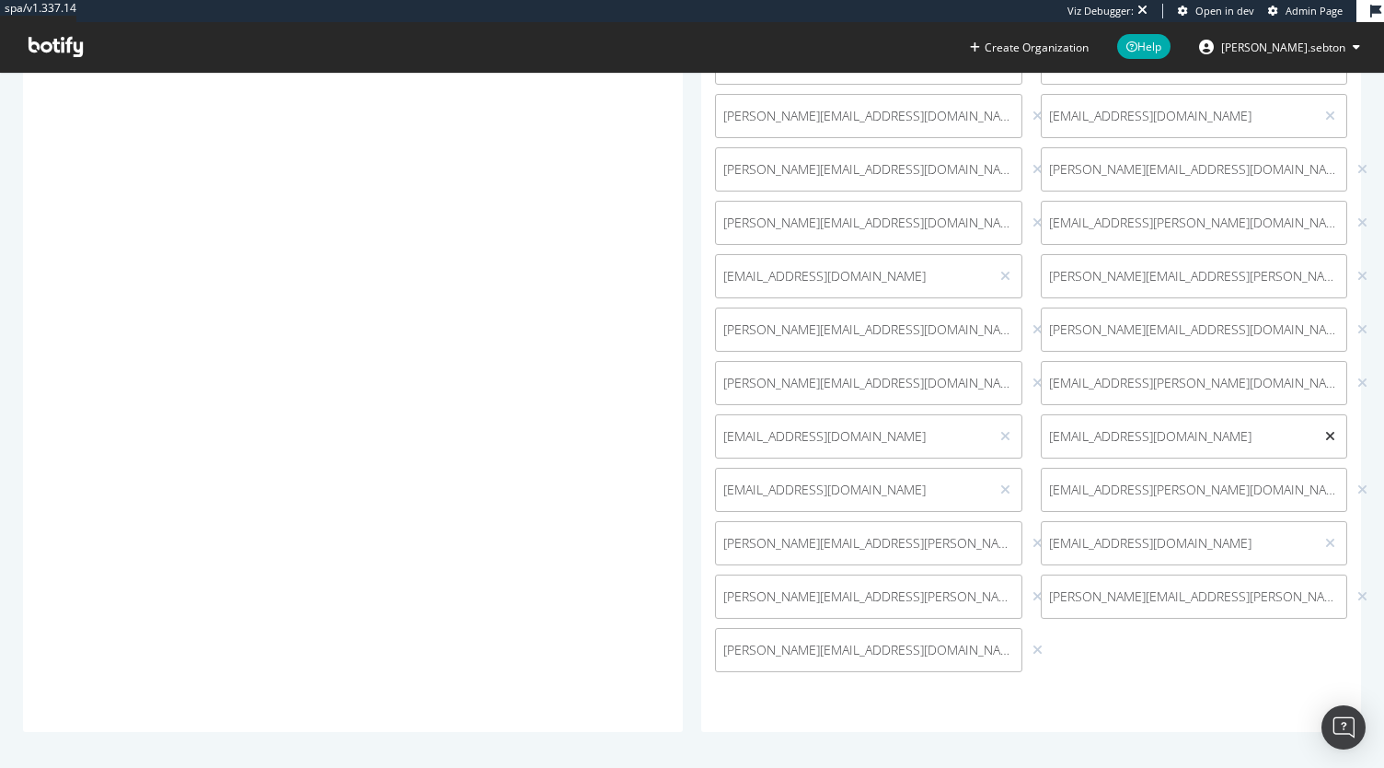
click at [1325, 441] on icon at bounding box center [1330, 436] width 10 height 13
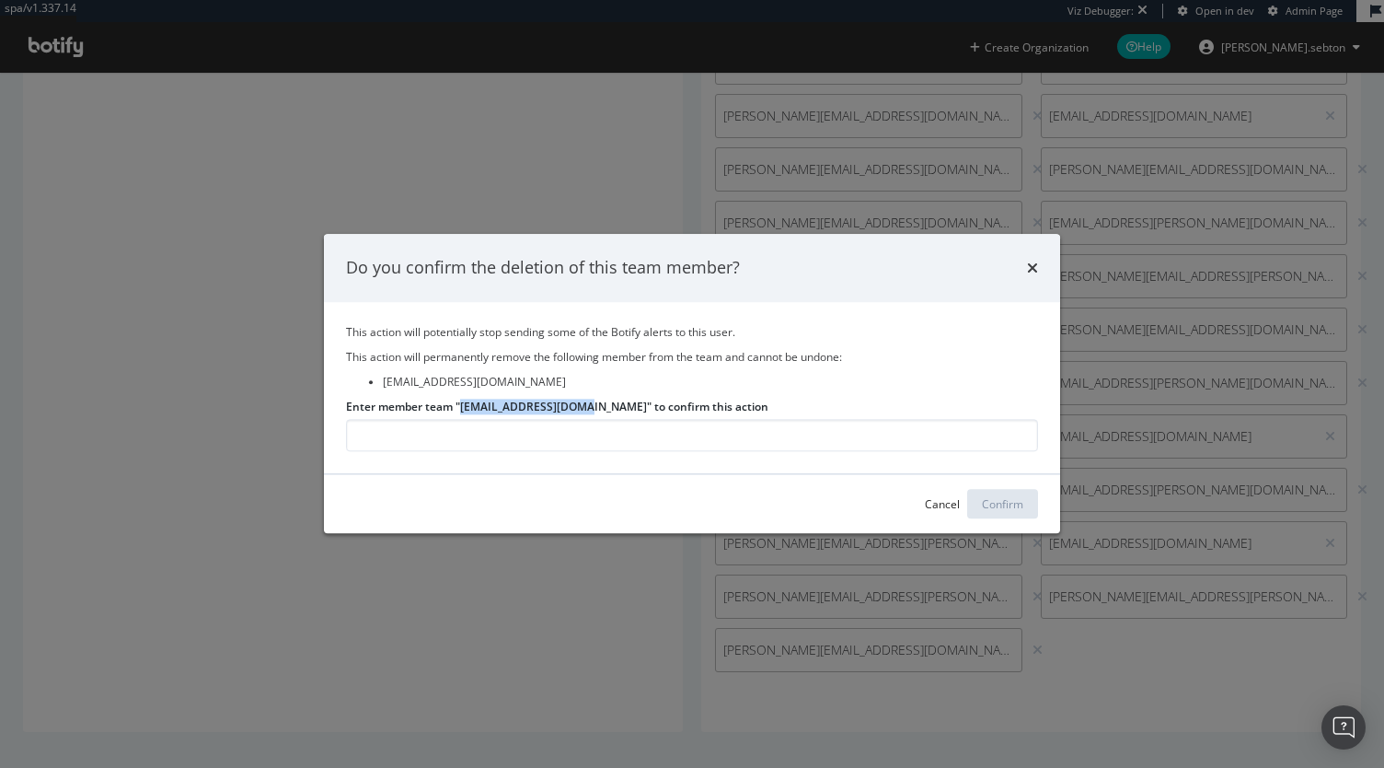
drag, startPoint x: 579, startPoint y: 402, endPoint x: 461, endPoint y: 406, distance: 117.9
click at [461, 406] on label "Enter member team "minh.le@doctolib.com" to confirm this action" at bounding box center [557, 407] width 422 height 16
copy label "minh.le@doctolib.com"
click at [431, 445] on input "Enter member team "minh.le@doctolib.com" to confirm this action" at bounding box center [692, 436] width 692 height 32
paste input "minh.le@doctolib.com"
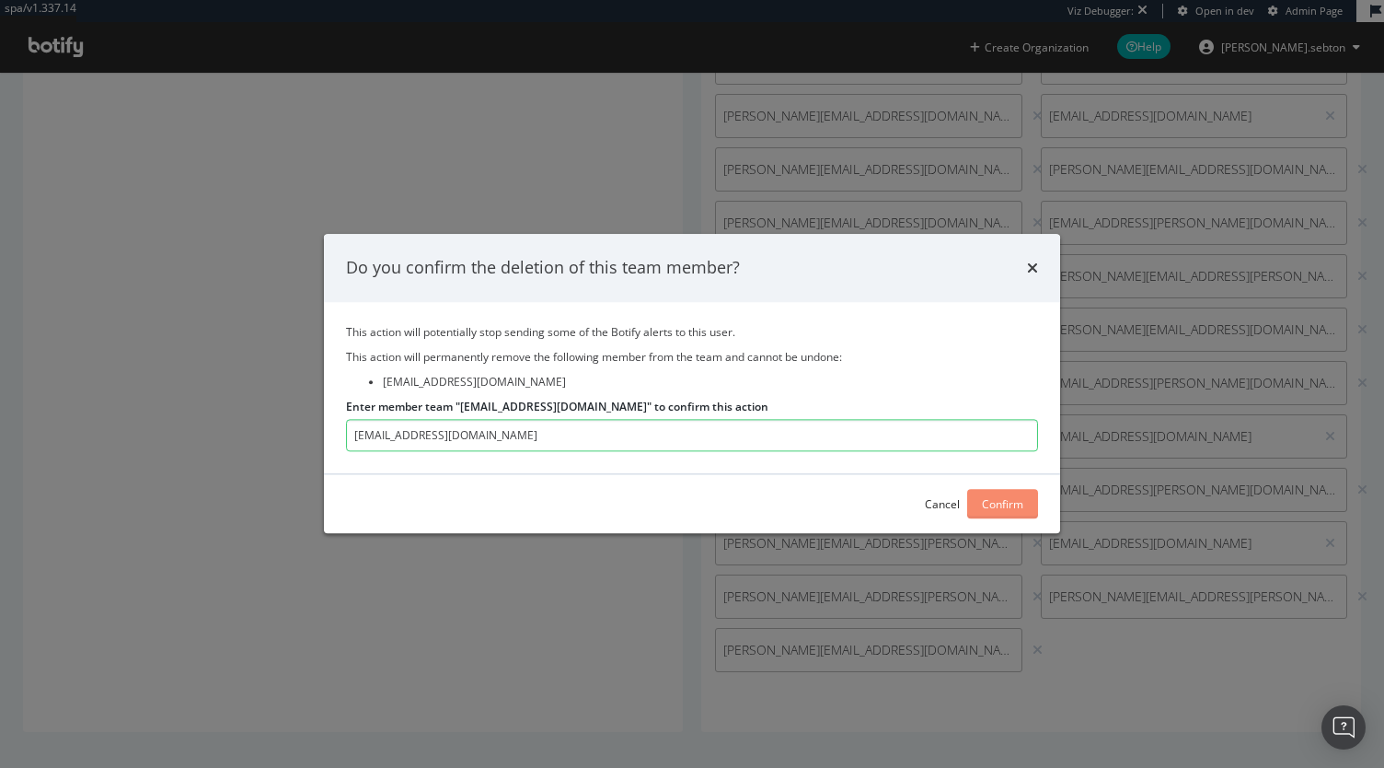
type input "minh.le@doctolib.com"
click at [1012, 500] on div "Confirm" at bounding box center [1002, 504] width 41 height 16
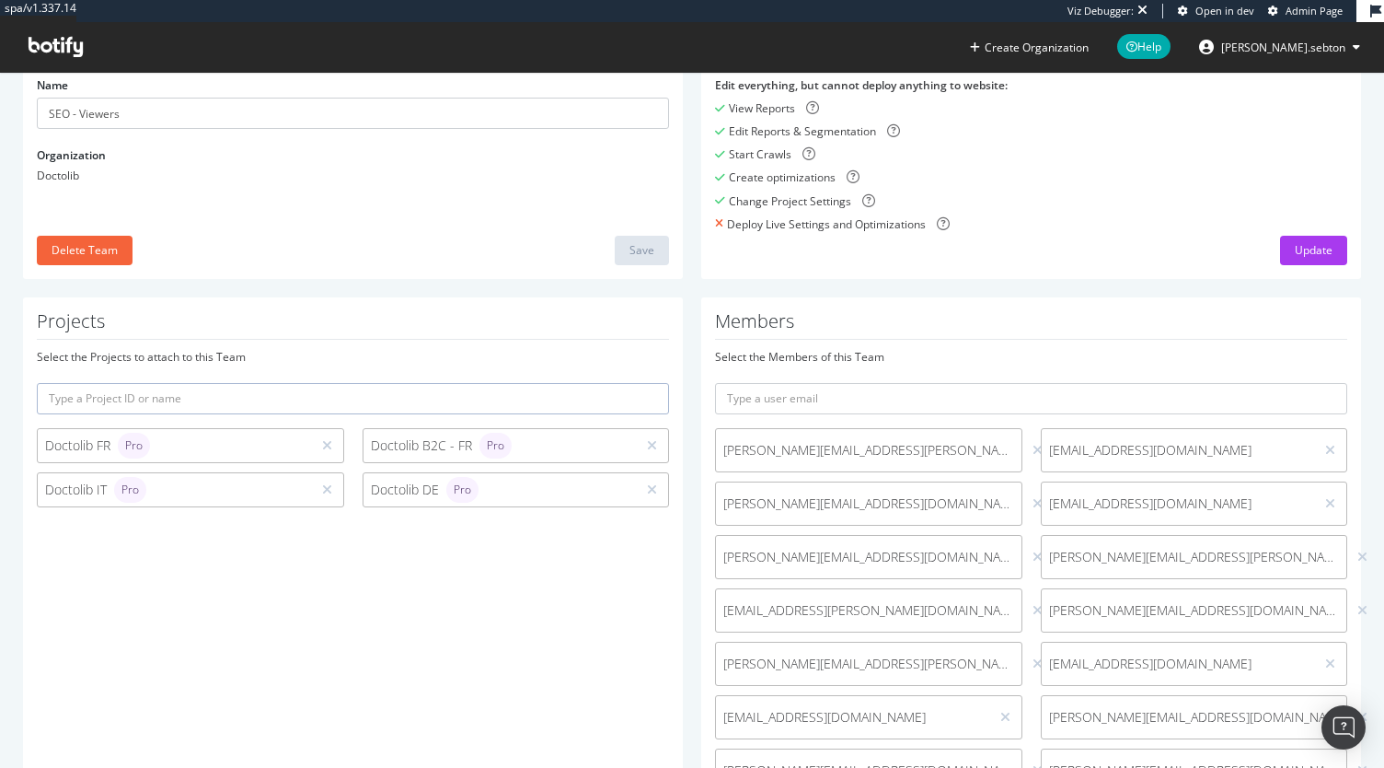
scroll to position [0, 0]
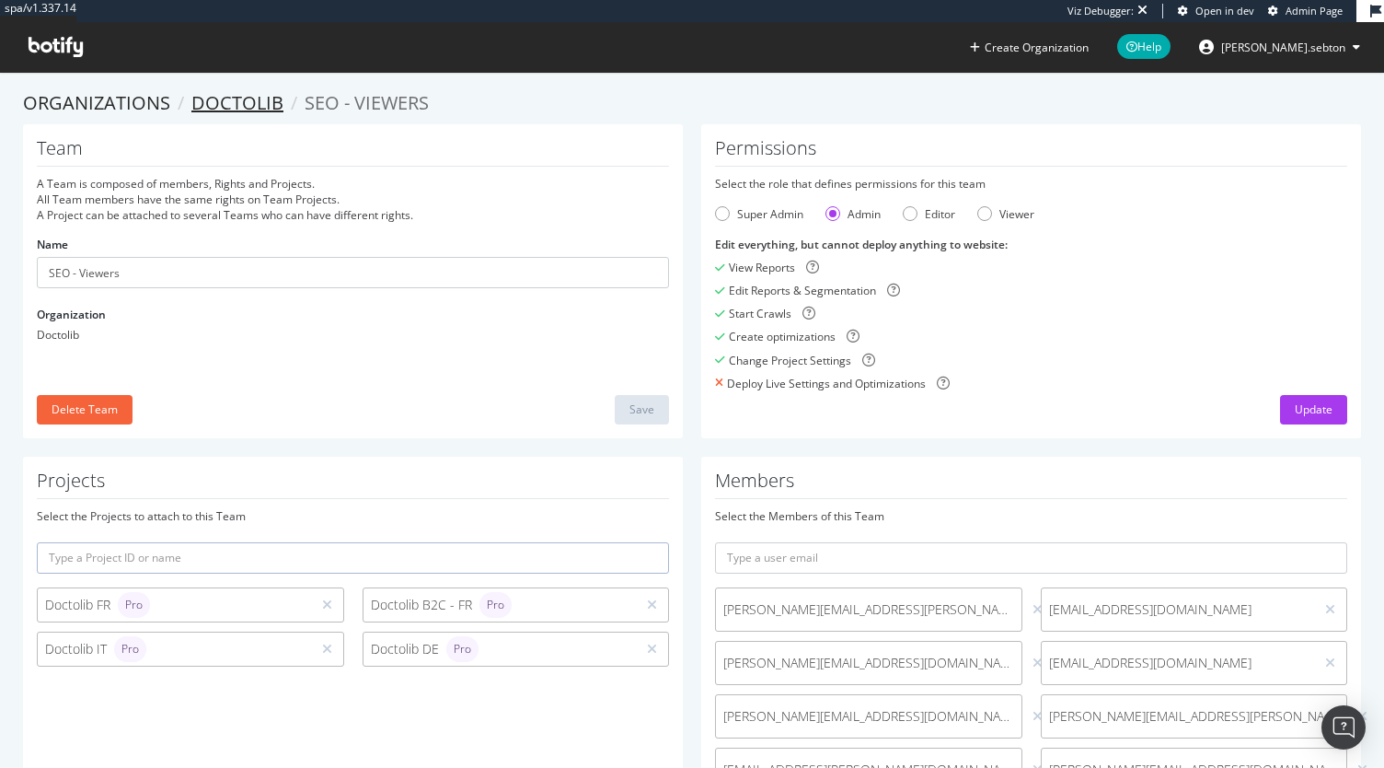
click at [228, 104] on link "Doctolib" at bounding box center [237, 102] width 92 height 25
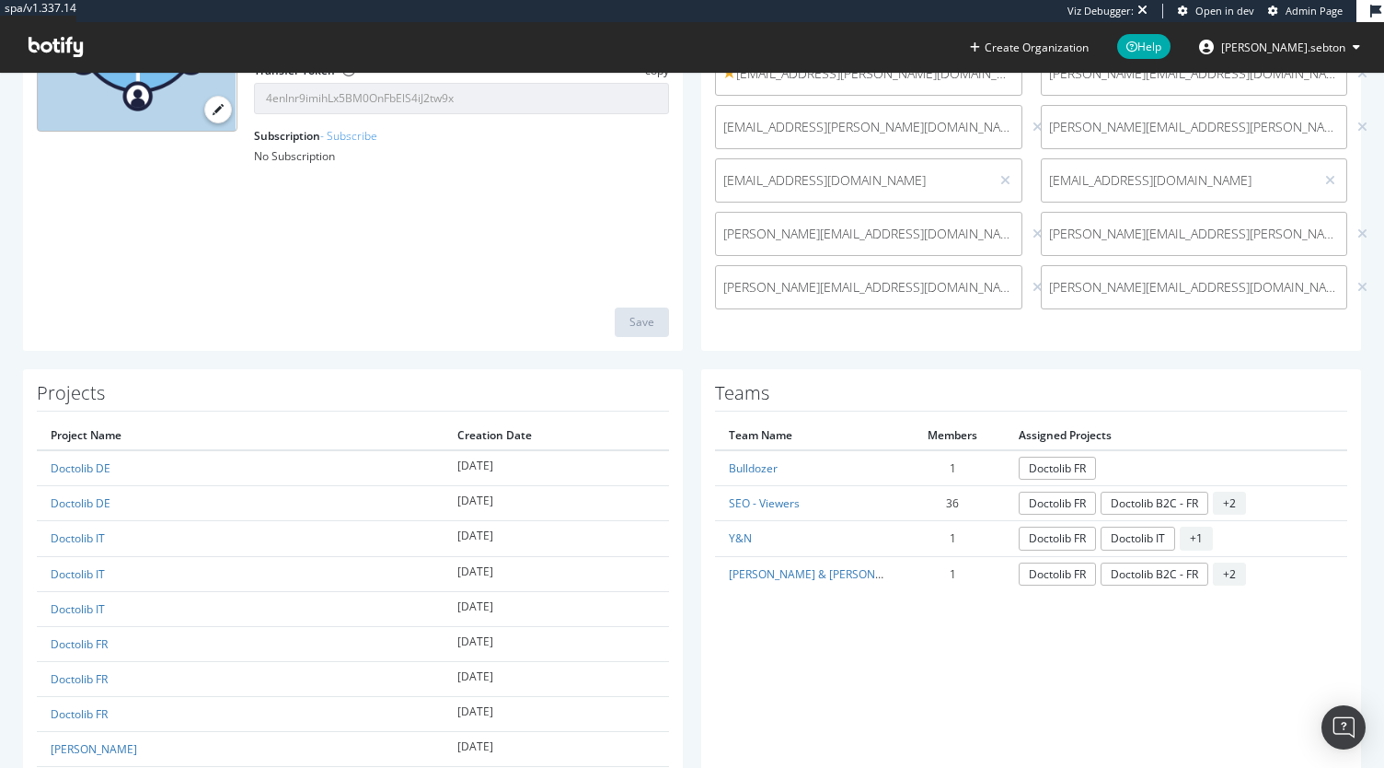
scroll to position [271, 0]
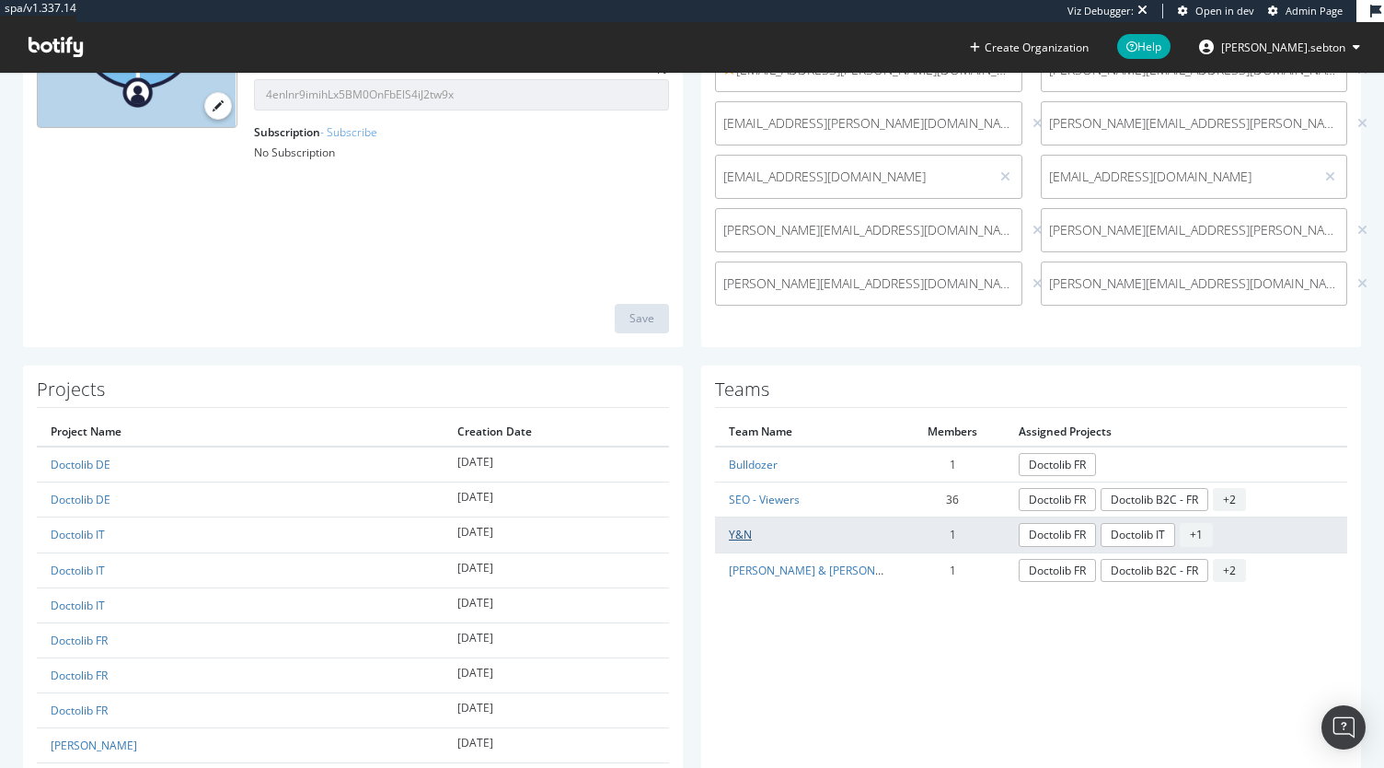
click at [744, 527] on link "Y&N" at bounding box center [740, 534] width 23 height 16
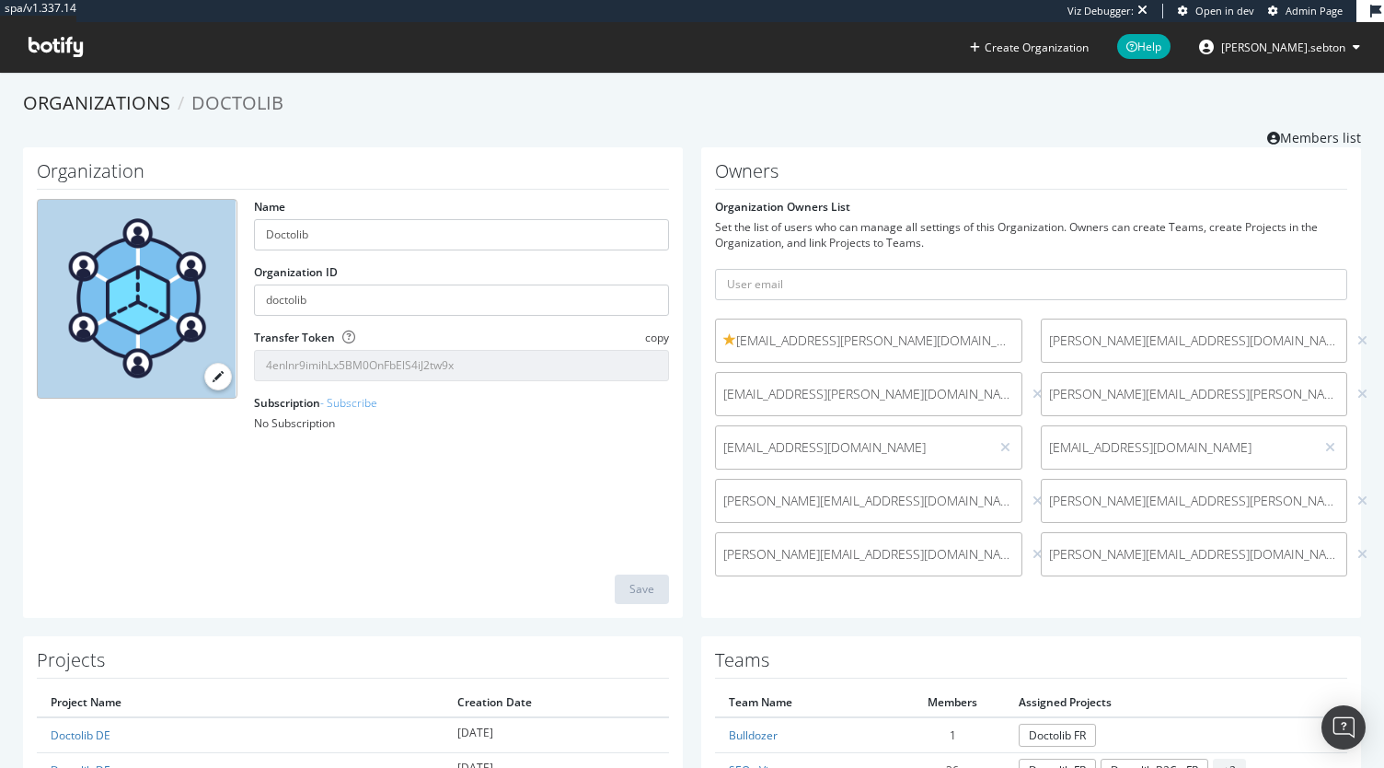
scroll to position [388, 0]
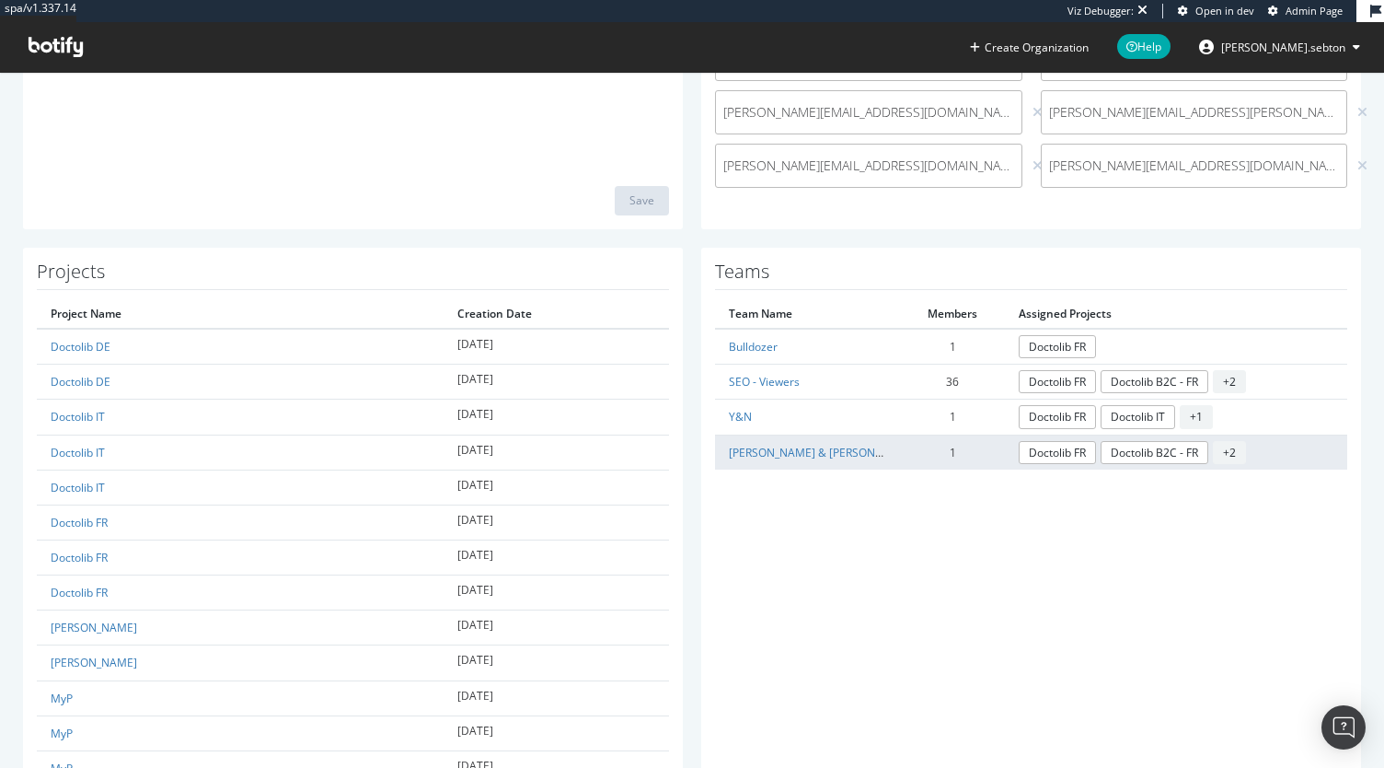
click at [744, 457] on td "Yuri & Neil" at bounding box center [808, 451] width 186 height 35
click at [740, 452] on link "Yuri & Neil" at bounding box center [822, 453] width 187 height 16
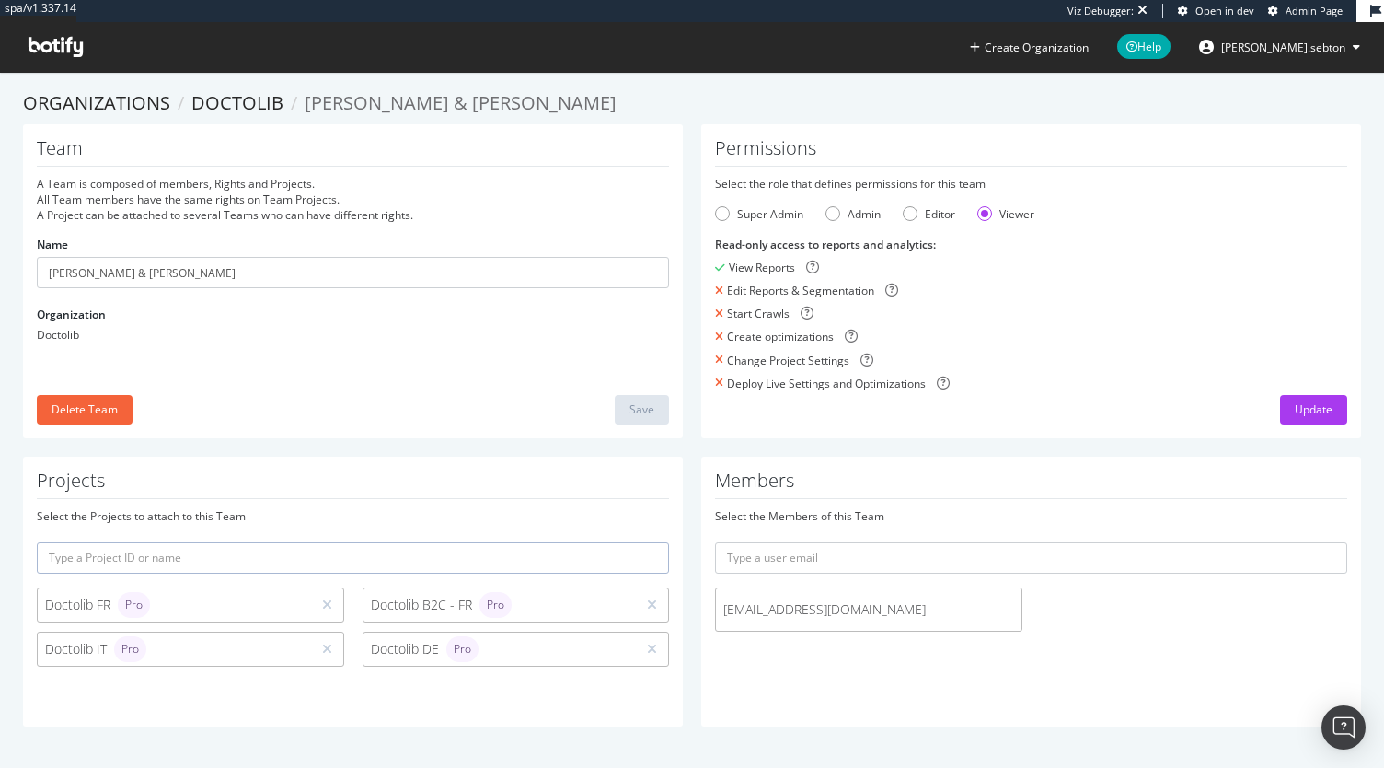
click at [44, 45] on icon at bounding box center [56, 47] width 54 height 20
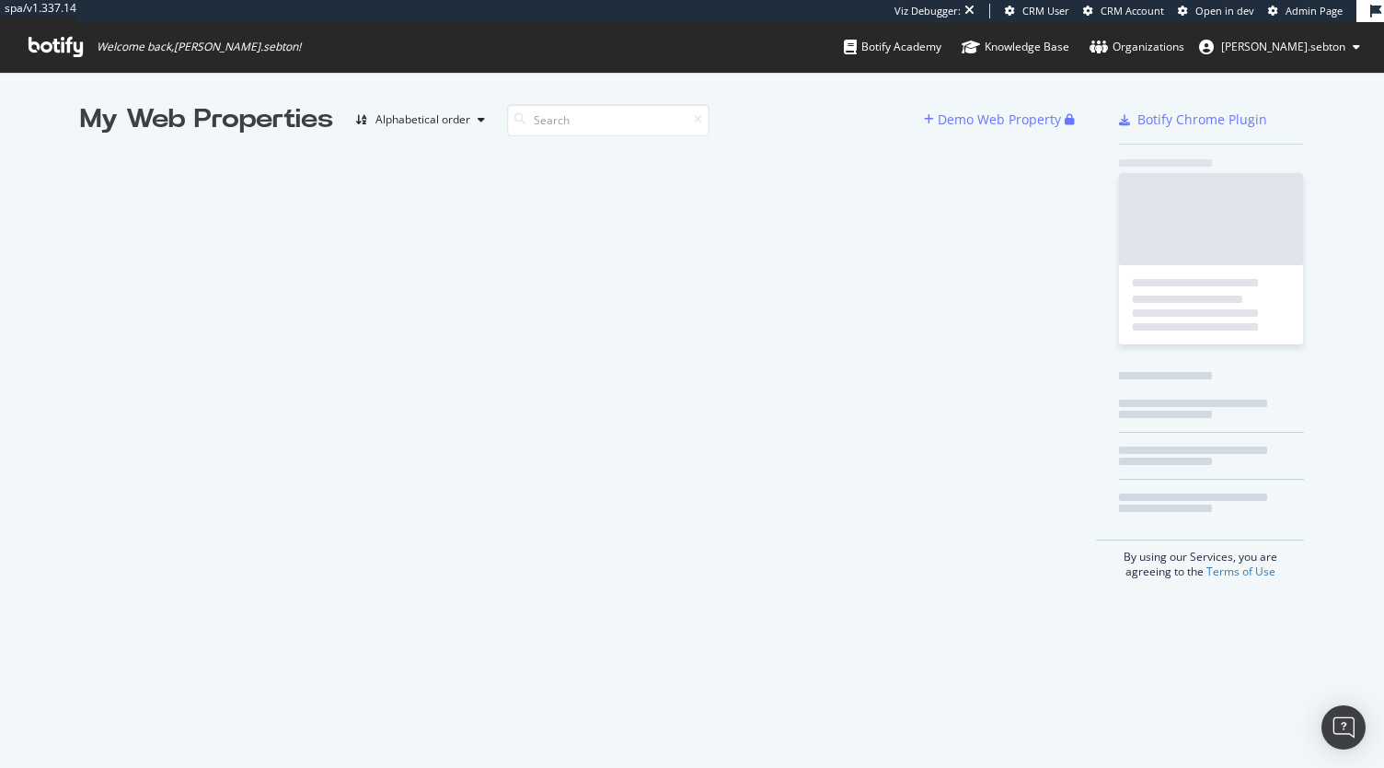
scroll to position [753, 1356]
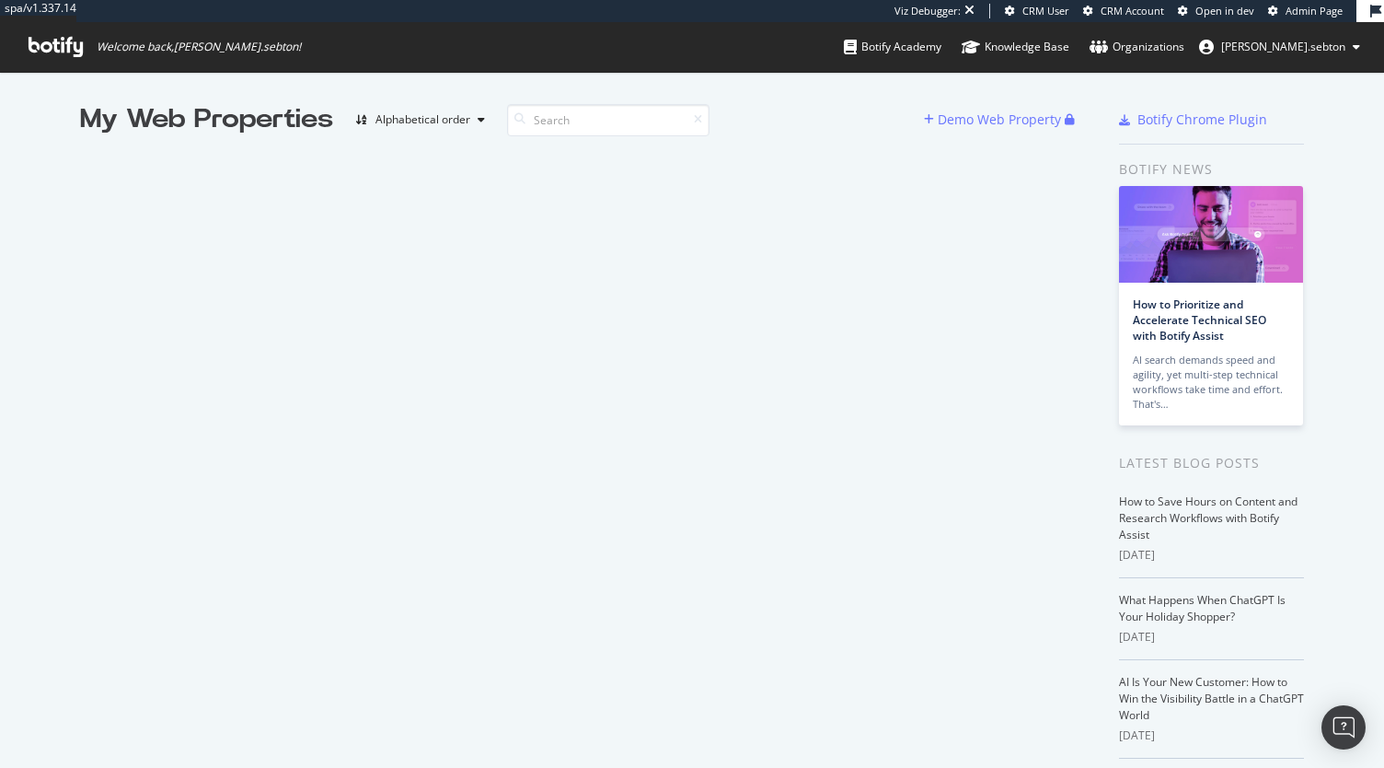
scroll to position [753, 1356]
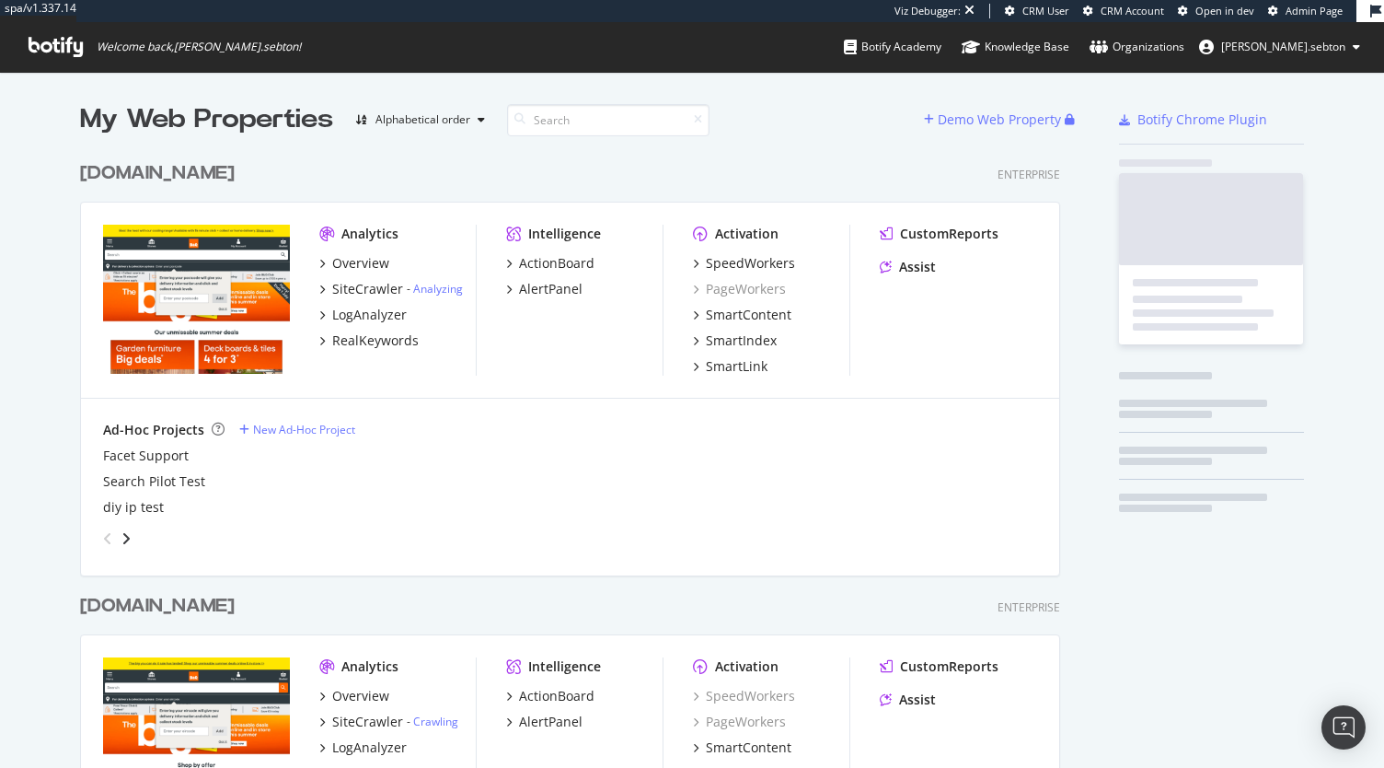
scroll to position [1062, 980]
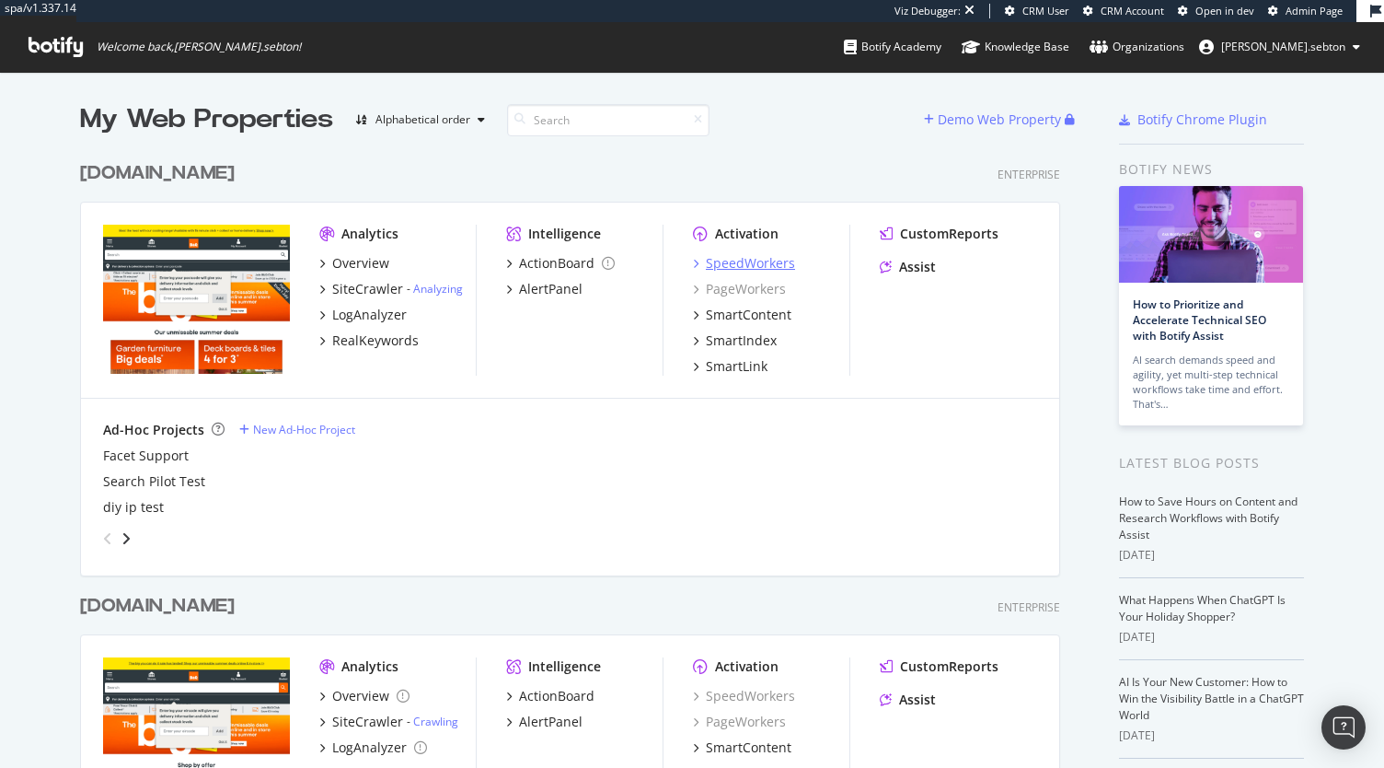
click at [749, 263] on div "SpeedWorkers" at bounding box center [750, 263] width 89 height 18
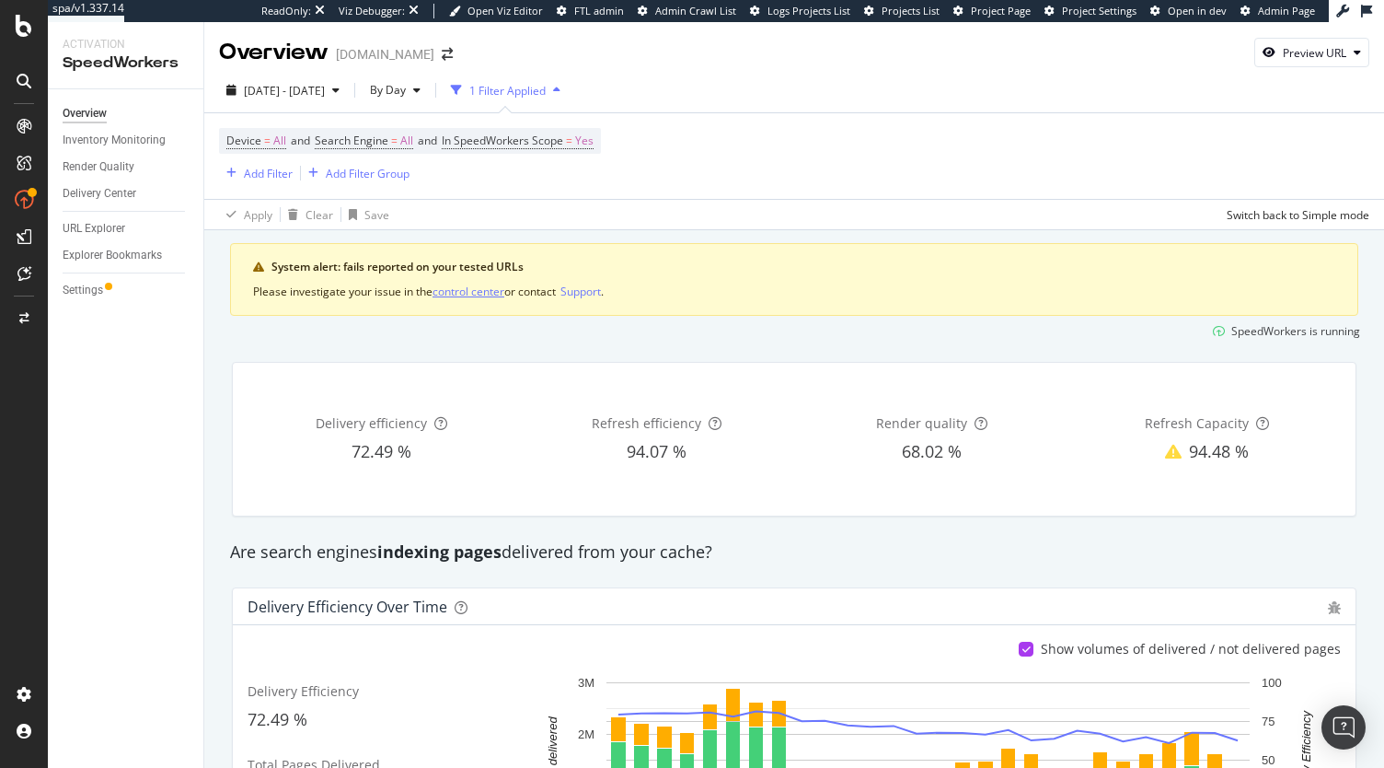
click at [481, 286] on div "control center" at bounding box center [469, 291] width 72 height 16
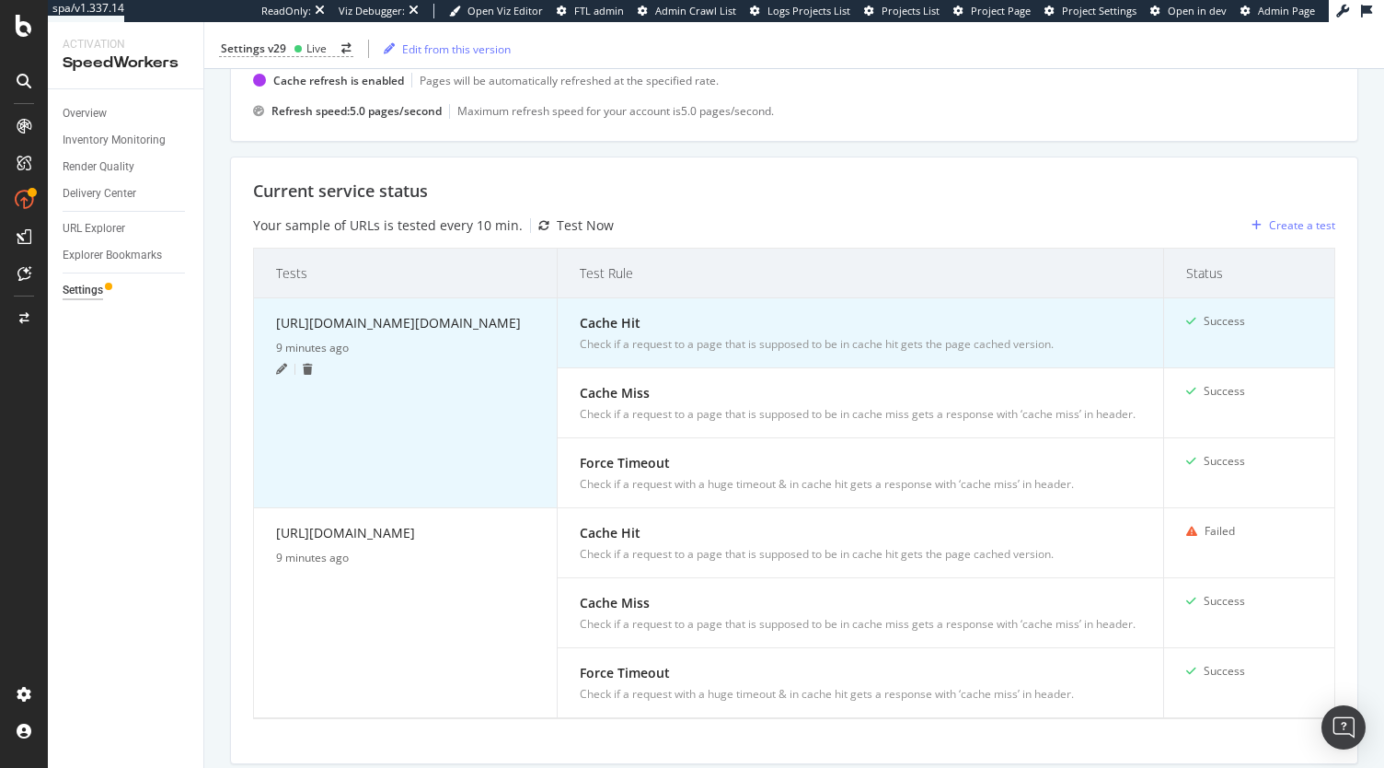
scroll to position [394, 0]
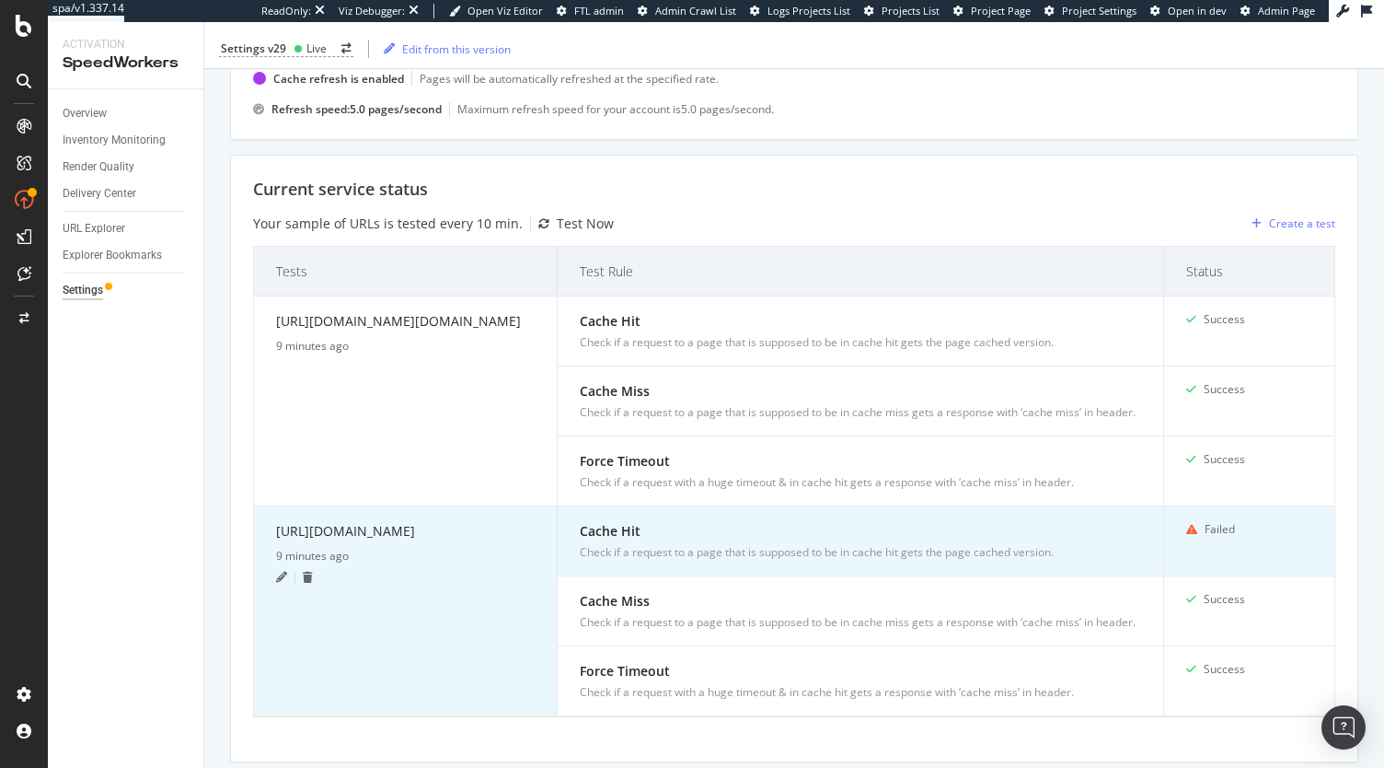
drag, startPoint x: 512, startPoint y: 578, endPoint x: 258, endPoint y: 548, distance: 255.8
click at [258, 548] on td "[URL][DOMAIN_NAME] 9 minutes ago" at bounding box center [406, 611] width 304 height 210
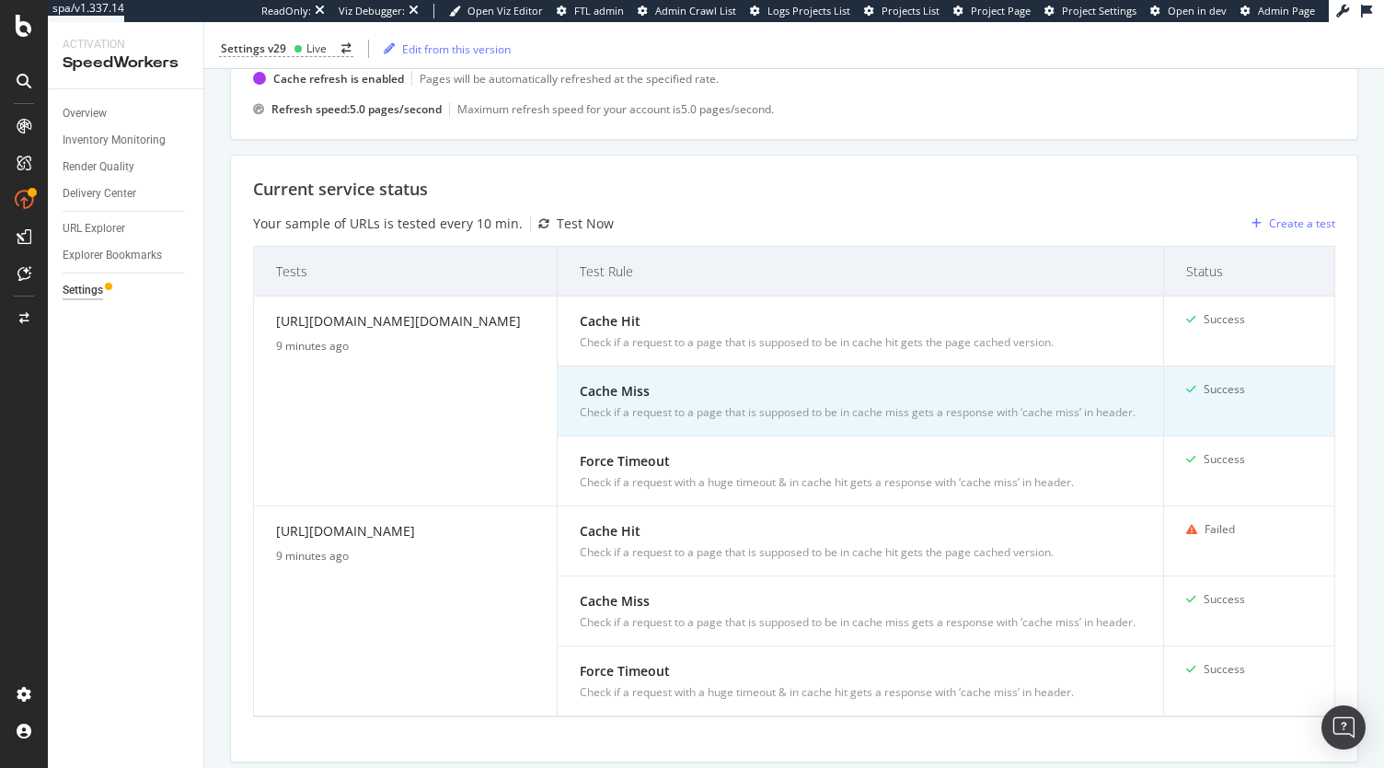
copy div "[URL][DOMAIN_NAME]"
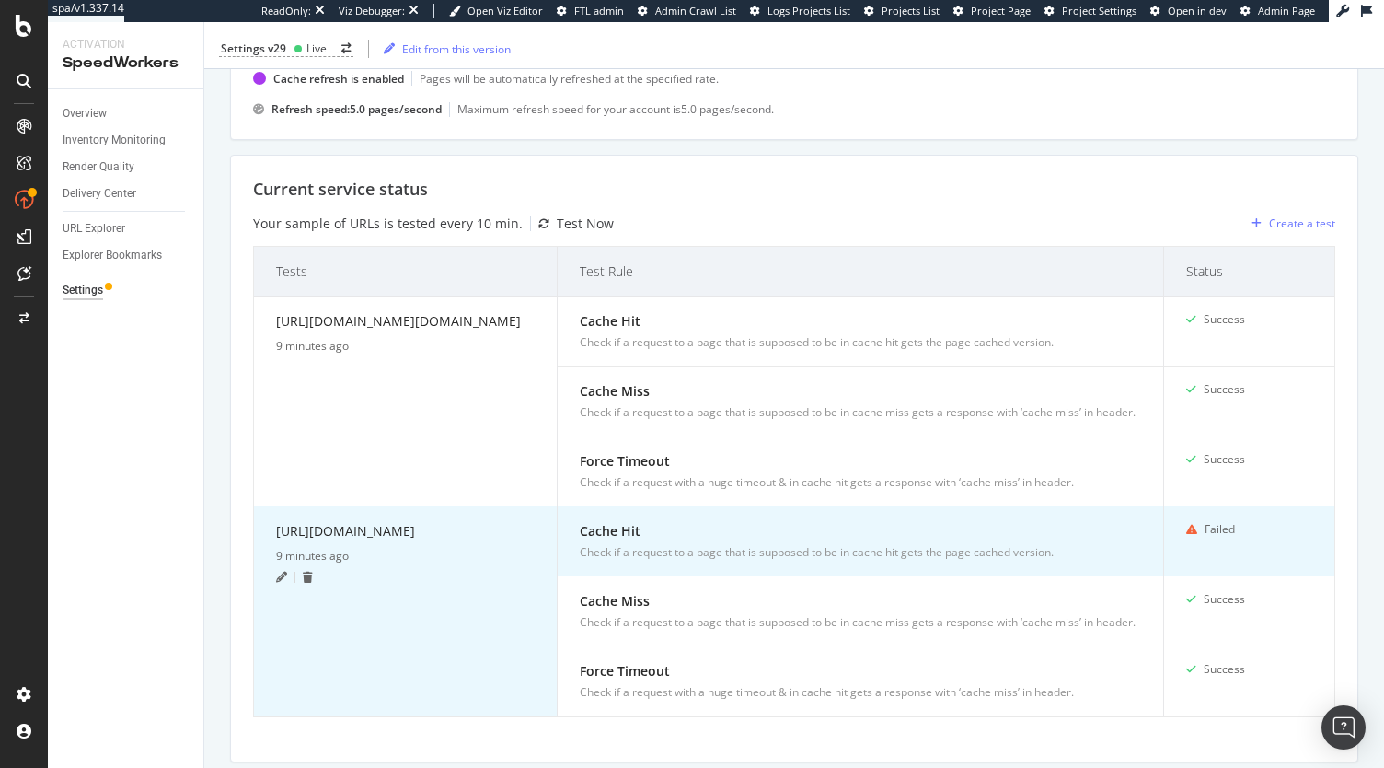
copy div "[URL][DOMAIN_NAME]"
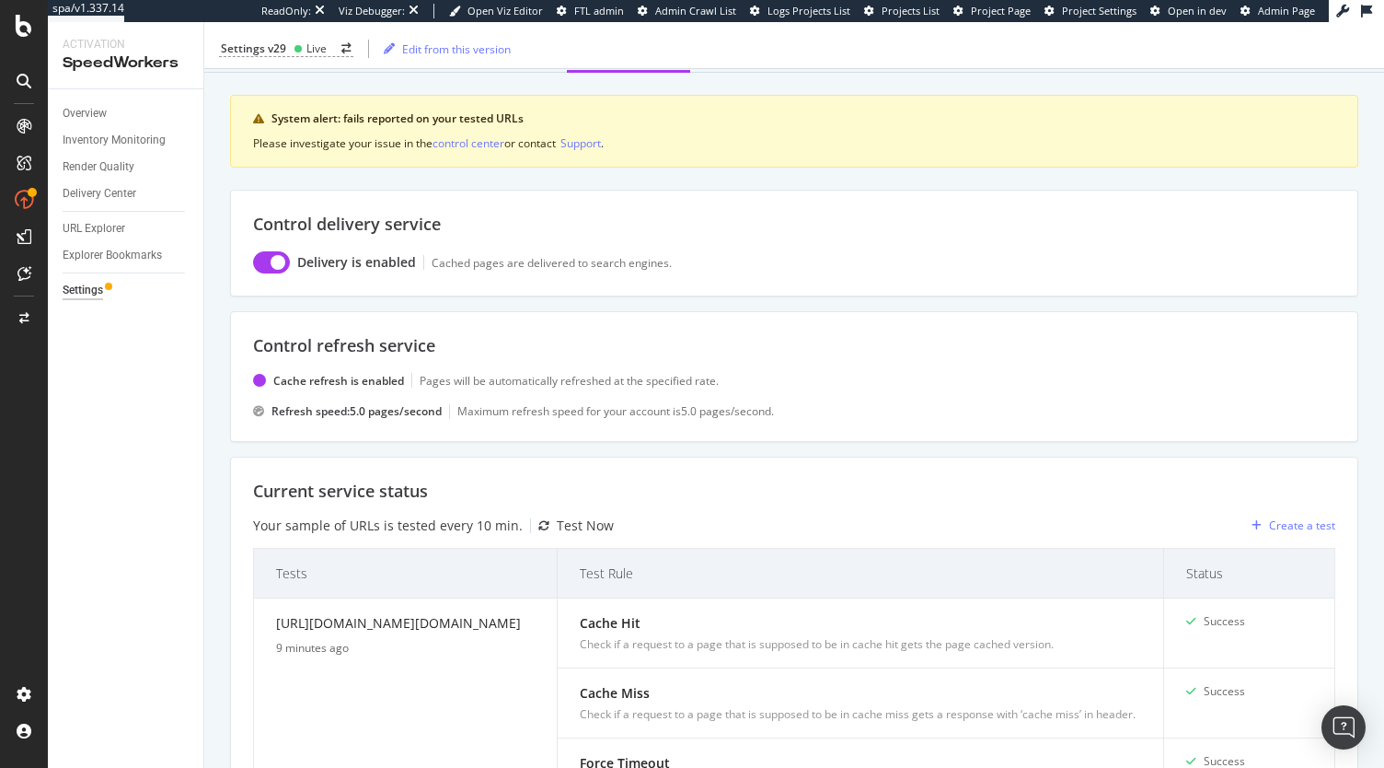
scroll to position [0, 0]
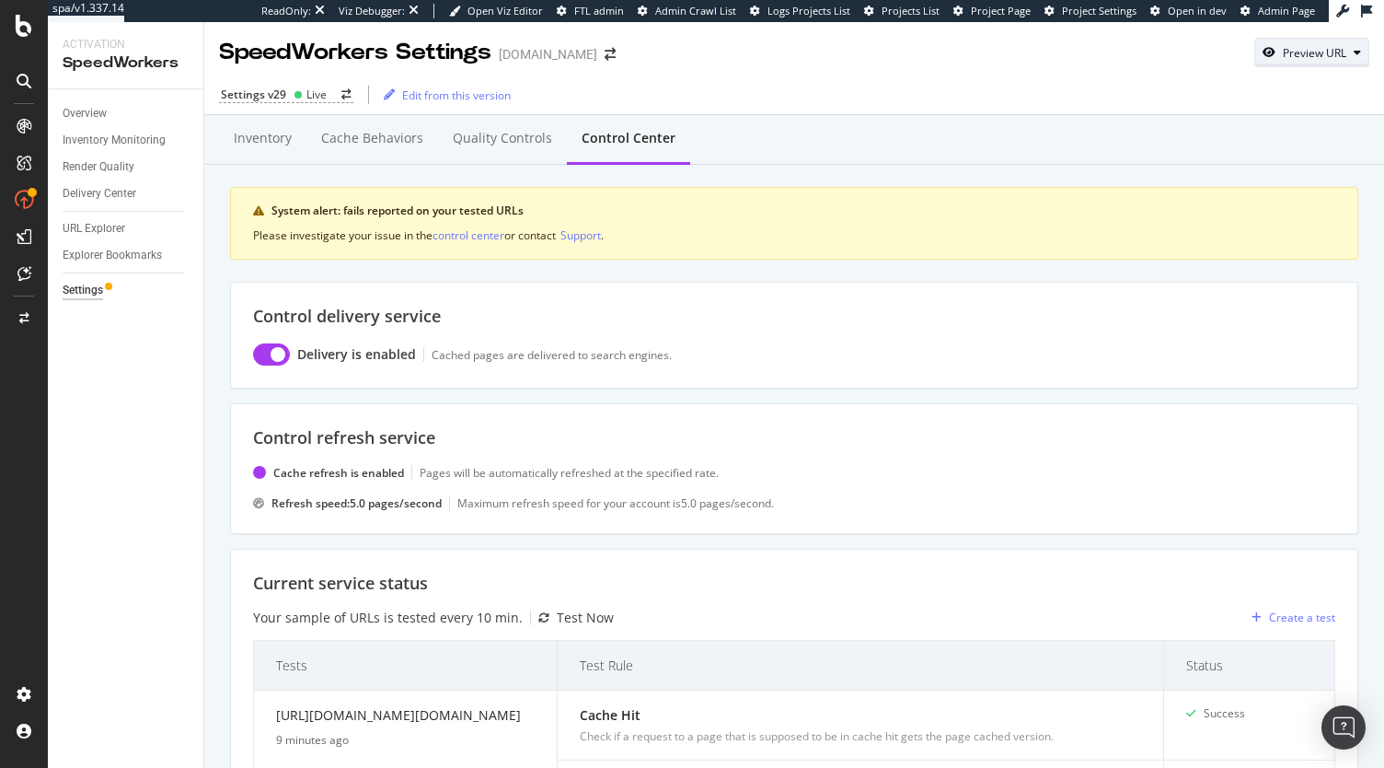
click at [1320, 54] on div "Preview URL" at bounding box center [1315, 53] width 64 height 16
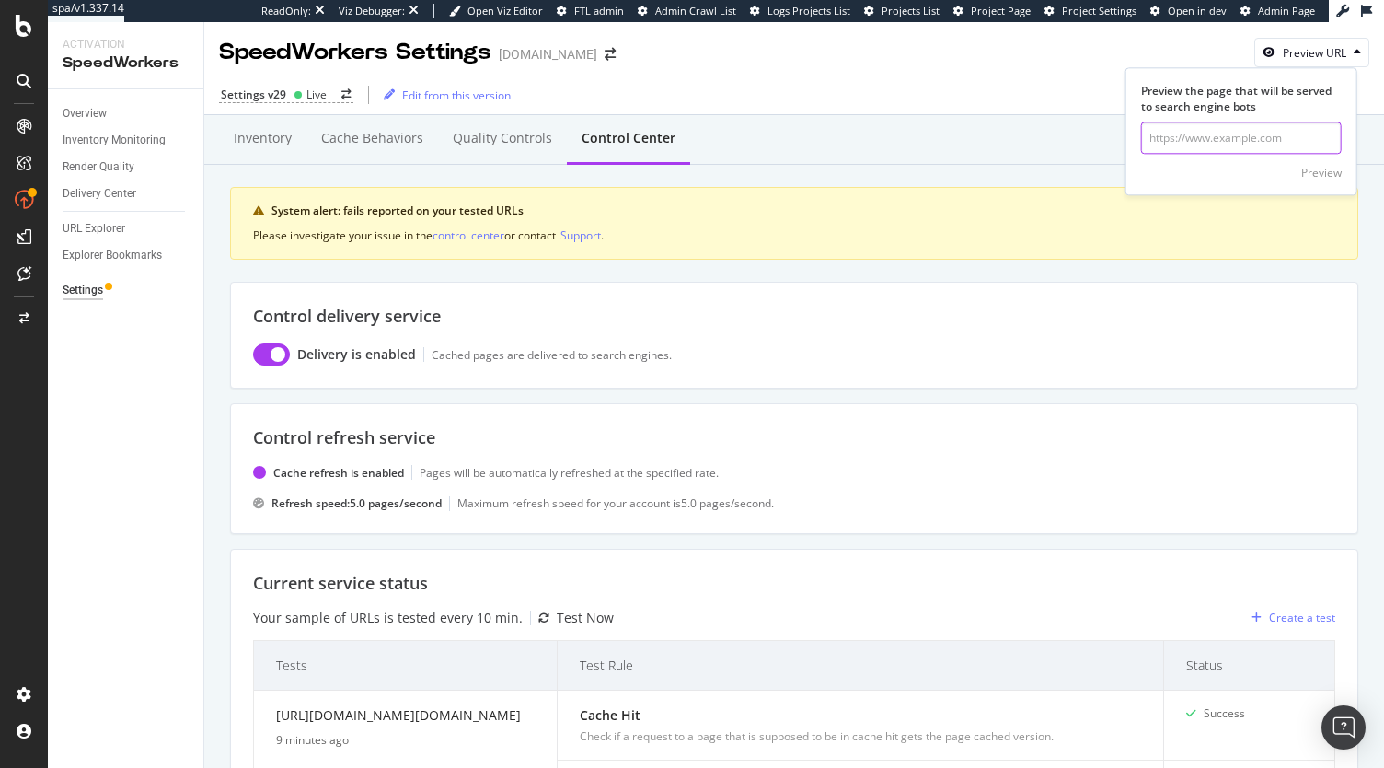
click at [1210, 136] on input "url" at bounding box center [1241, 138] width 201 height 32
paste input "[URL][DOMAIN_NAME]"
type input "https://www.diy.com/departments/10pcs-set-garden-fence-panels-small-animal-barr…"
click at [1342, 174] on div "Preview the page that will be served to search engine bots https://www.diy.com/…" at bounding box center [1242, 135] width 230 height 104
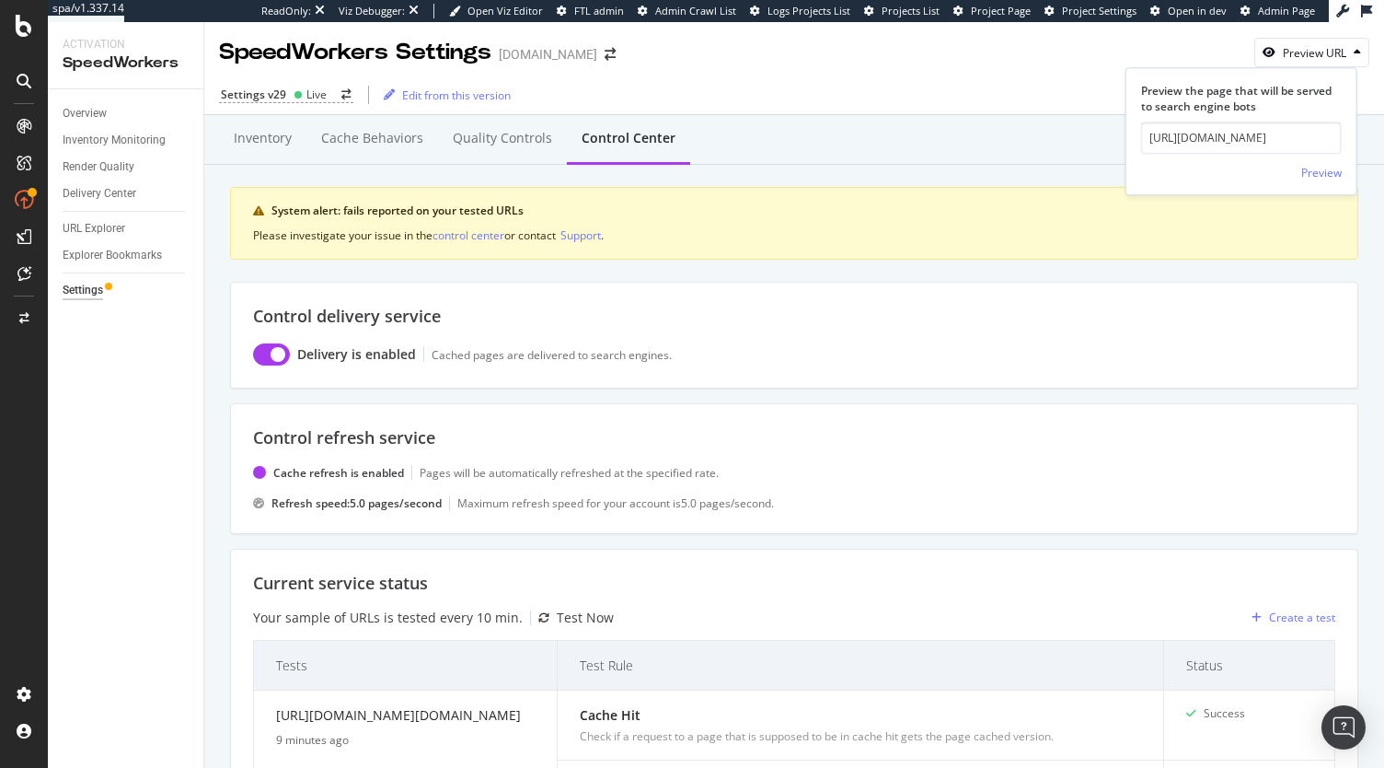
scroll to position [0, 0]
click at [1324, 170] on div "Preview" at bounding box center [1321, 173] width 40 height 16
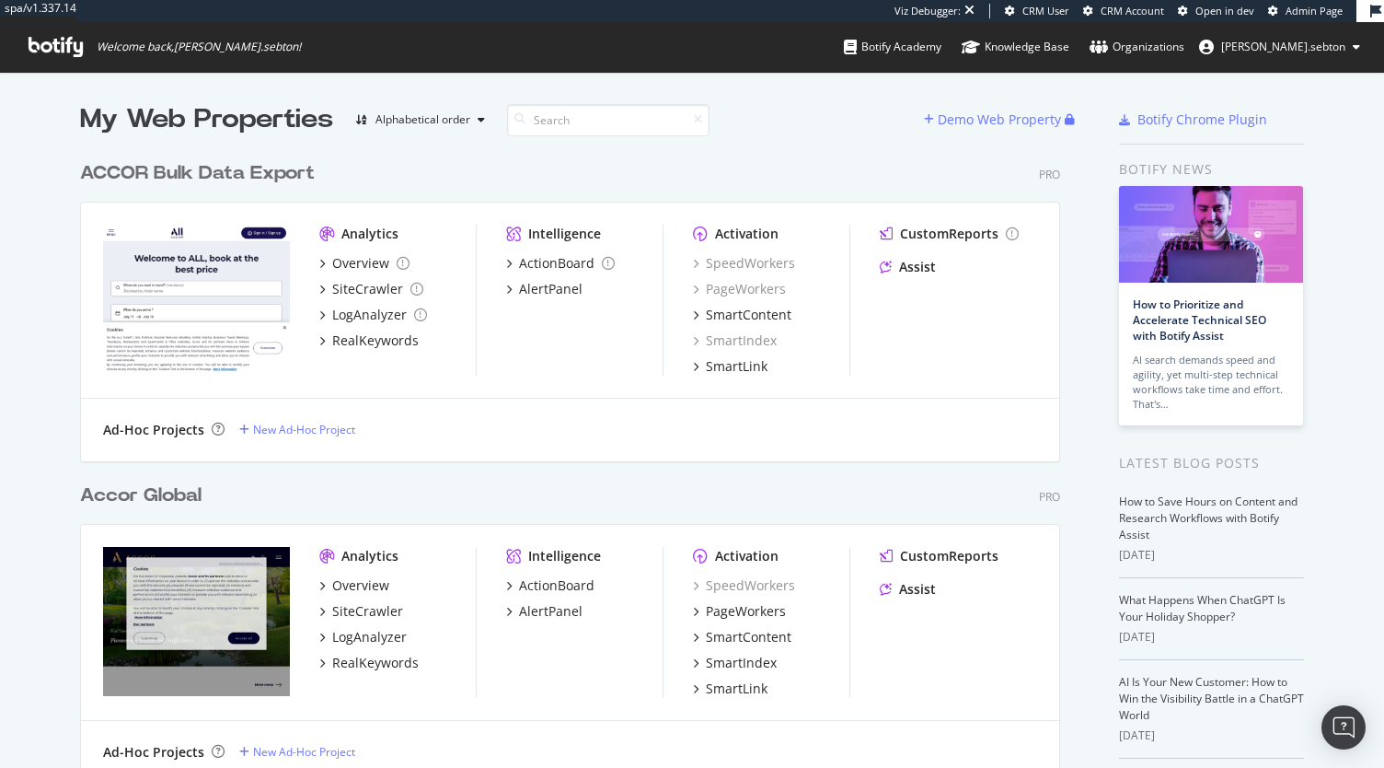
scroll to position [82, 0]
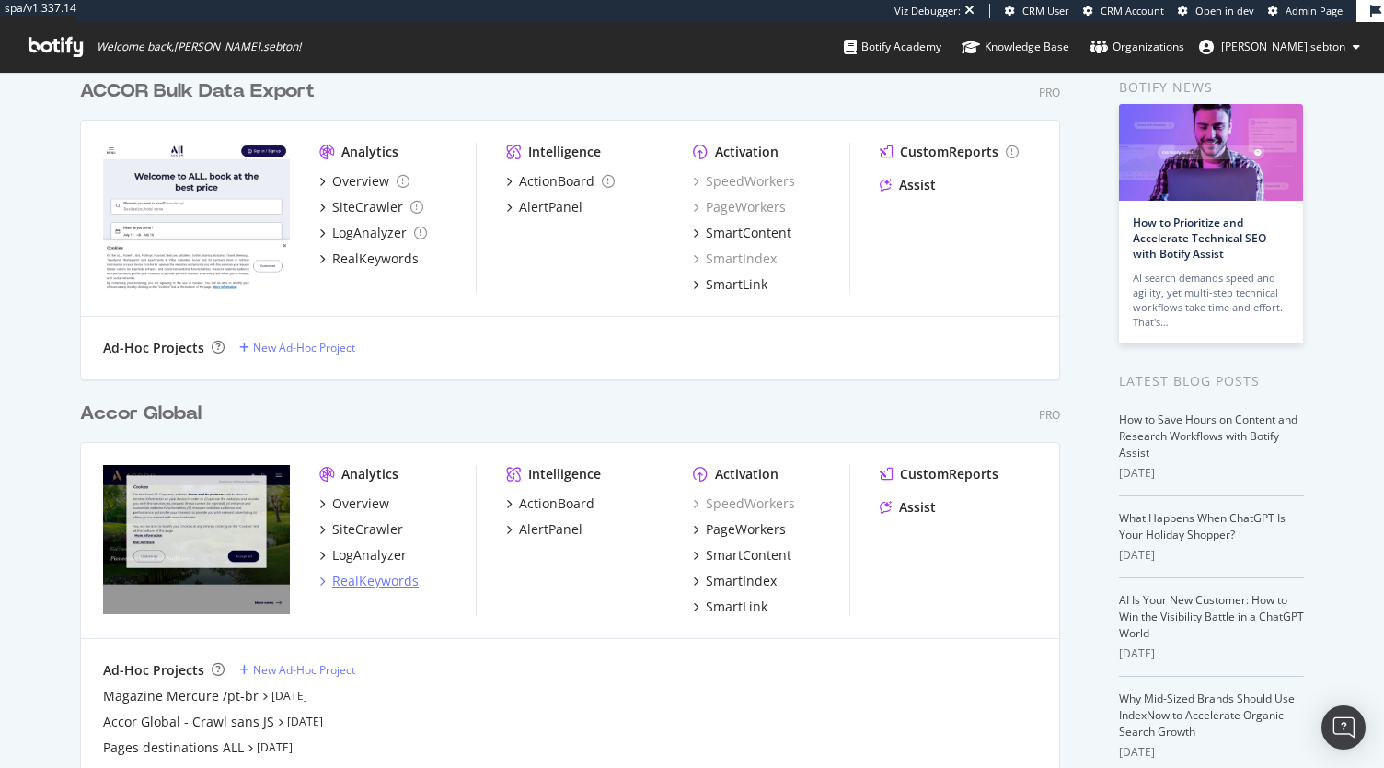
click at [358, 588] on div "RealKeywords" at bounding box center [375, 581] width 87 height 18
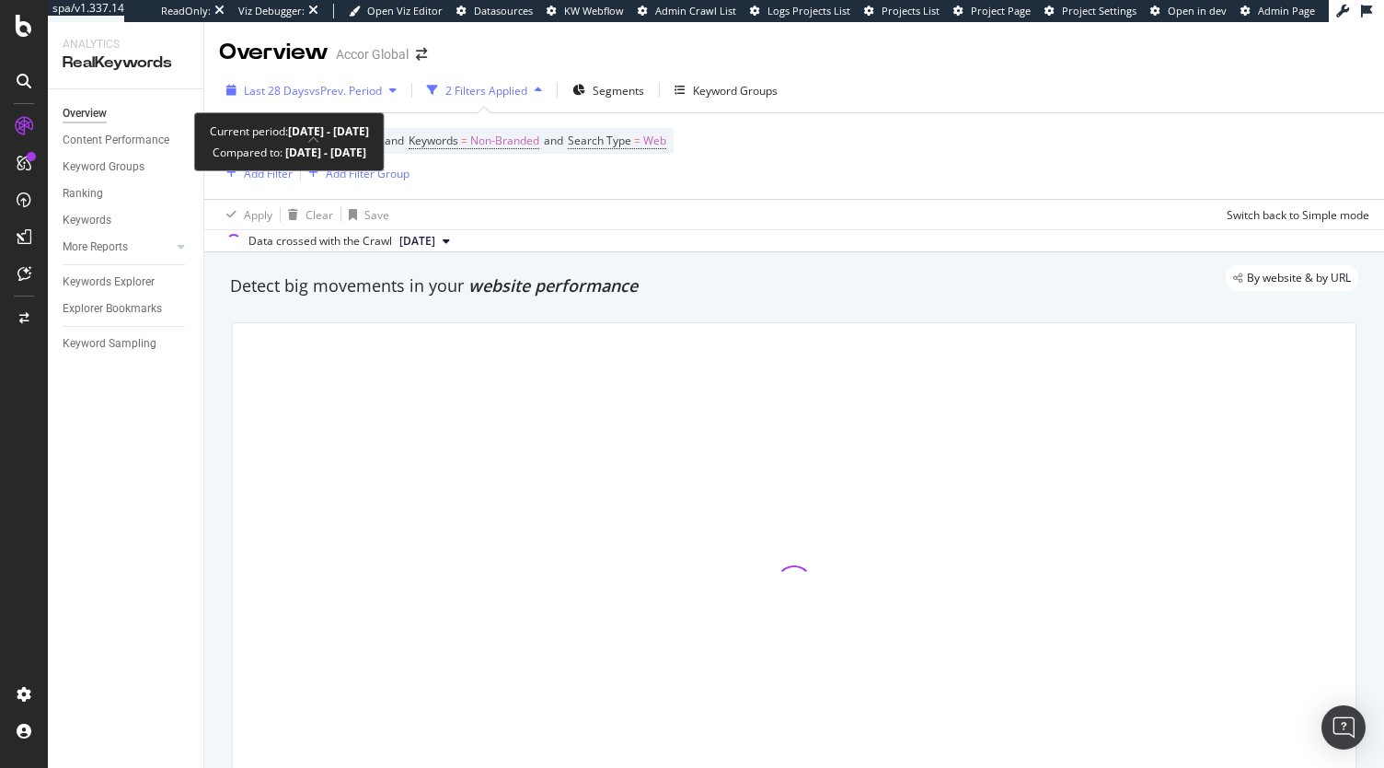
click at [346, 85] on span "vs Prev. Period" at bounding box center [345, 91] width 73 height 16
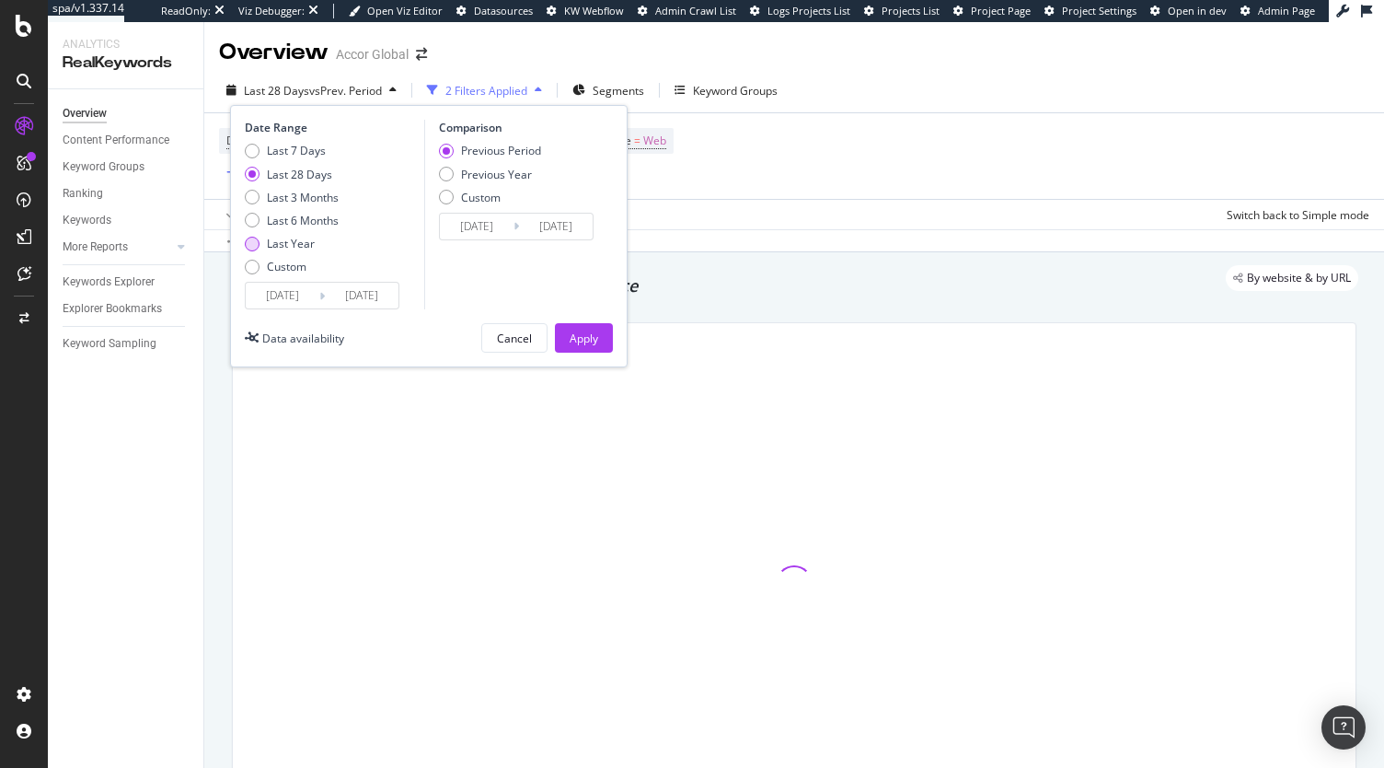
click at [292, 244] on div "Last Year" at bounding box center [291, 244] width 48 height 16
type input "2024/09/05"
type input "2023/09/06"
type input "2024/09/04"
click at [578, 330] on div "Apply" at bounding box center [584, 338] width 29 height 16
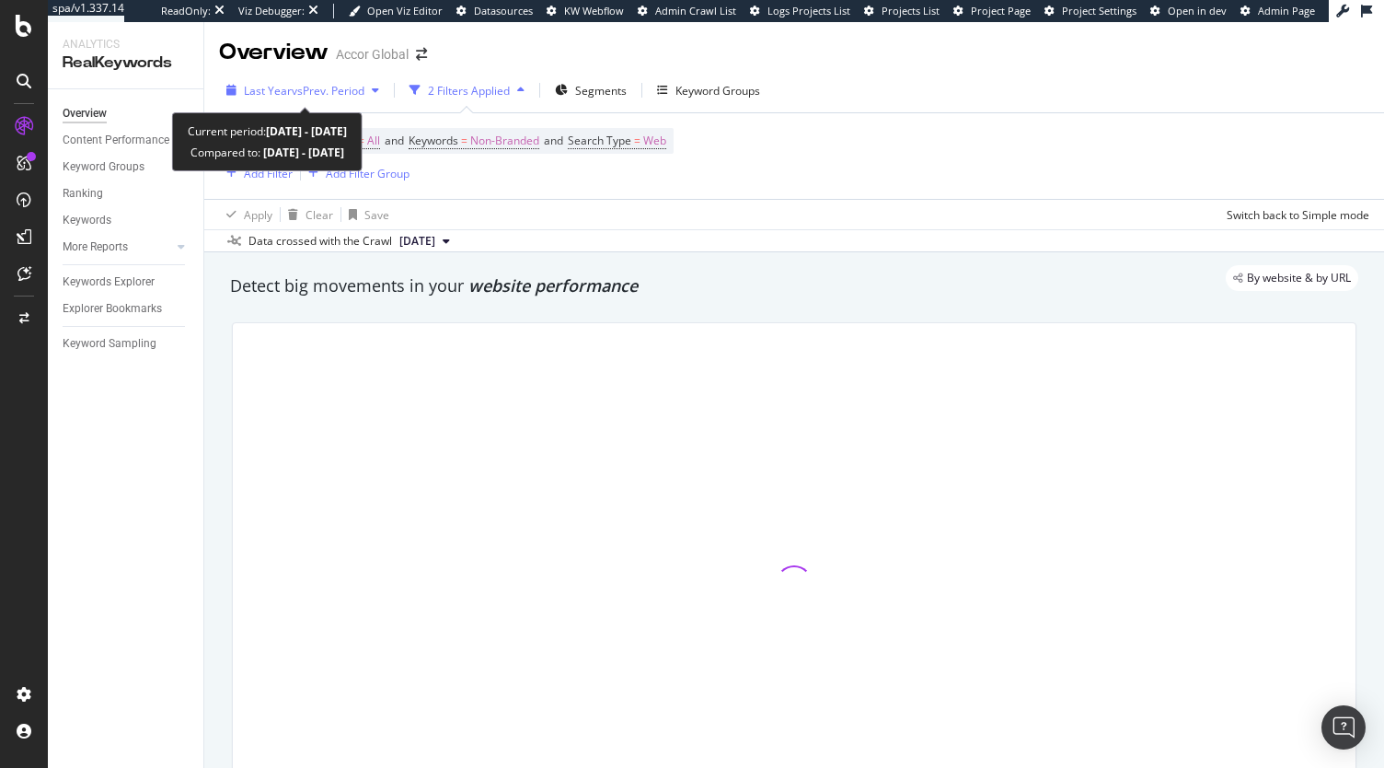
click at [337, 81] on div "Last Year vs Prev. Period" at bounding box center [303, 90] width 168 height 28
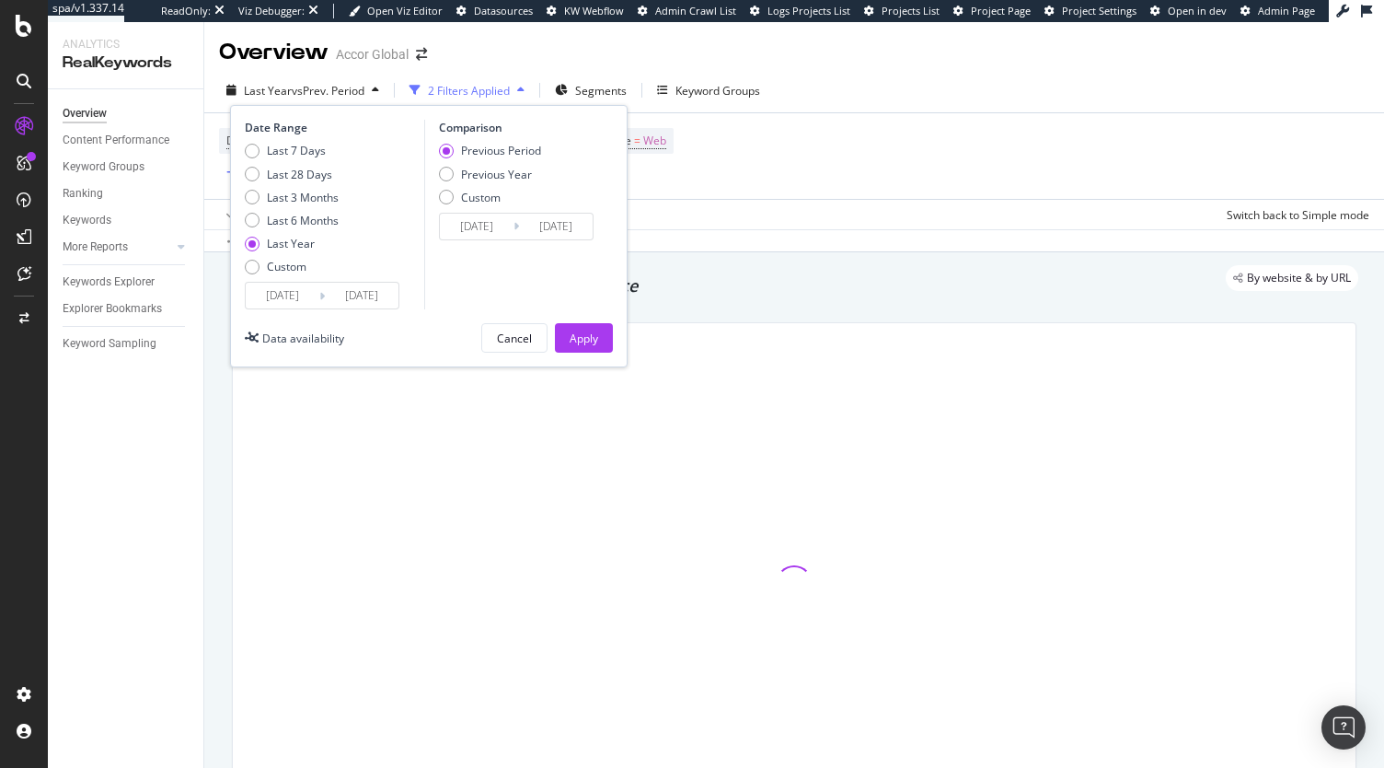
click at [830, 153] on div "Device = All and Country = All and Keywords = Non-Branded and Search Type = Web…" at bounding box center [794, 156] width 1151 height 86
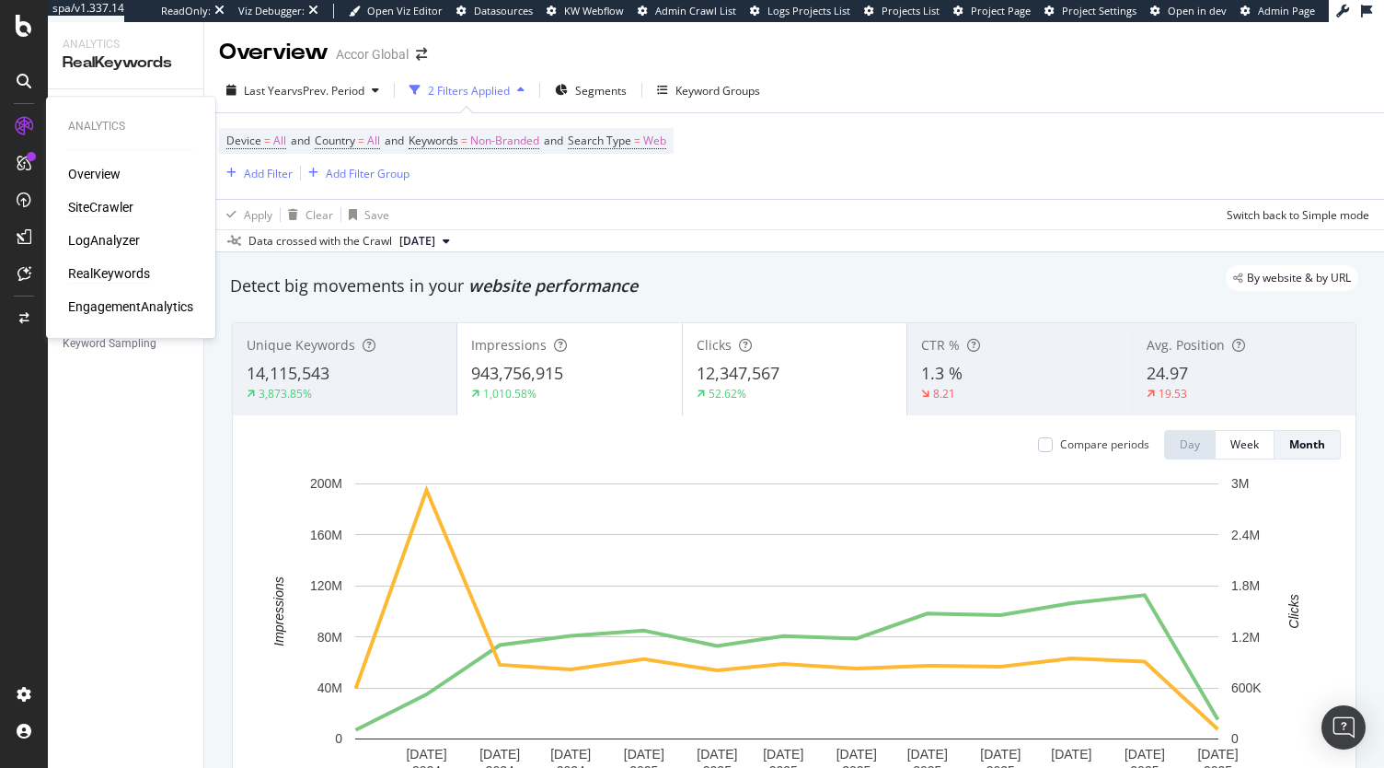
click at [92, 202] on div "SiteCrawler" at bounding box center [100, 207] width 65 height 18
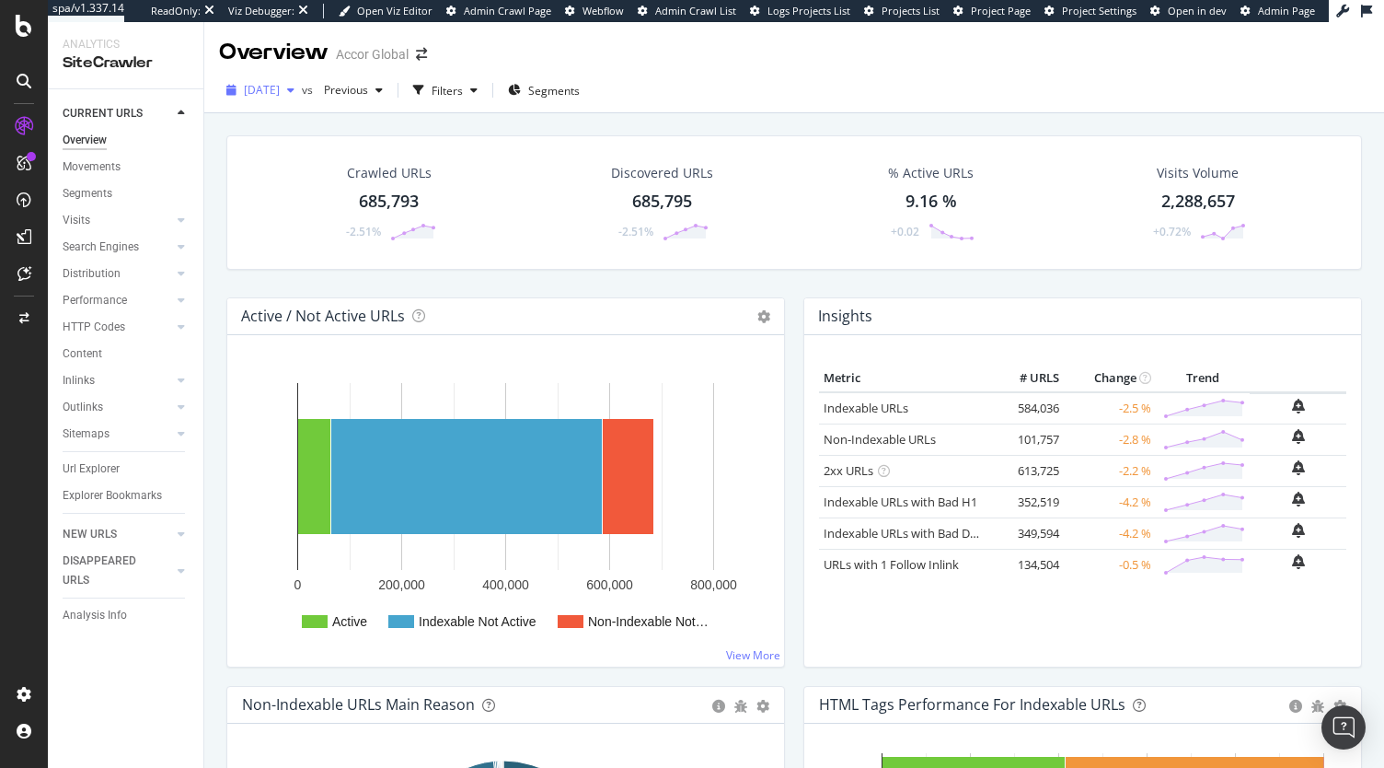
click at [280, 86] on span "2025 Sep. 3rd" at bounding box center [262, 90] width 36 height 16
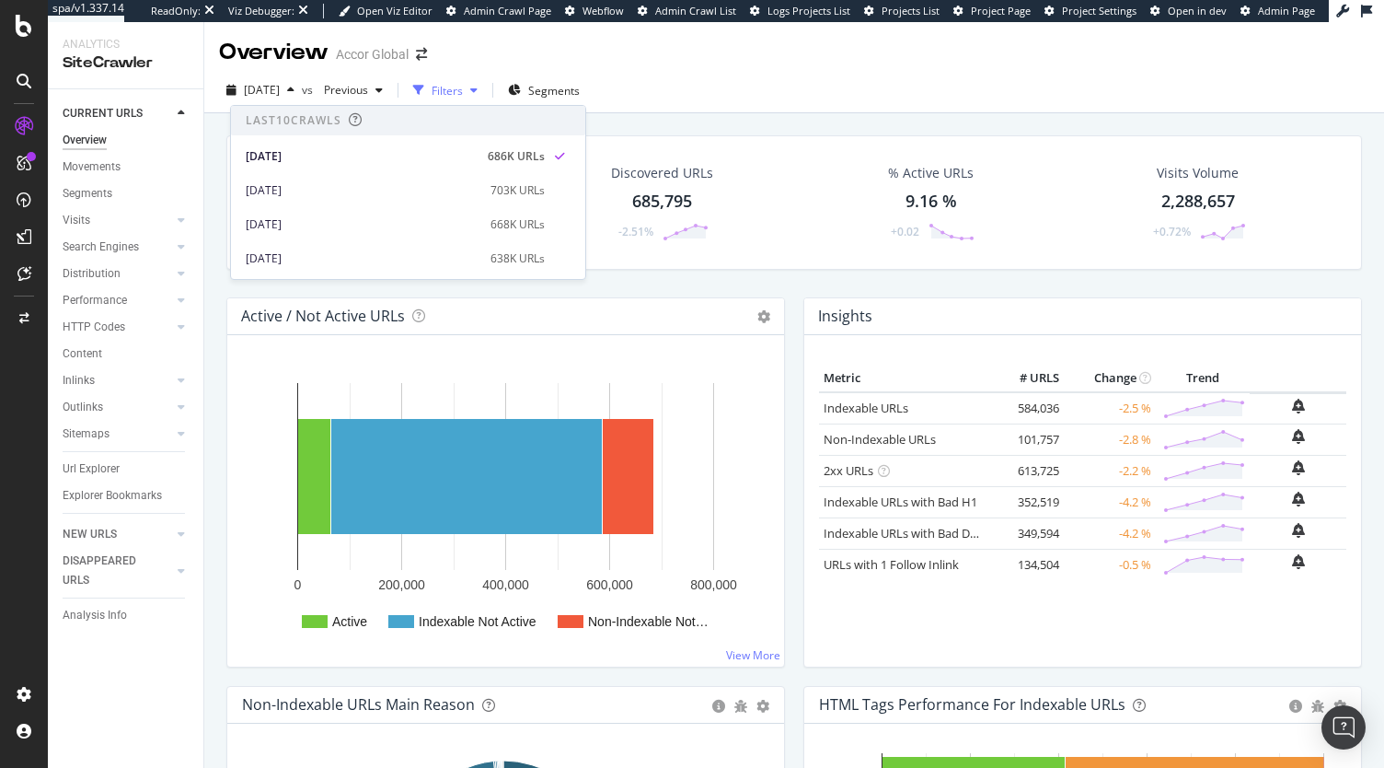
click at [463, 98] on div "Filters" at bounding box center [447, 91] width 31 height 16
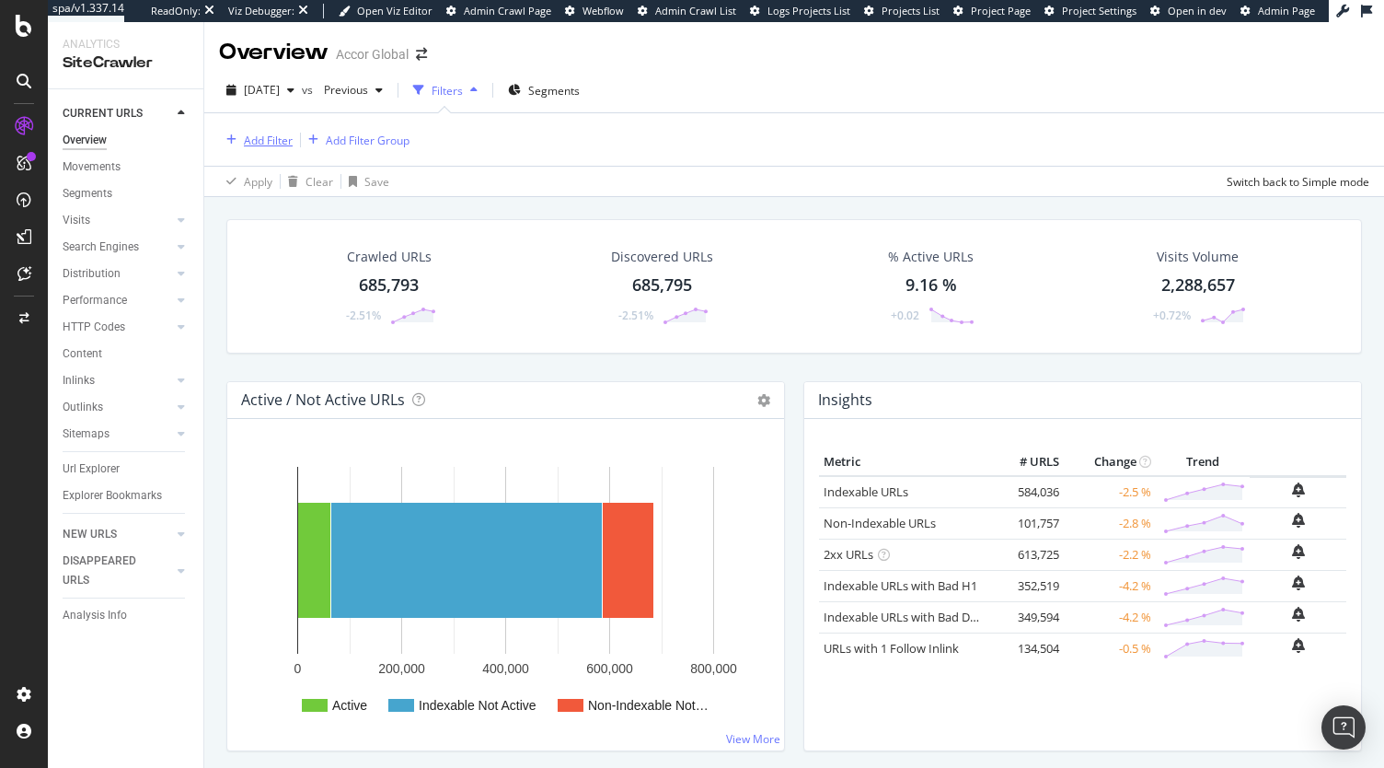
click at [271, 141] on div "Add Filter" at bounding box center [268, 141] width 49 height 16
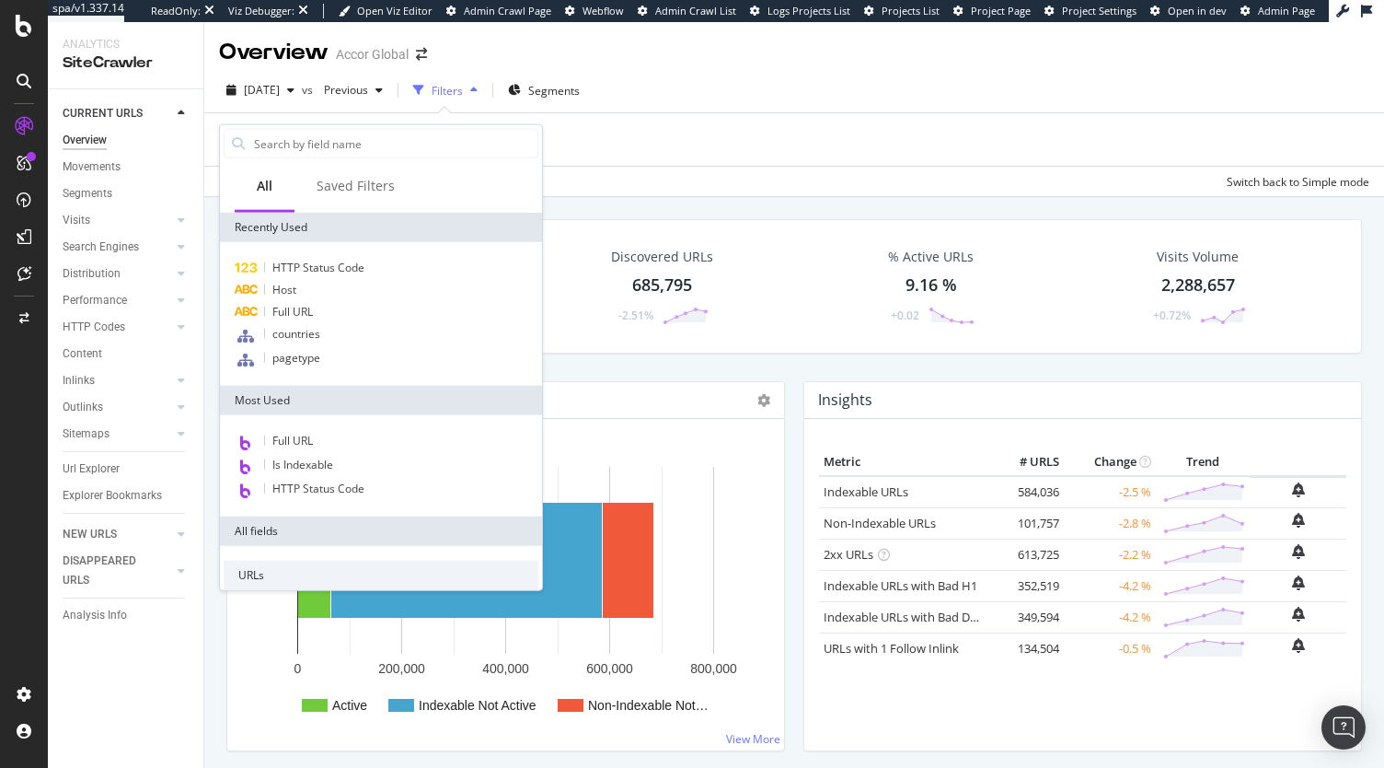
click at [561, 146] on div "Add Filter Add Filter Group" at bounding box center [794, 139] width 1151 height 52
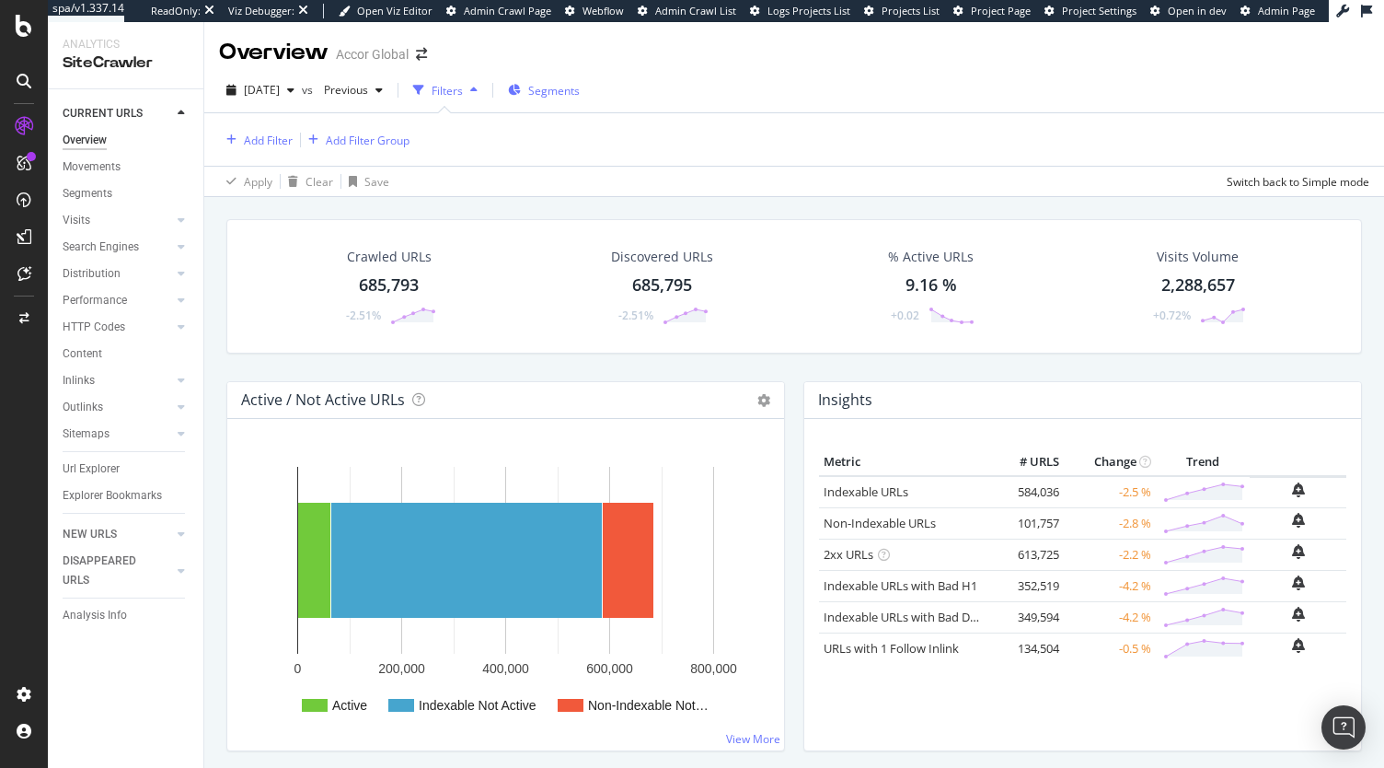
click at [569, 96] on span "Segments" at bounding box center [554, 91] width 52 height 16
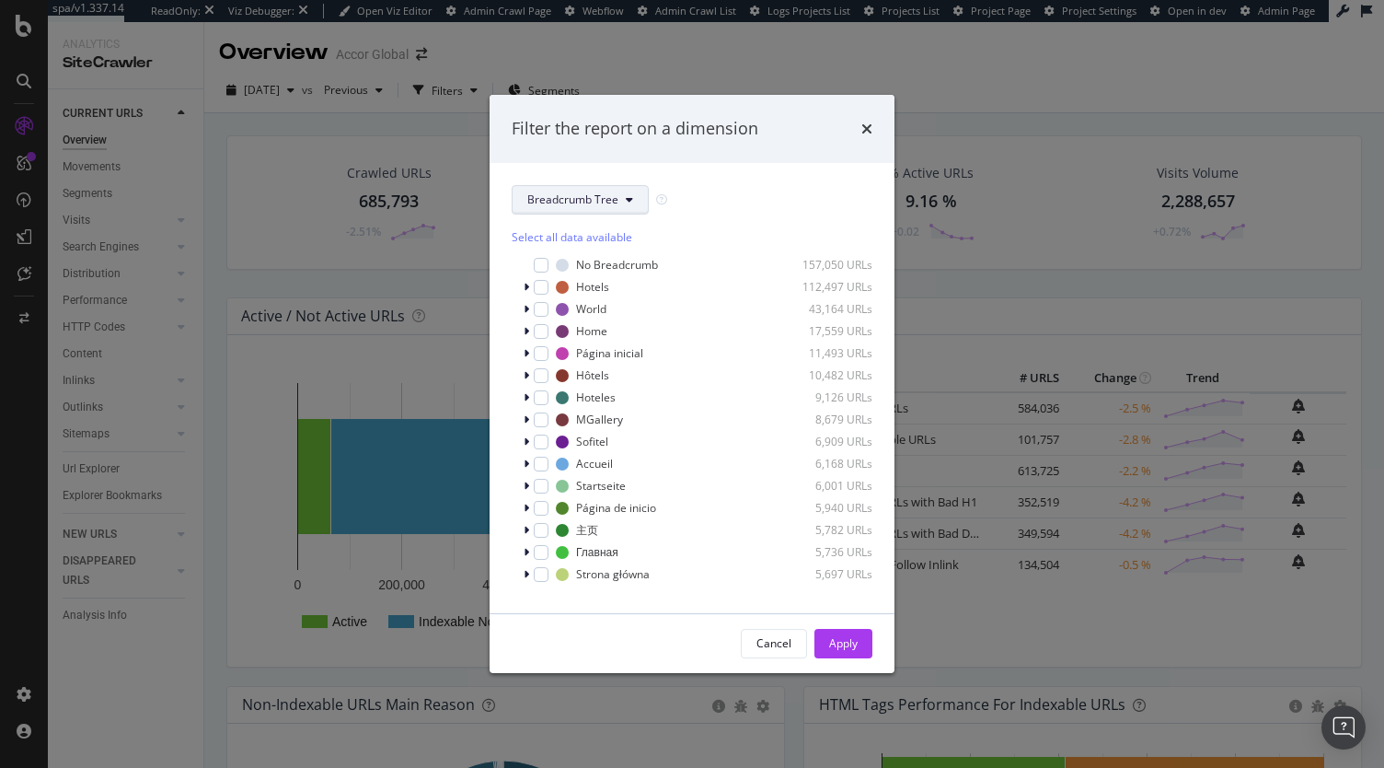
click at [554, 207] on span "Breadcrumb Tree" at bounding box center [572, 199] width 91 height 16
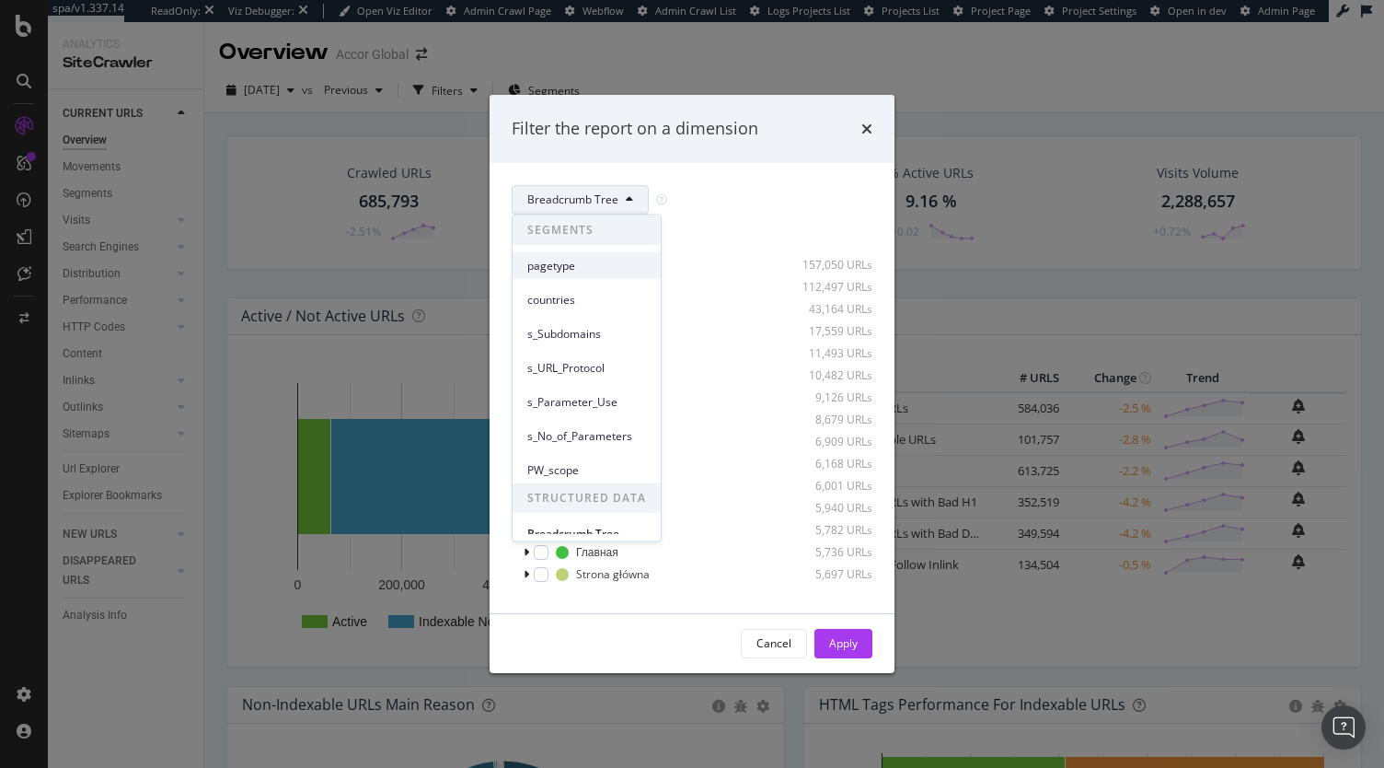
click at [556, 274] on div "pagetype" at bounding box center [587, 265] width 148 height 27
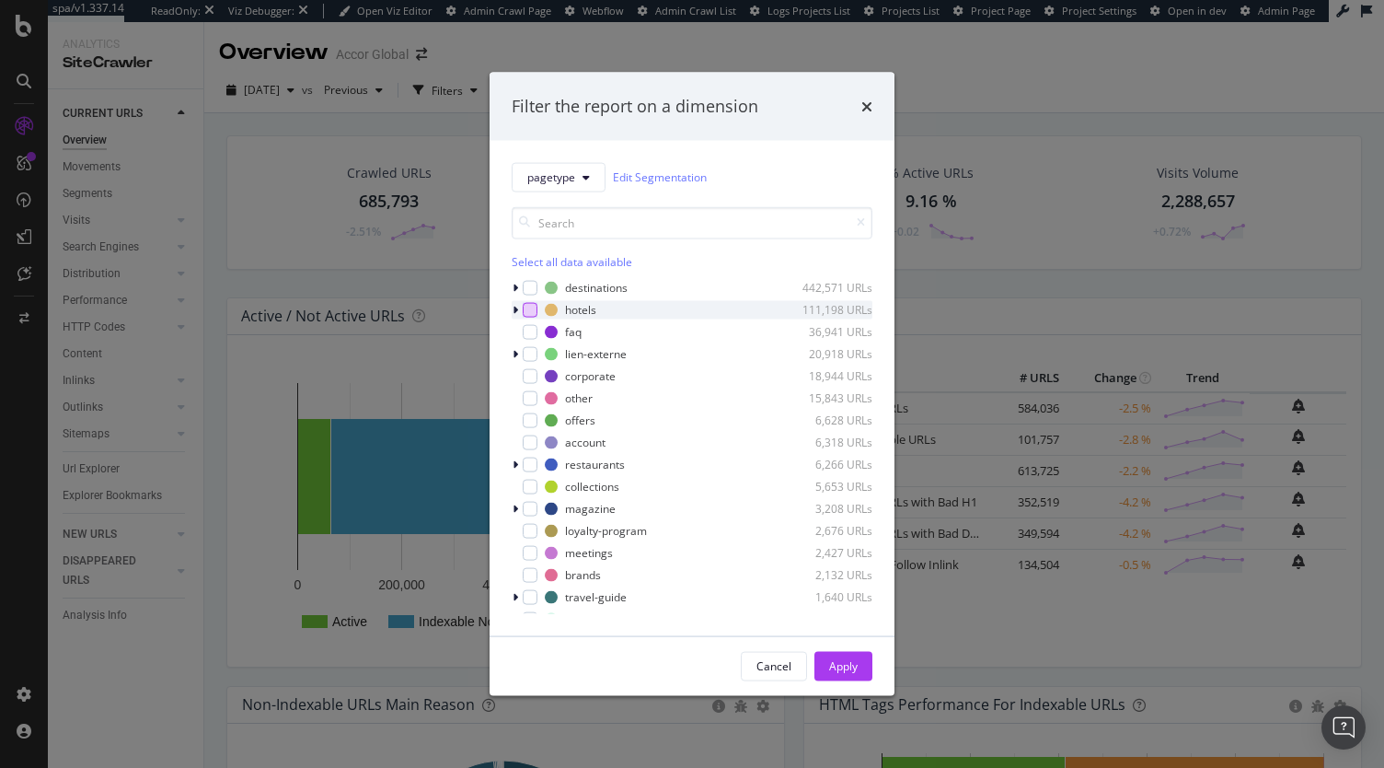
click at [528, 311] on div "modal" at bounding box center [530, 309] width 15 height 15
click at [834, 665] on div "Apply" at bounding box center [843, 666] width 29 height 16
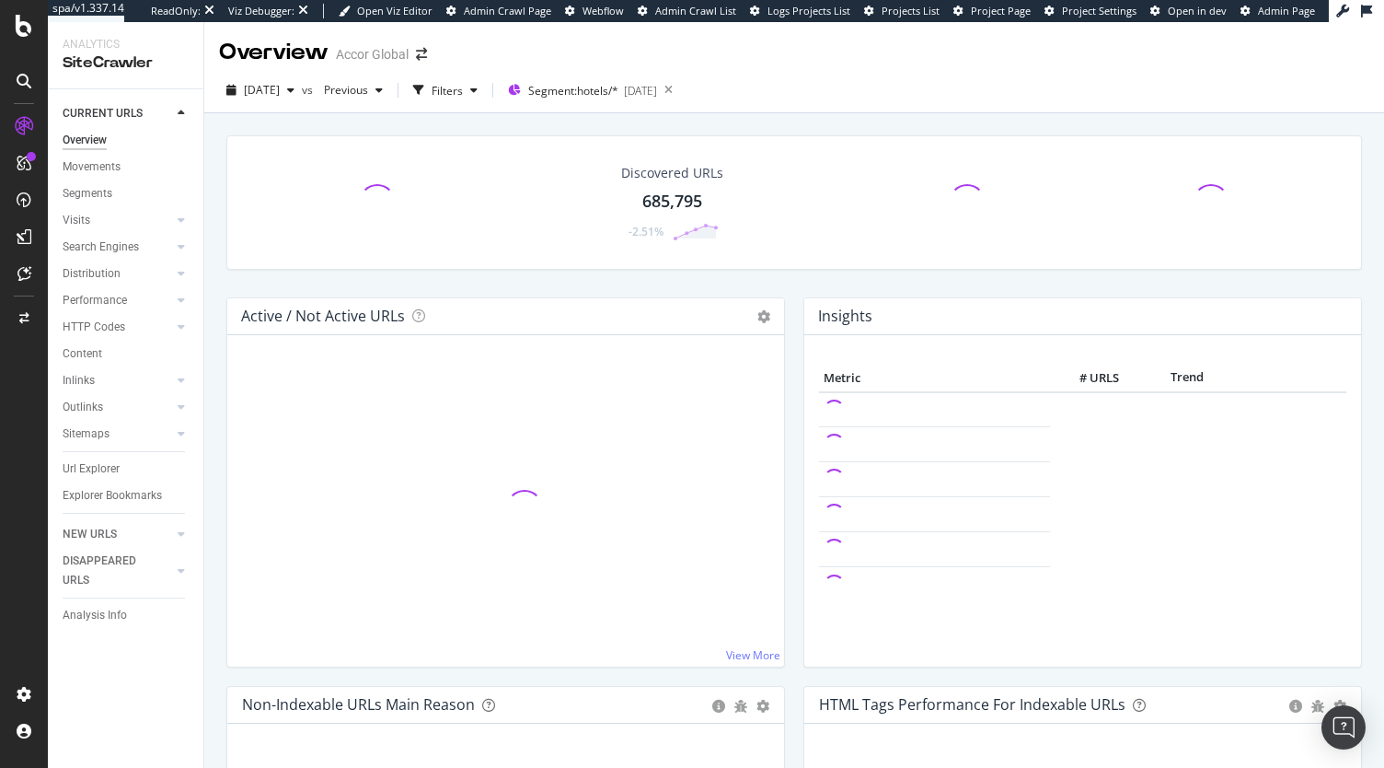
click at [92, 456] on div "Url Explorer" at bounding box center [133, 469] width 141 height 27
click at [75, 471] on div "Url Explorer" at bounding box center [91, 468] width 57 height 19
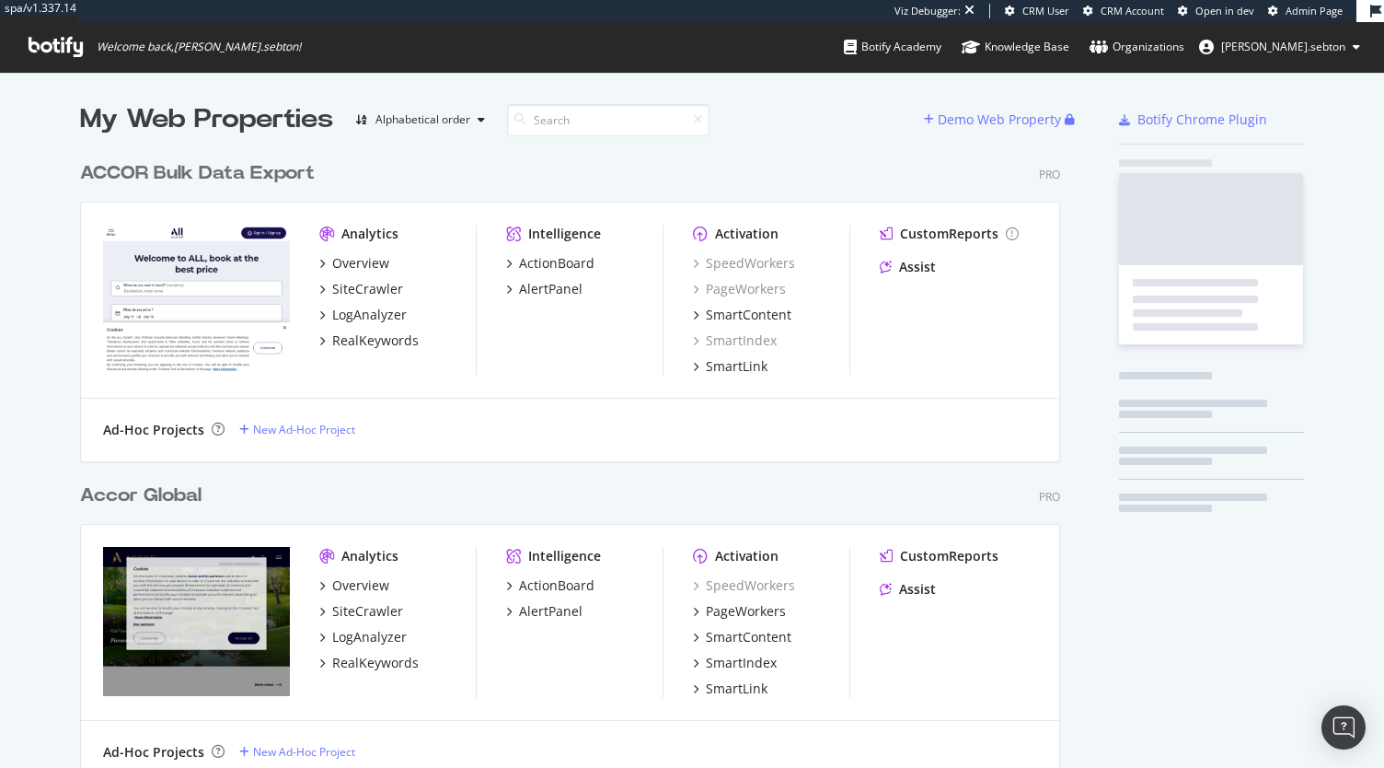
scroll to position [3961, 980]
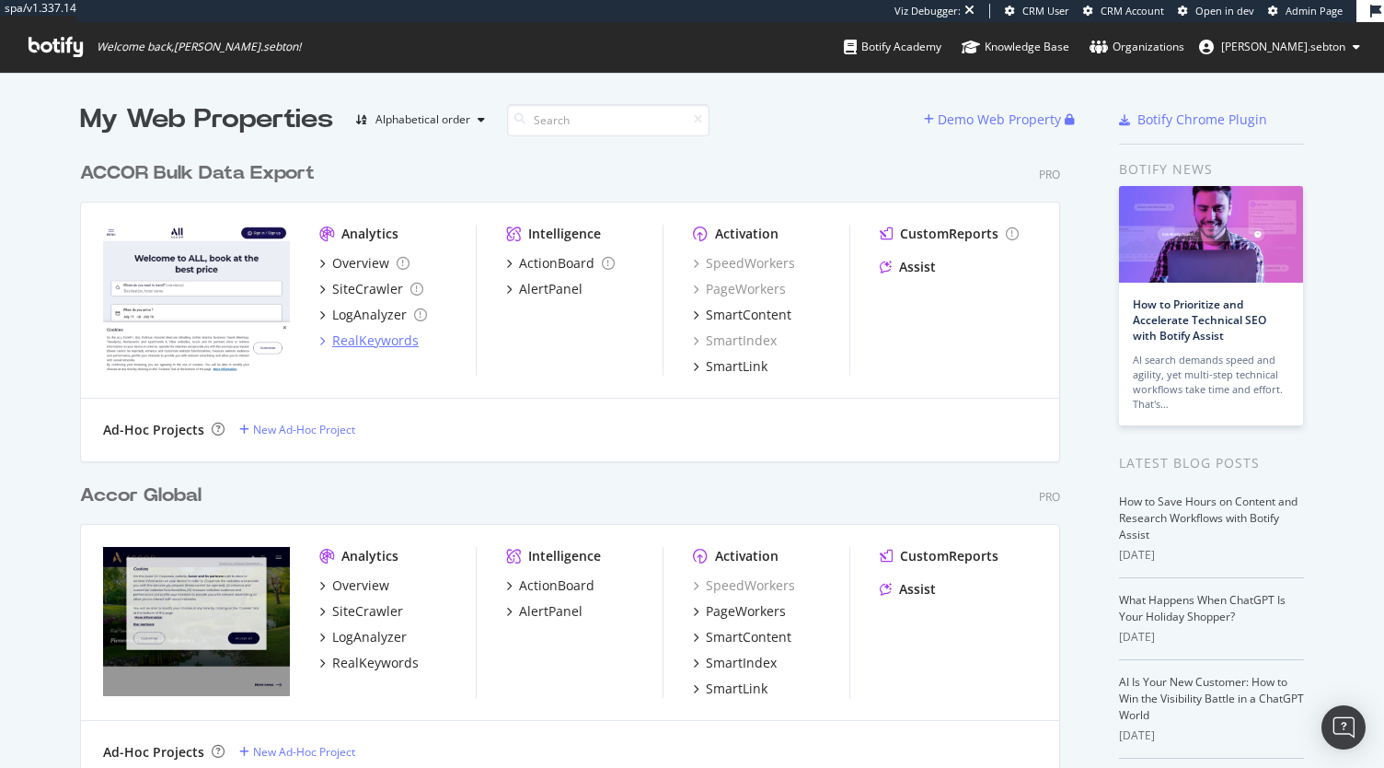
click at [360, 341] on div "RealKeywords" at bounding box center [375, 340] width 87 height 18
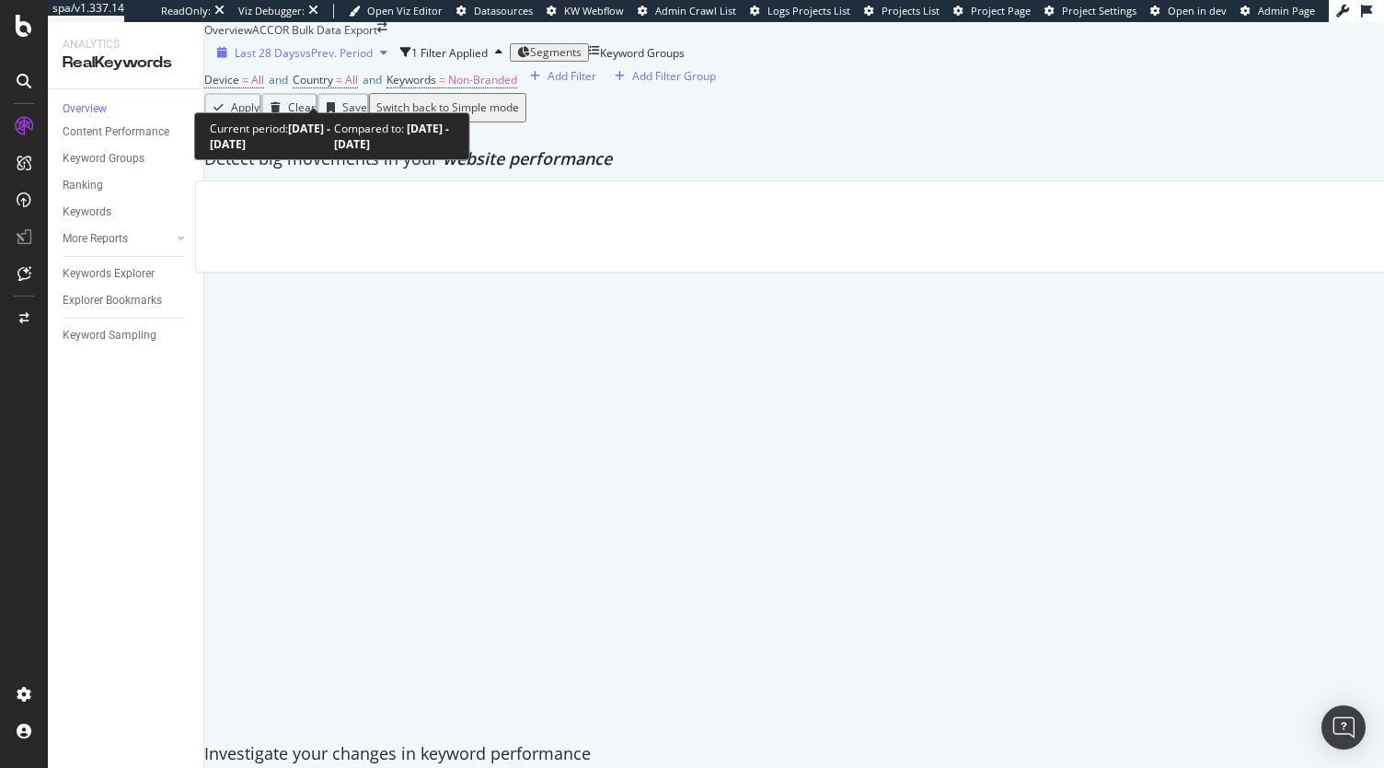
click at [329, 61] on div "Last 28 Days vs Prev. Period" at bounding box center [302, 53] width 185 height 16
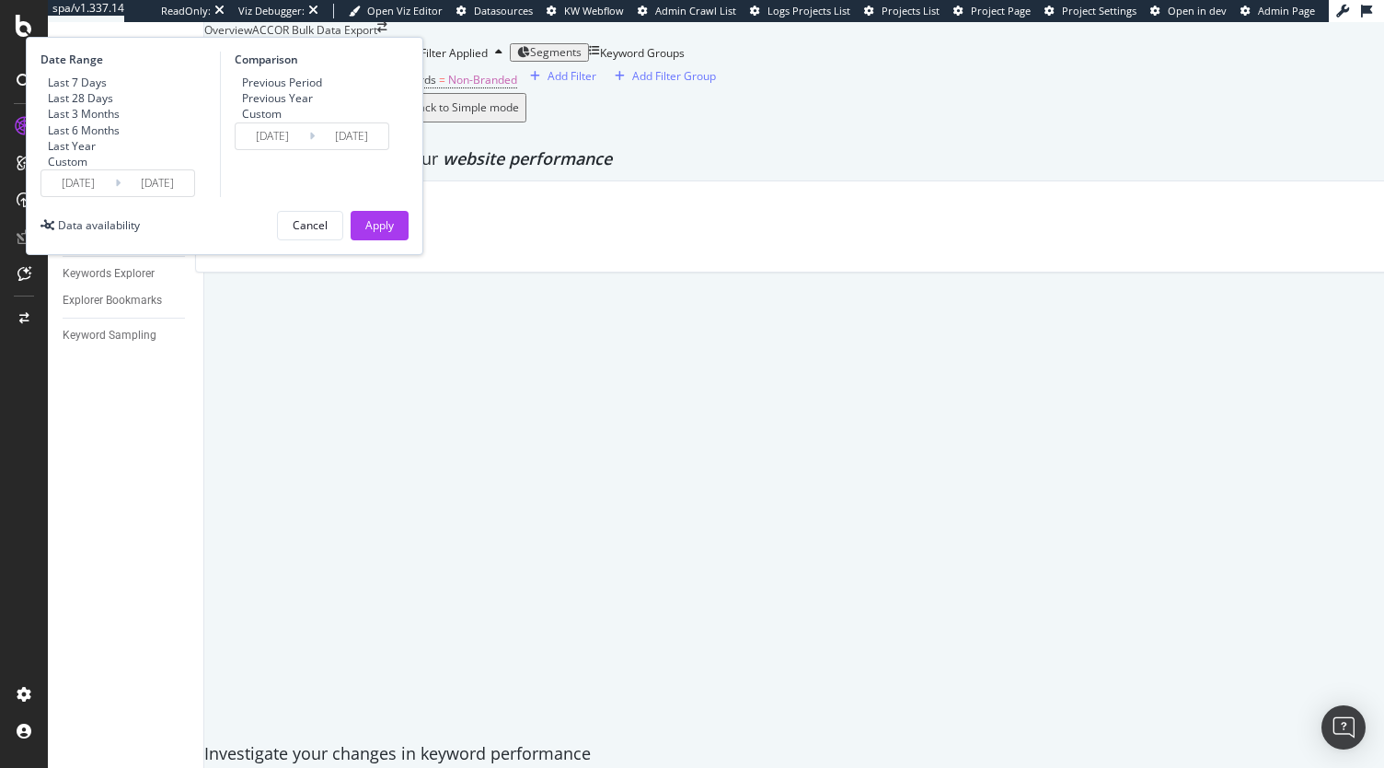
click at [96, 154] on div "Last Year" at bounding box center [72, 146] width 48 height 16
type input "2024/09/05"
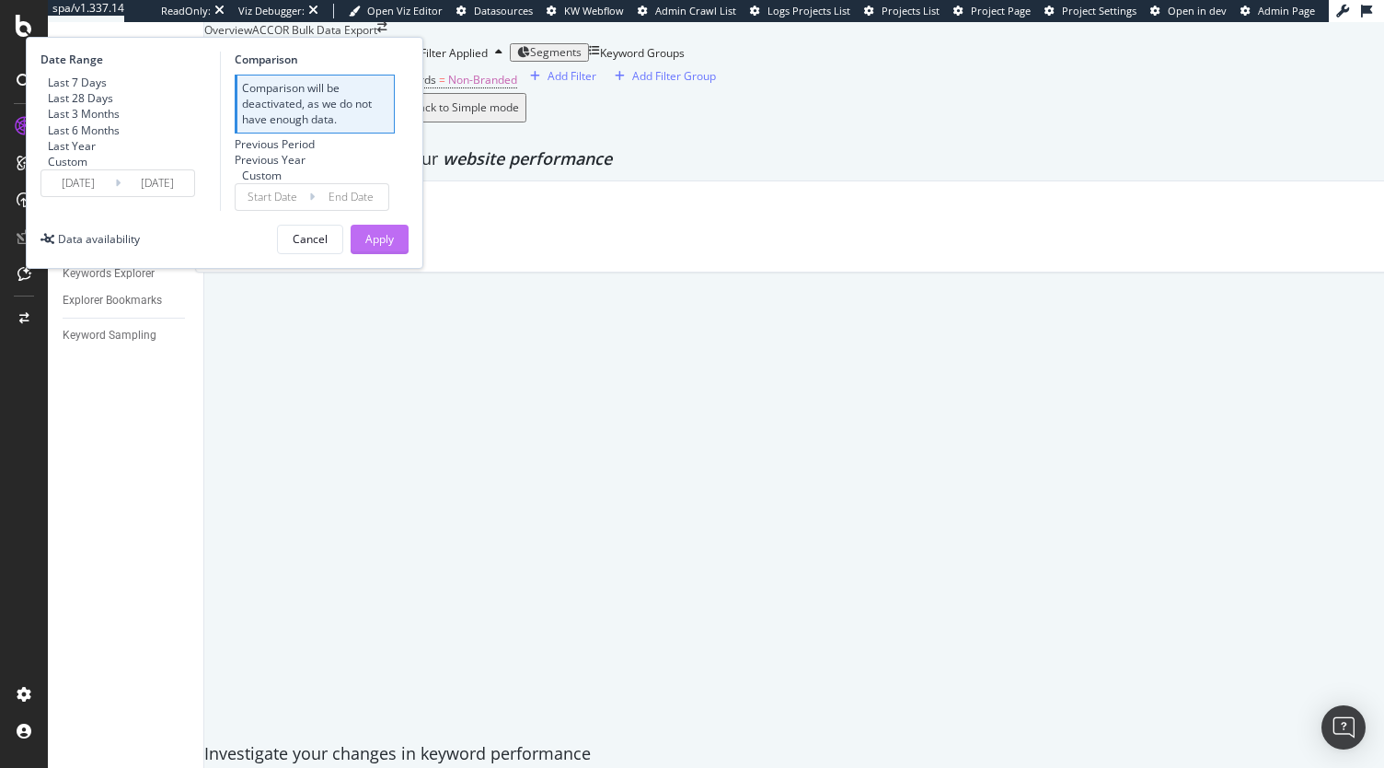
click at [394, 247] on div "Apply" at bounding box center [379, 239] width 29 height 16
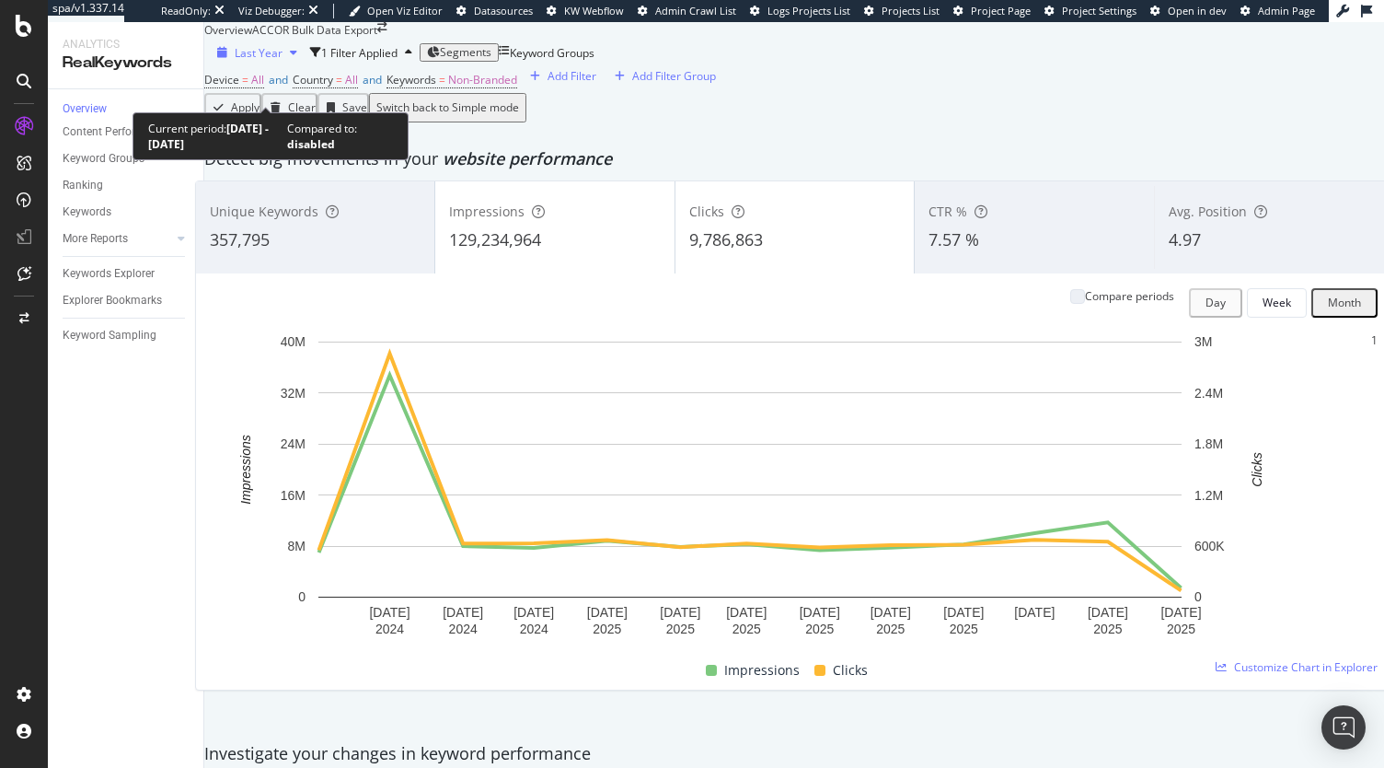
click at [280, 61] on span "Last Year" at bounding box center [259, 53] width 48 height 16
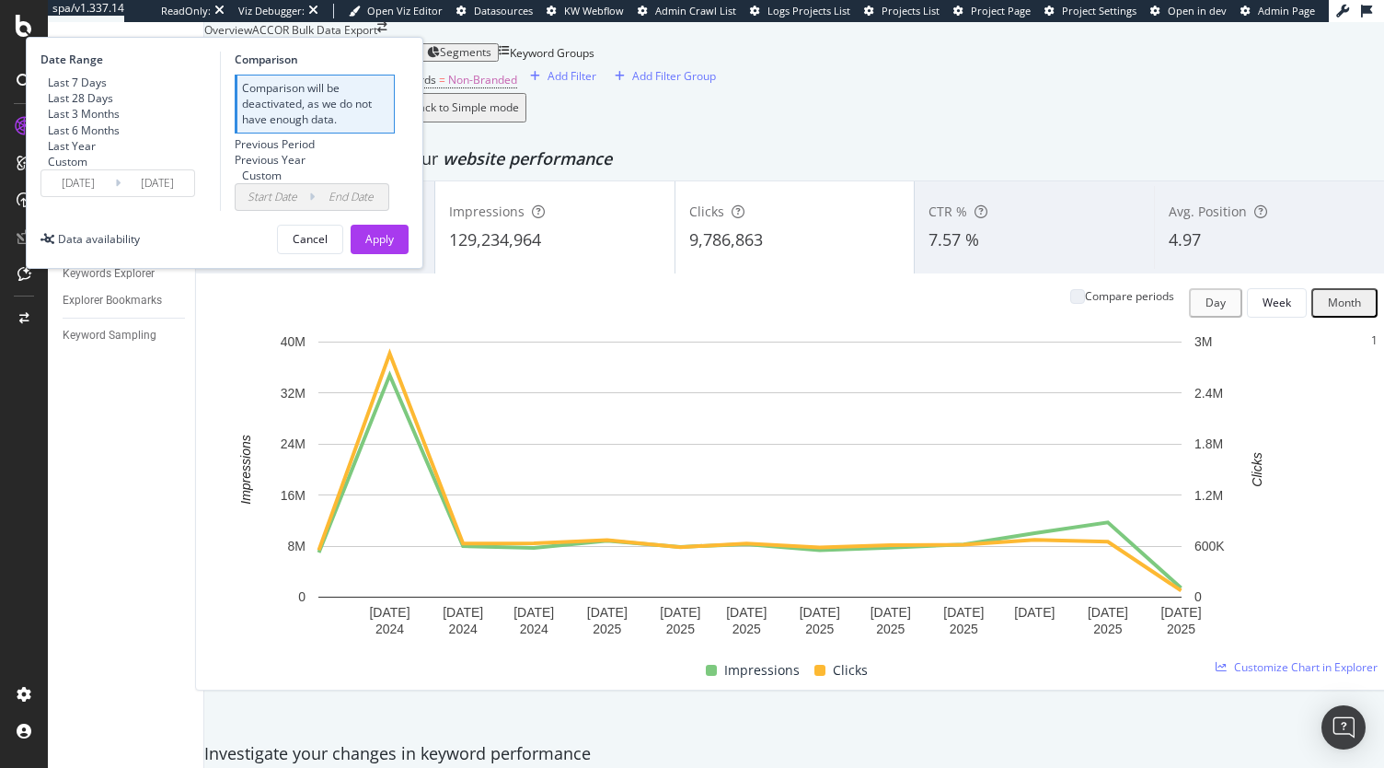
click at [740, 122] on div "Apply Clear Save Switch back to Simple mode" at bounding box center [794, 107] width 1180 height 29
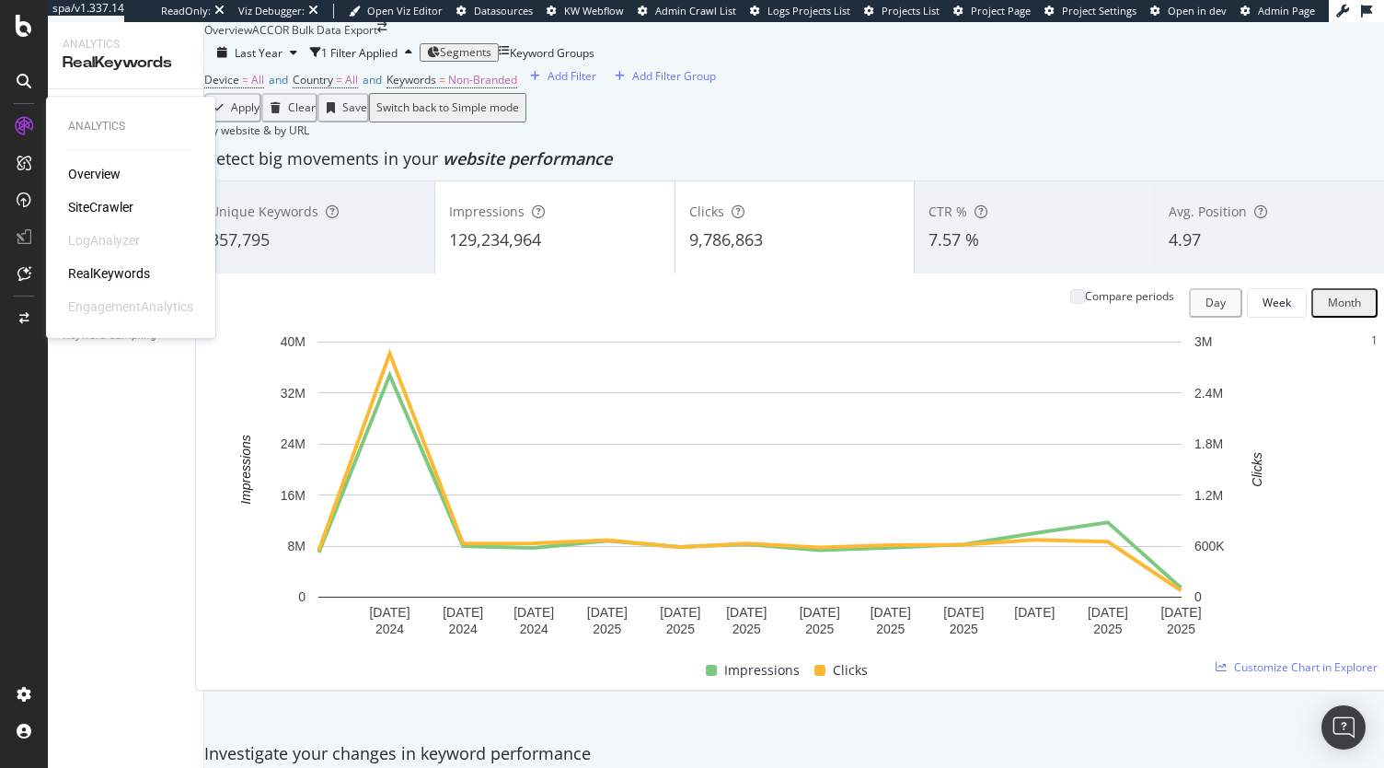
click at [90, 207] on div "SiteCrawler" at bounding box center [100, 207] width 65 height 18
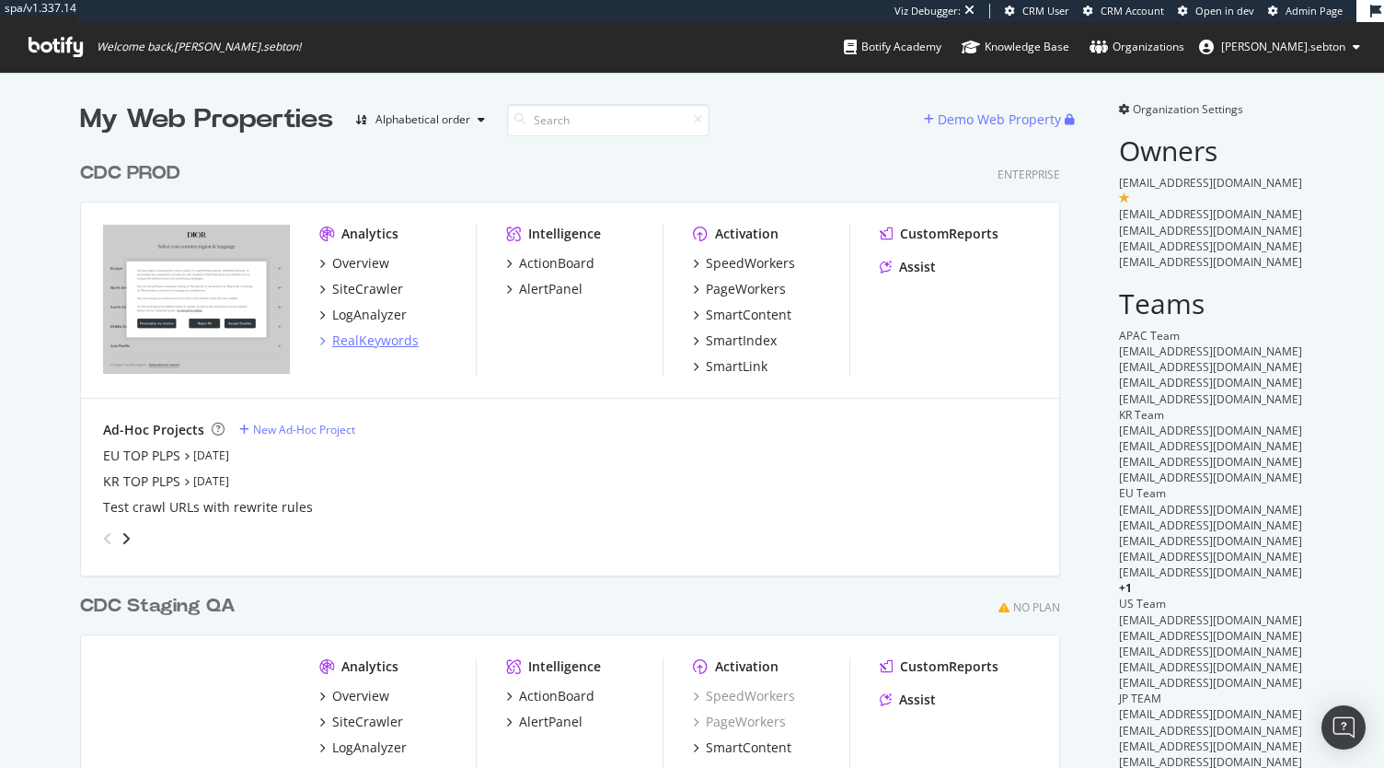
click at [389, 339] on div "RealKeywords" at bounding box center [375, 340] width 87 height 18
